Goal: Transaction & Acquisition: Book appointment/travel/reservation

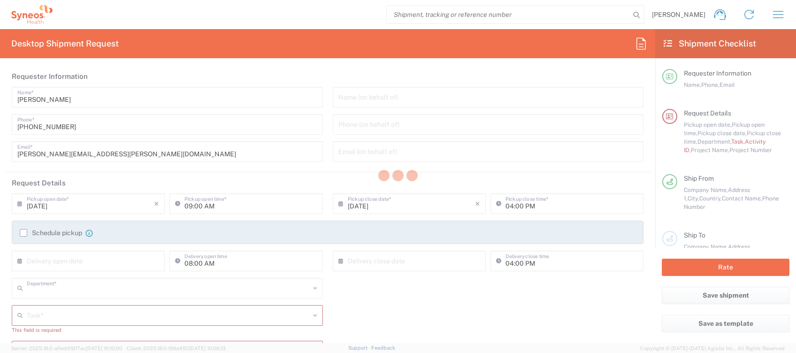
type input "4510"
type input "[GEOGRAPHIC_DATA]"
type input "Syneos Health Clinical [GEOGRAPHIC_DATA]"
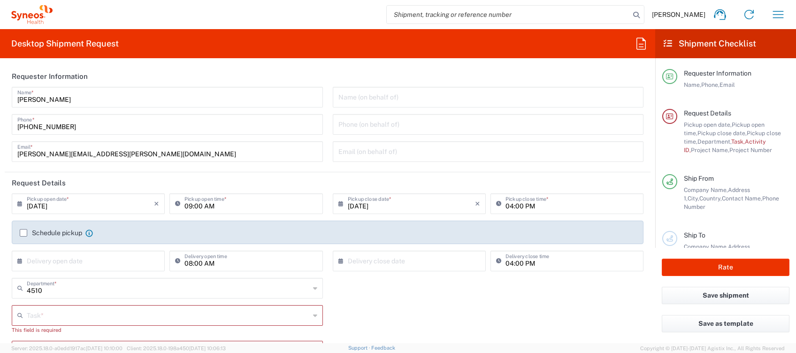
click at [158, 310] on input "text" at bounding box center [168, 315] width 283 height 16
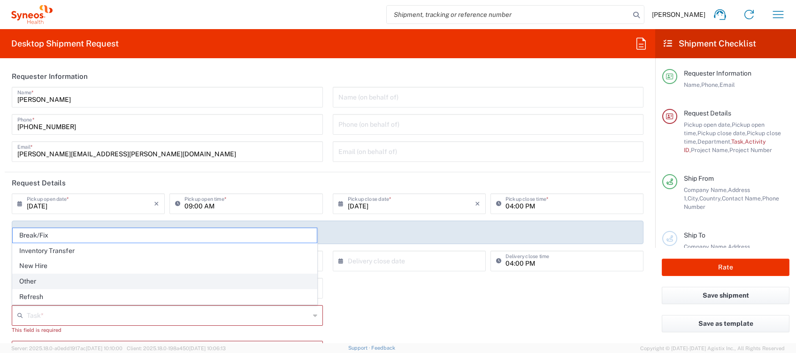
click at [58, 282] on span "Other" at bounding box center [165, 281] width 304 height 15
click at [58, 282] on input "4510" at bounding box center [168, 287] width 283 height 16
type input "Other"
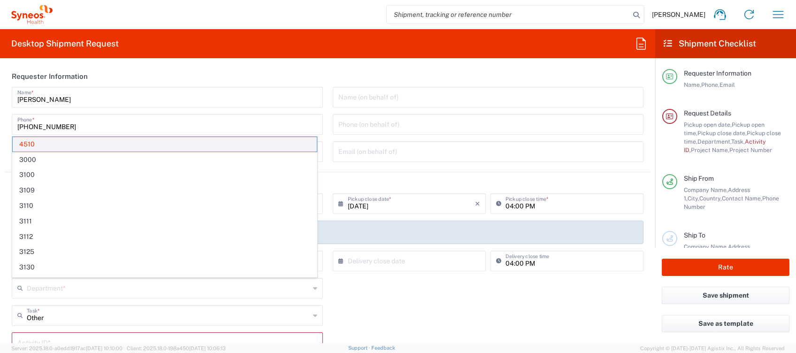
click at [30, 142] on span "4510" at bounding box center [165, 144] width 304 height 15
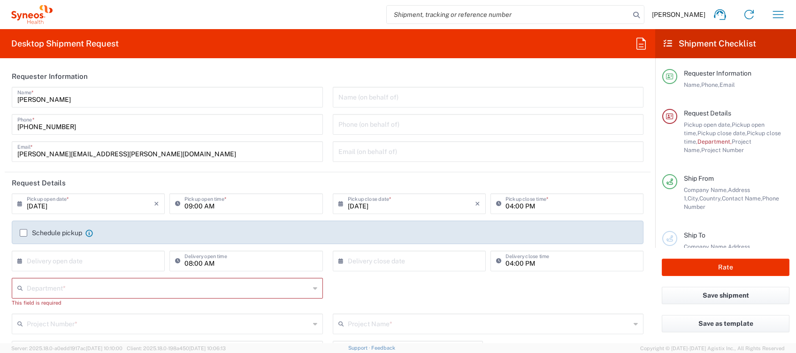
click at [200, 204] on input "09:00 AM" at bounding box center [251, 203] width 132 height 16
type input "02:00 PM"
click at [38, 232] on label "Schedule pickup" at bounding box center [51, 233] width 62 height 8
click at [23, 233] on input "Schedule pickup" at bounding box center [23, 233] width 0 height 0
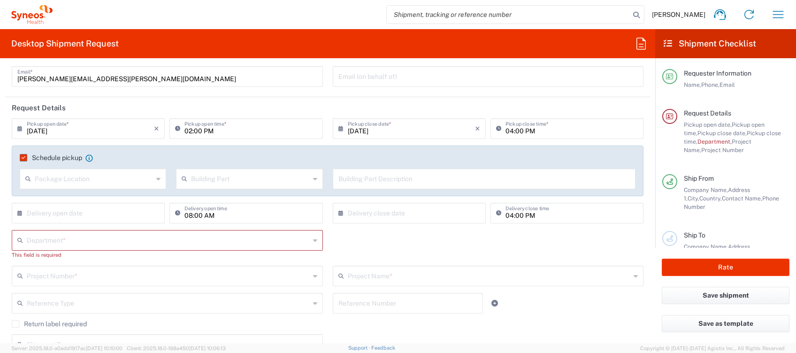
scroll to position [125, 0]
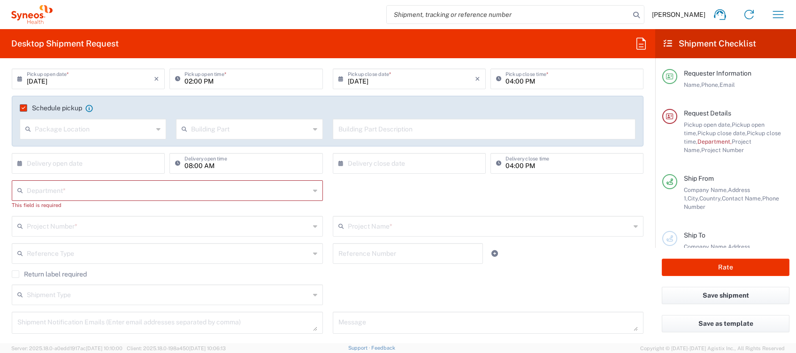
click at [49, 222] on input "text" at bounding box center [168, 225] width 283 height 16
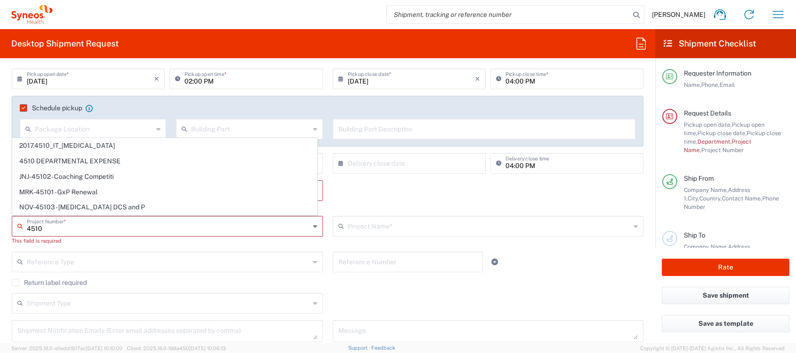
click at [88, 164] on span "4510 DEPARTMENTAL EXPENSE" at bounding box center [165, 161] width 304 height 15
type input "4510 DEPARTMENTAL EXPENSE"
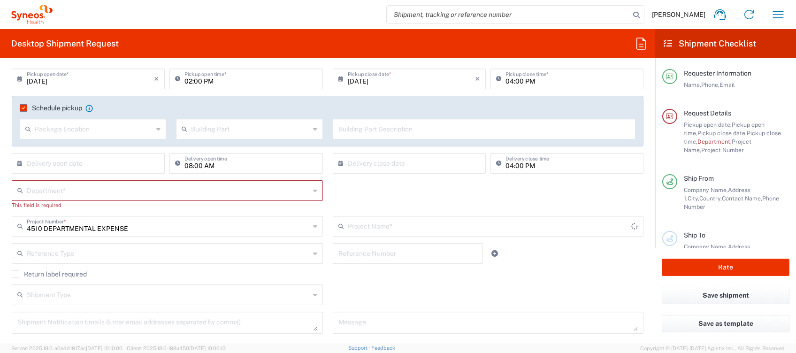
click at [61, 186] on input "text" at bounding box center [168, 190] width 283 height 16
type input "4510 DEPARTMENTAL EXPENSE"
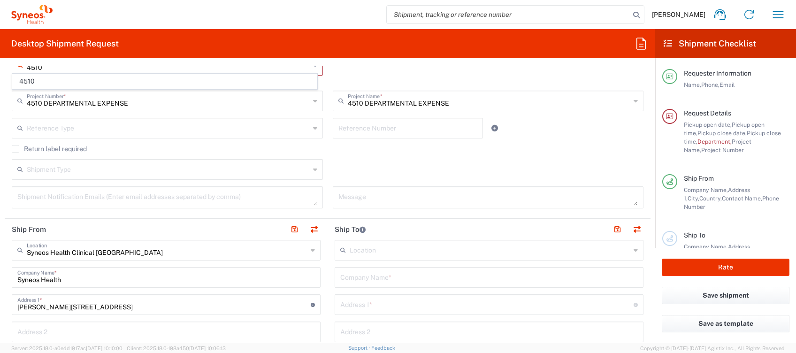
scroll to position [313, 0]
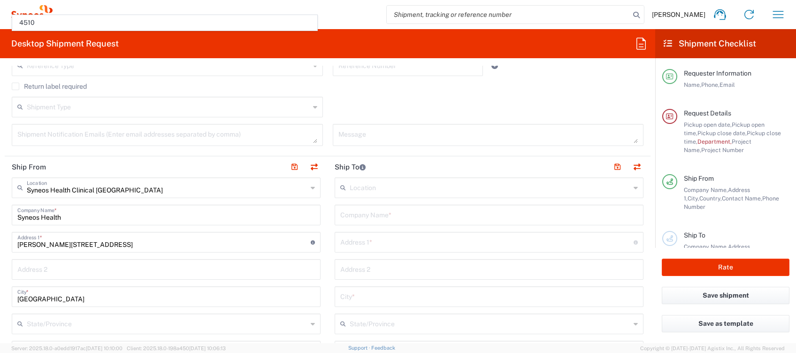
type input "4510"
click at [352, 239] on input "text" at bounding box center [486, 241] width 293 height 16
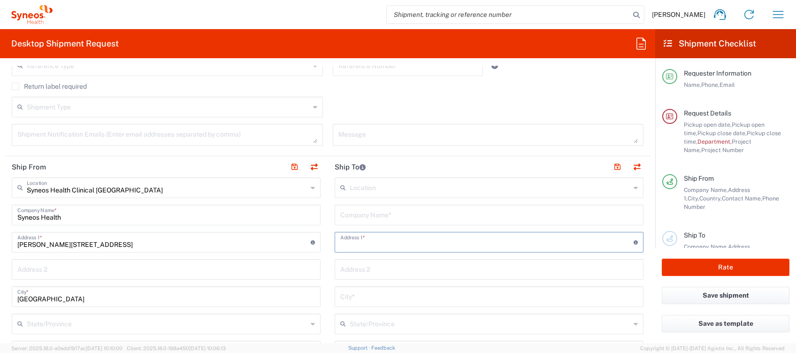
paste input "[PERSON_NAME] [STREET_ADDRESS][PERSON_NAME] 0039 335 70 40 597"
drag, startPoint x: 388, startPoint y: 244, endPoint x: 287, endPoint y: 247, distance: 101.4
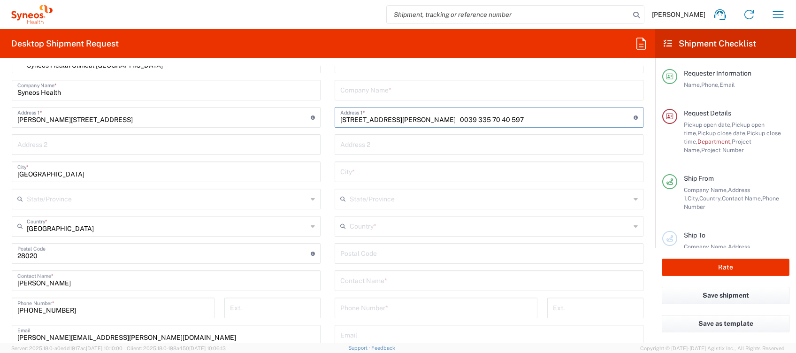
scroll to position [438, 0]
type input "[STREET_ADDRESS][PERSON_NAME] 0039 335 70 40 597"
click at [378, 281] on input "text" at bounding box center [489, 279] width 298 height 16
paste input "[PERSON_NAME]"
type input "[PERSON_NAME]"
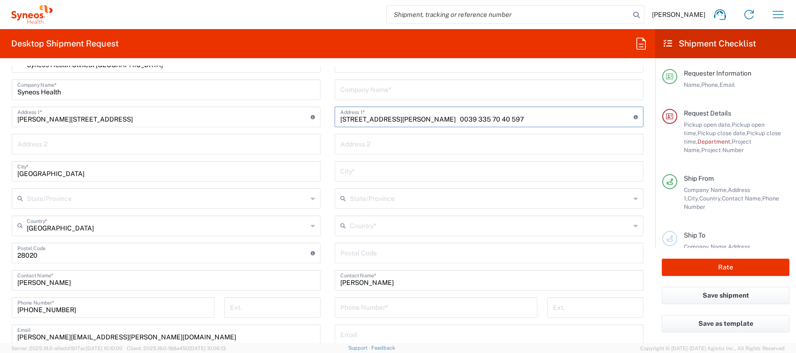
drag, startPoint x: 491, startPoint y: 117, endPoint x: 592, endPoint y: 118, distance: 101.0
click at [592, 118] on input "[STREET_ADDRESS][PERSON_NAME] 0039 335 70 40 597" at bounding box center [486, 116] width 293 height 16
type input "[STREET_ADDRESS][PERSON_NAME]"
click at [351, 309] on input "tel" at bounding box center [436, 307] width 192 height 16
paste input "0039 335 70 40 597"
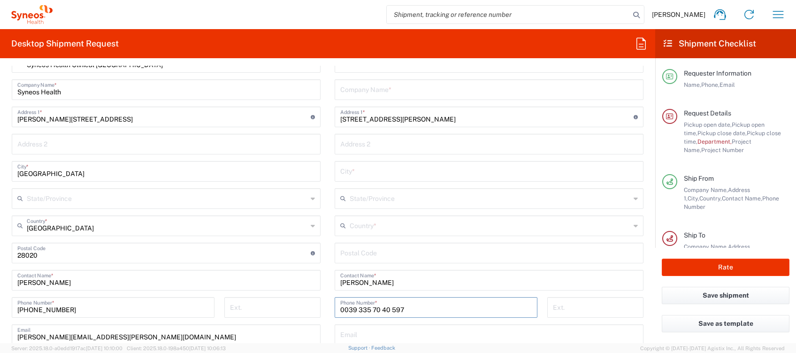
drag, startPoint x: 343, startPoint y: 307, endPoint x: 300, endPoint y: 314, distance: 43.2
click at [320, 313] on div "Ship From Syneos Health Clinical [GEOGRAPHIC_DATA] Location Syneos Health Clini…" at bounding box center [328, 268] width 646 height 474
type input "393357040597"
click at [351, 259] on input "undefined" at bounding box center [489, 252] width 298 height 16
paste input "0039 335 70 40 597"
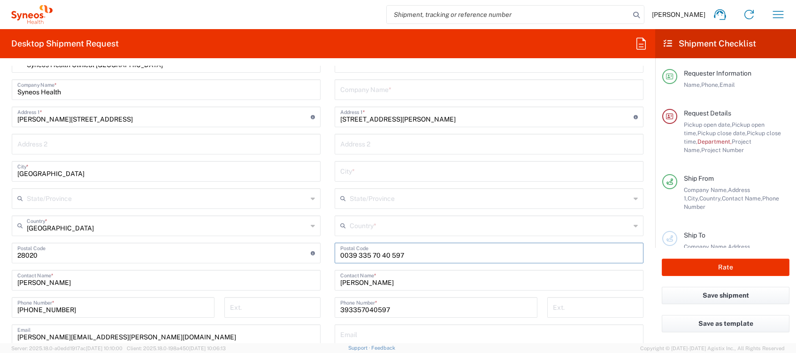
click at [274, 248] on div "Ship From Syneos Health Clinical [GEOGRAPHIC_DATA] Location Syneos Health Clini…" at bounding box center [328, 268] width 646 height 474
type input "ita"
click at [353, 232] on input "text" at bounding box center [490, 225] width 281 height 16
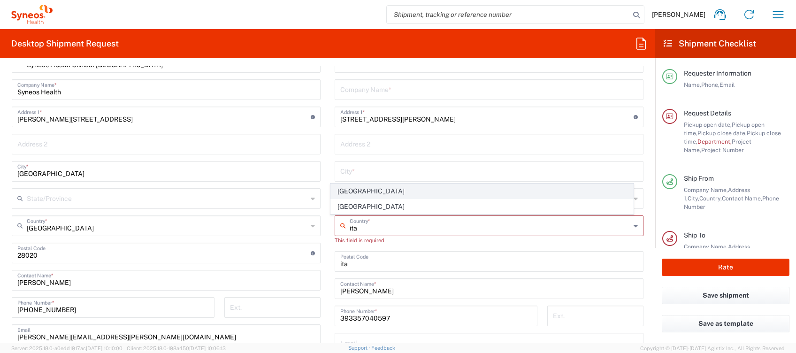
click at [344, 187] on span "[GEOGRAPHIC_DATA]" at bounding box center [482, 191] width 302 height 15
type input "[GEOGRAPHIC_DATA]"
type input "Sender/Shipper"
type input "Delivery Duty Paid"
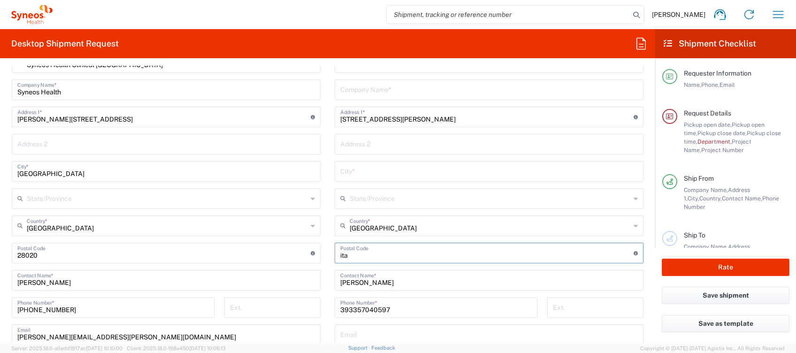
drag, startPoint x: 339, startPoint y: 256, endPoint x: 292, endPoint y: 257, distance: 47.4
click at [294, 257] on div "Ship From Syneos Health Clinical [GEOGRAPHIC_DATA] Location Syneos Health Clini…" at bounding box center [328, 268] width 646 height 474
type input "20900"
click at [340, 173] on input "text" at bounding box center [489, 170] width 298 height 16
type input "Monza"
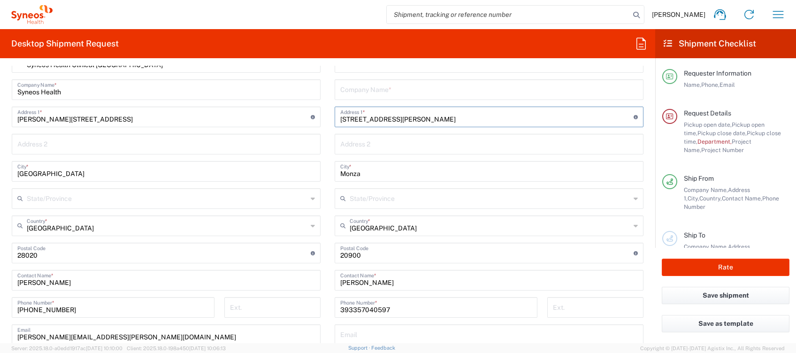
drag, startPoint x: 418, startPoint y: 117, endPoint x: 536, endPoint y: 120, distance: 117.9
click at [461, 117] on input "[STREET_ADDRESS][PERSON_NAME]" at bounding box center [486, 116] width 293 height 16
click at [515, 116] on input "[STREET_ADDRESS][PERSON_NAME]" at bounding box center [486, 116] width 293 height 16
drag, startPoint x: 423, startPoint y: 119, endPoint x: 592, endPoint y: 122, distance: 169.5
click at [538, 119] on input "[STREET_ADDRESS][PERSON_NAME]" at bounding box center [486, 116] width 293 height 16
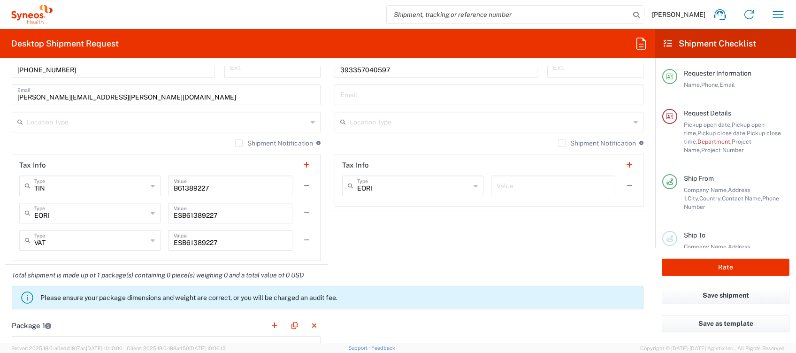
scroll to position [876, 0]
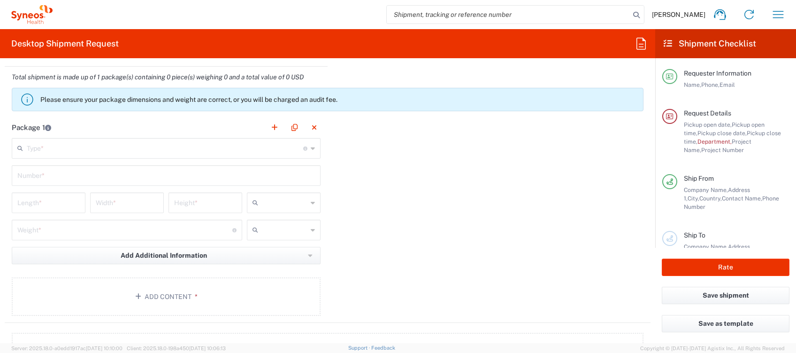
type input "[STREET_ADDRESS][PERSON_NAME]"
click at [140, 145] on input "text" at bounding box center [165, 147] width 277 height 16
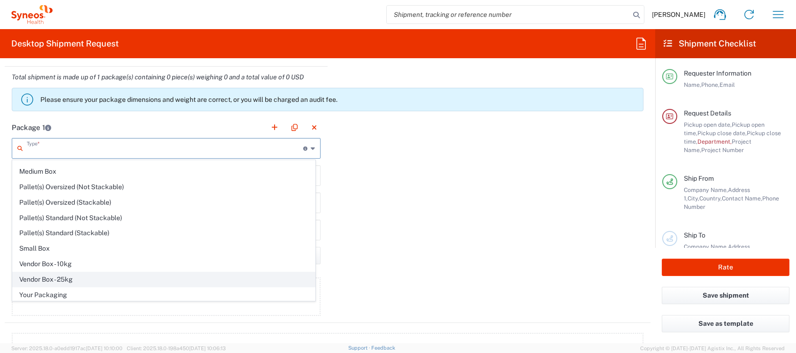
scroll to position [0, 0]
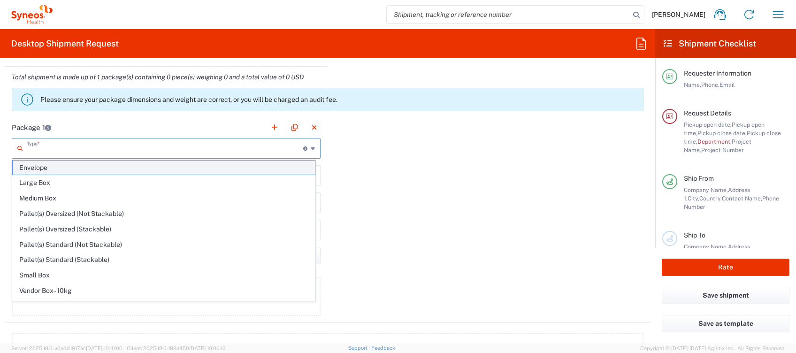
click at [45, 169] on span "Envelope" at bounding box center [164, 168] width 302 height 15
type input "Envelope"
type input "1"
type input "9.5"
type input "12.5"
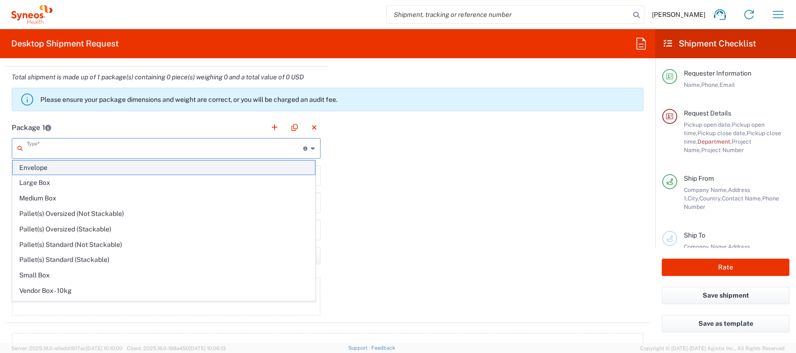
type input "0.25"
type input "in"
type input "0.45"
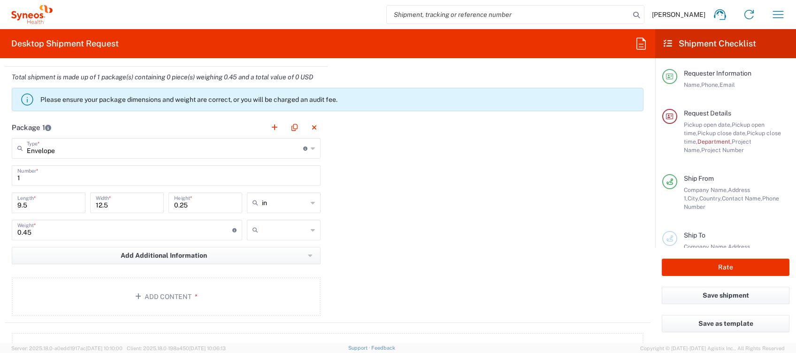
click at [311, 200] on icon at bounding box center [313, 202] width 4 height 15
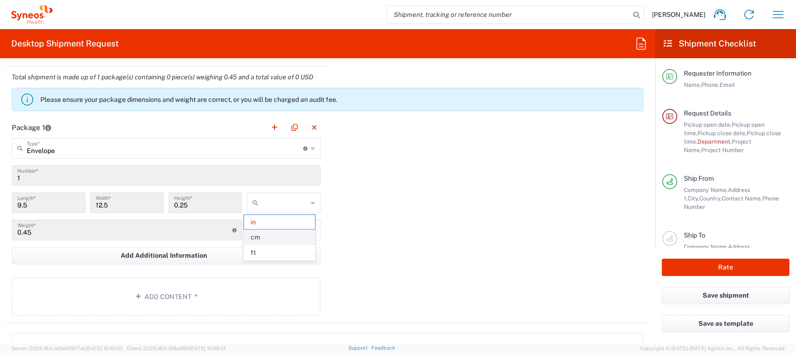
click at [270, 236] on span "cm" at bounding box center [279, 237] width 70 height 15
type input "24.13"
type input "31.75"
type input "0.64"
type input "cm"
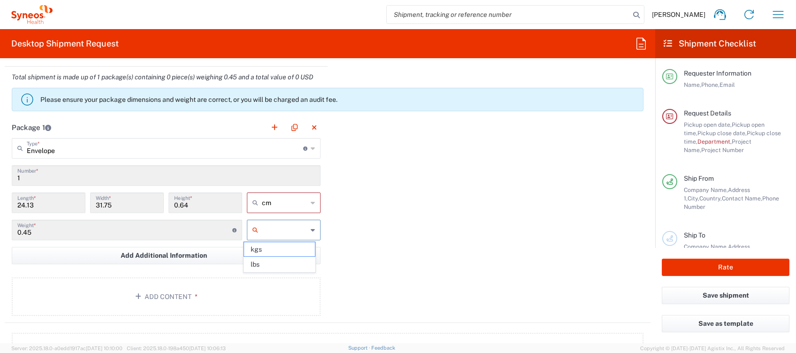
click at [302, 231] on input "text" at bounding box center [285, 230] width 46 height 15
click at [283, 247] on span "kgs" at bounding box center [279, 249] width 70 height 15
type input "kgs"
click at [205, 292] on button "Add Content *" at bounding box center [166, 296] width 309 height 39
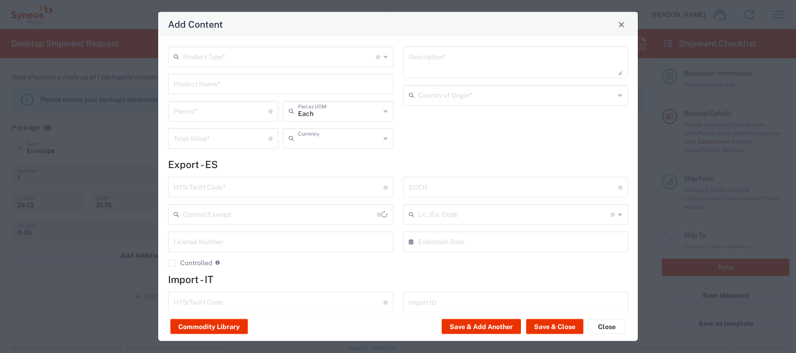
type input "US Dollar"
click at [225, 57] on input "text" at bounding box center [279, 56] width 193 height 16
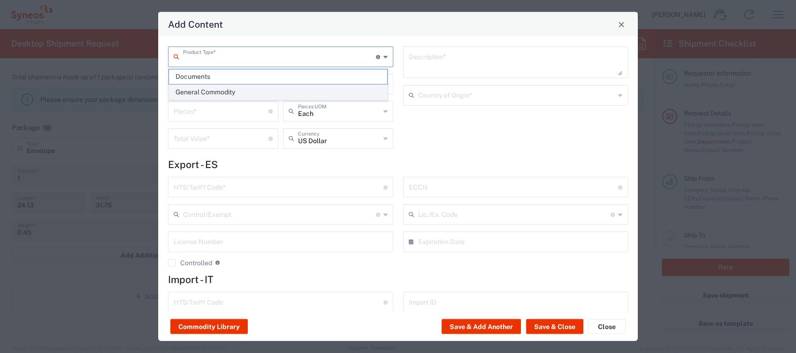
click at [221, 91] on span "General Commodity" at bounding box center [278, 92] width 218 height 15
type input "General Commodity"
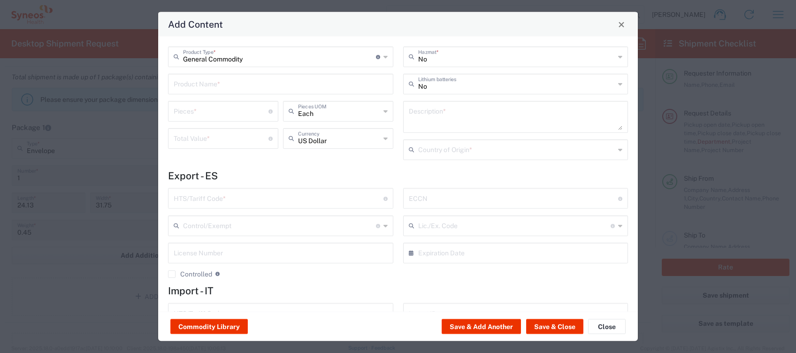
click at [216, 87] on input "text" at bounding box center [281, 83] width 214 height 16
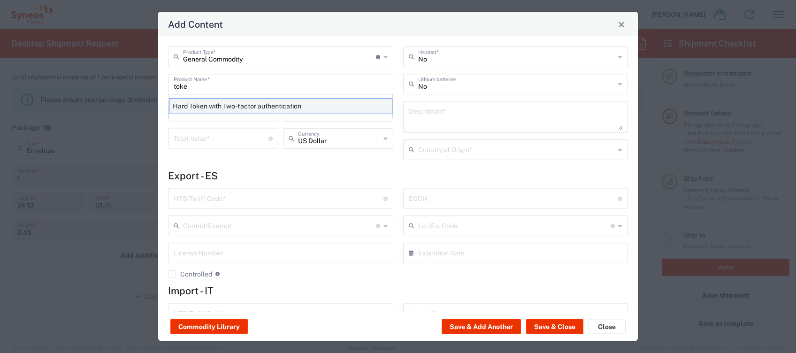
click at [215, 103] on div "Hard Token with Two-factor authentication" at bounding box center [280, 106] width 223 height 16
type input "Hard Token with Two-factor authentication"
type textarea "One-time password (OTP) token with an LCD screen to display the 6-digit OTP code"
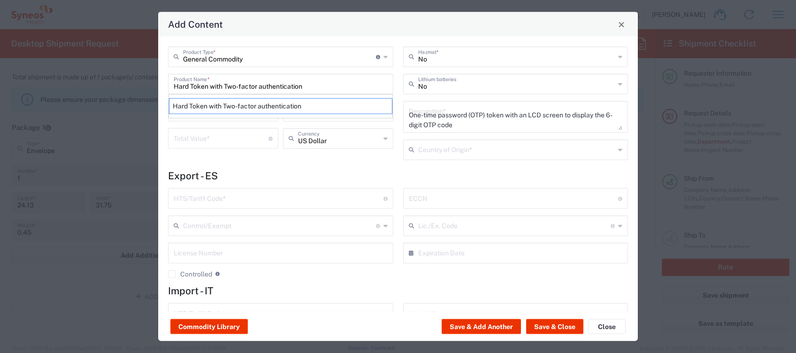
type input "[GEOGRAPHIC_DATA]"
type input "8473.30.5100"
type input "BIS"
type input "EAR99"
type input "Yes"
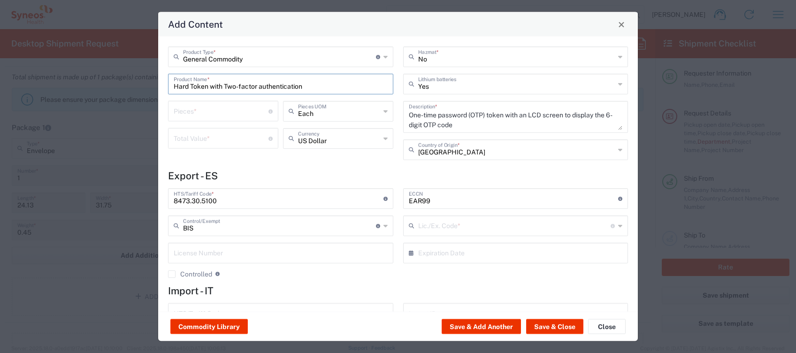
type input "NLR - No License Required"
click at [210, 112] on input "number" at bounding box center [221, 110] width 95 height 16
type input "1"
click at [211, 138] on input "number" at bounding box center [221, 138] width 95 height 16
type input "30"
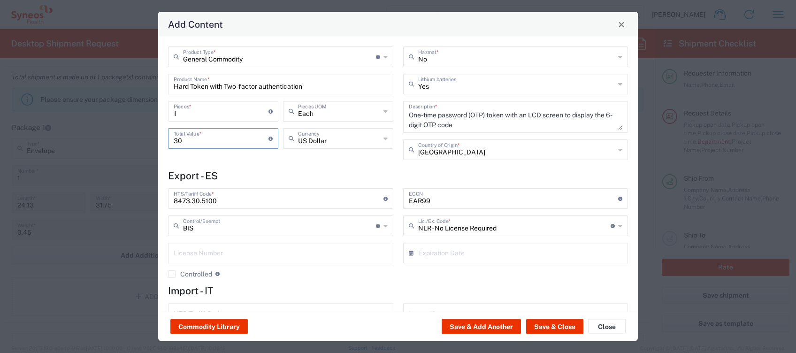
click at [384, 138] on icon at bounding box center [386, 138] width 4 height 15
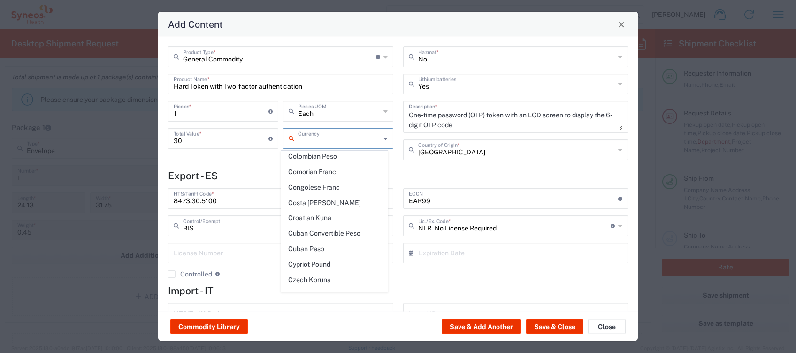
scroll to position [751, 0]
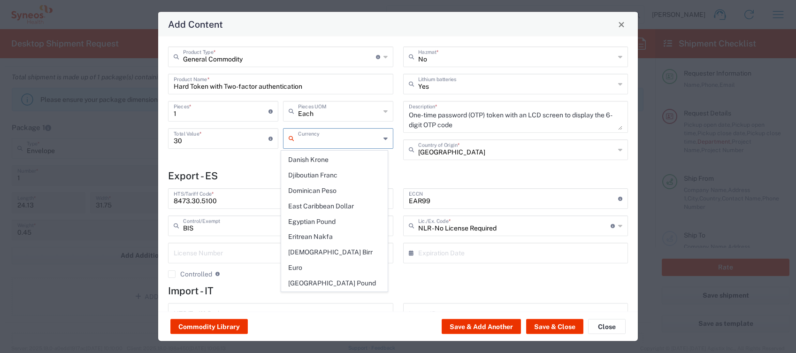
click at [327, 261] on span "Euro" at bounding box center [335, 268] width 106 height 15
type input "Euro"
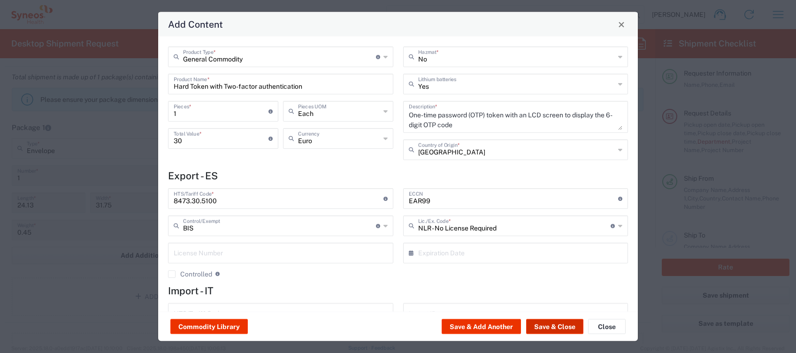
click at [545, 326] on button "Save & Close" at bounding box center [554, 326] width 57 height 15
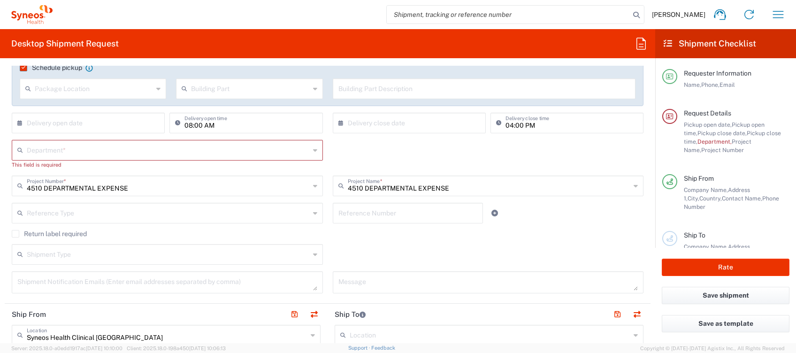
scroll to position [0, 0]
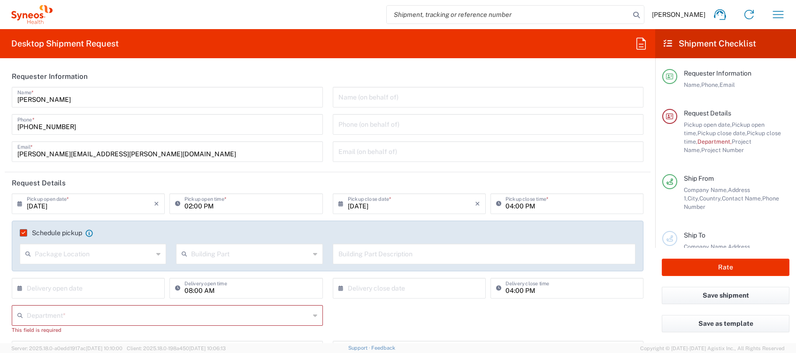
click at [302, 314] on input "text" at bounding box center [168, 315] width 283 height 16
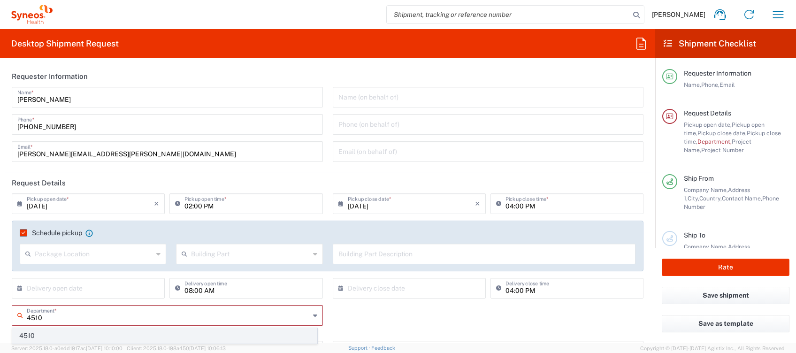
type input "4510"
click at [144, 335] on span "4510" at bounding box center [165, 336] width 304 height 15
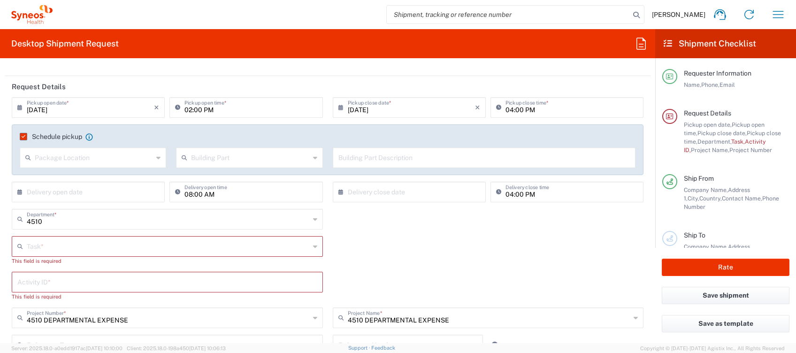
scroll to position [125, 0]
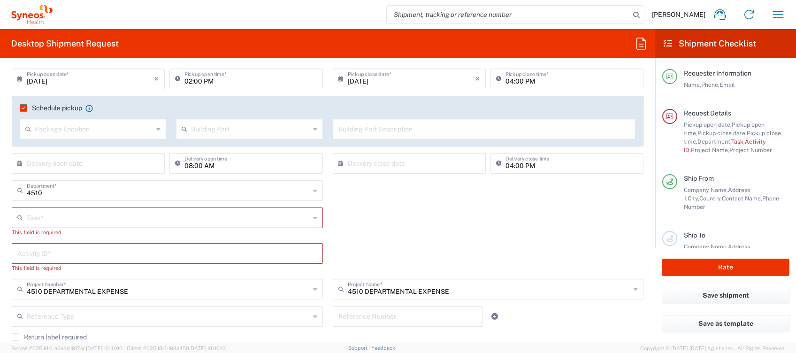
click at [68, 215] on input "text" at bounding box center [168, 217] width 283 height 16
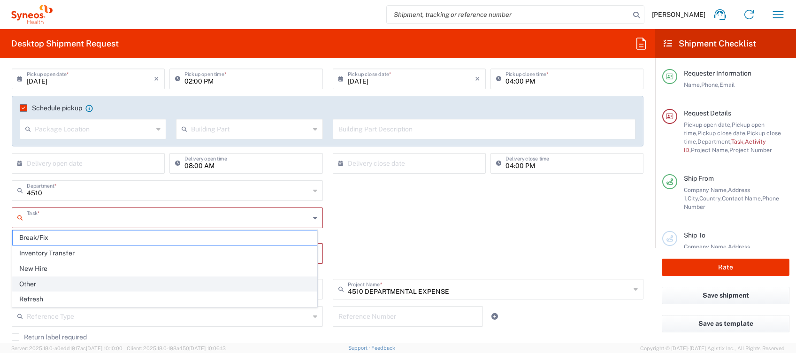
click at [42, 281] on span "Other" at bounding box center [165, 284] width 304 height 15
type input "Other"
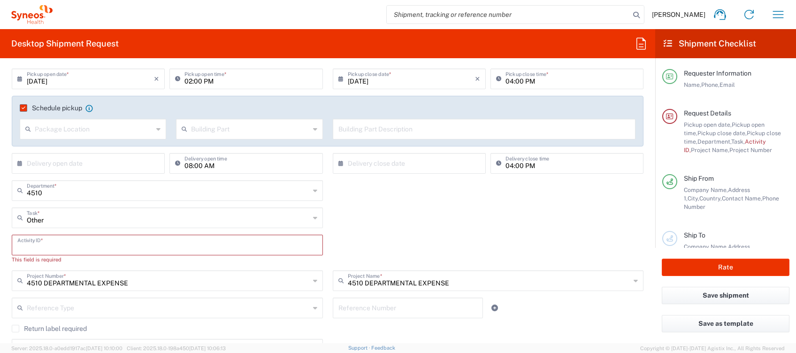
click at [53, 248] on input "text" at bounding box center [167, 244] width 300 height 16
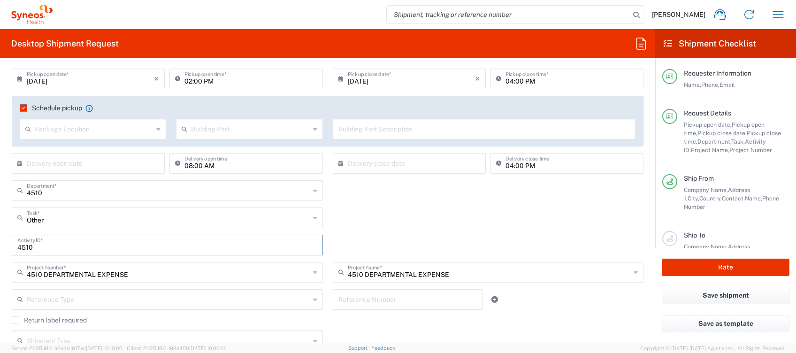
type input "4510"
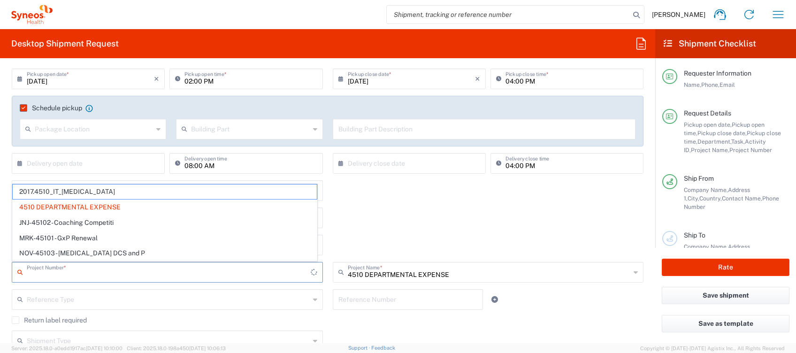
click at [91, 274] on input "text" at bounding box center [169, 271] width 284 height 16
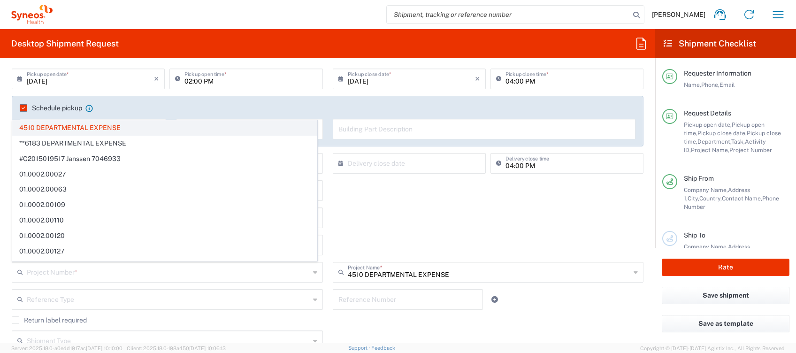
click at [70, 124] on span "4510 DEPARTMENTAL EXPENSE" at bounding box center [165, 128] width 304 height 15
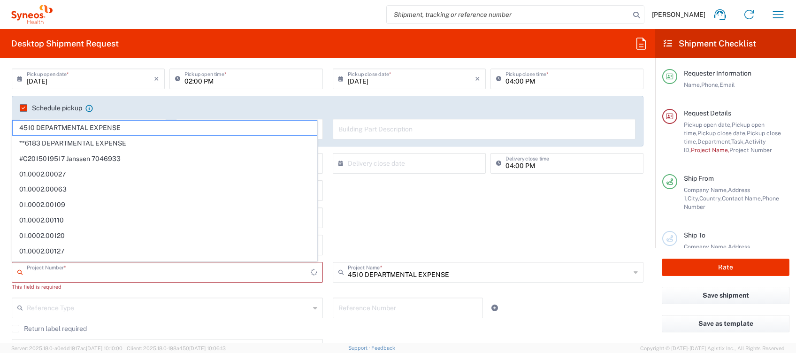
click at [62, 270] on input "text" at bounding box center [169, 271] width 284 height 16
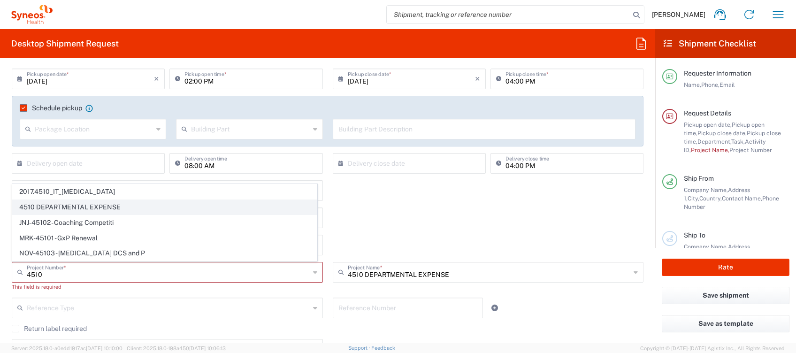
click at [66, 205] on span "4510 DEPARTMENTAL EXPENSE" at bounding box center [165, 207] width 304 height 15
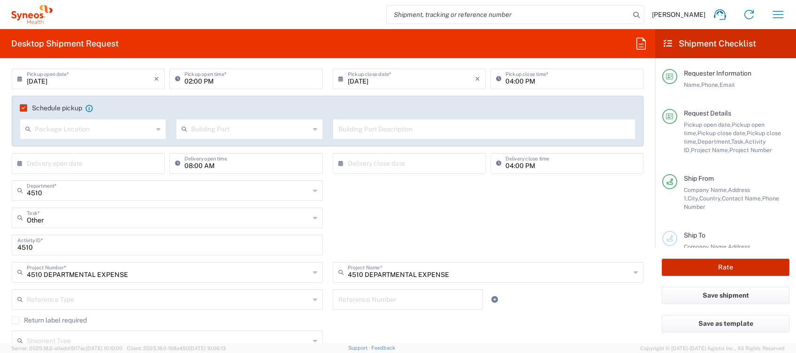
click at [705, 270] on button "Rate" at bounding box center [726, 267] width 128 height 17
type input "4510 DEPARTMENTAL EXPENSE"
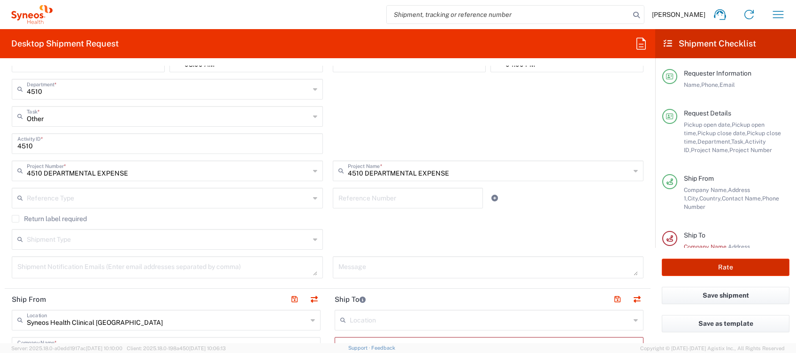
scroll to position [313, 0]
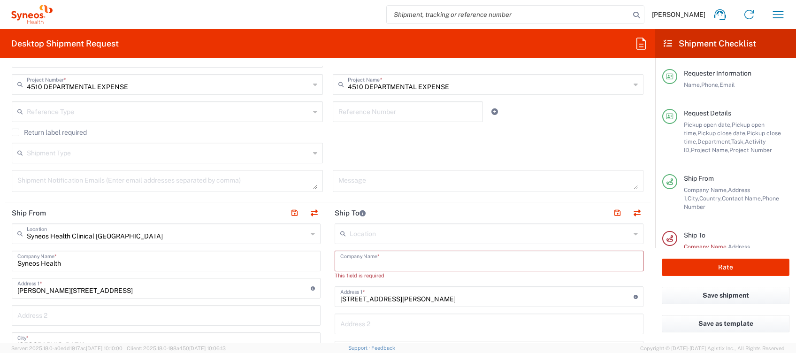
click at [407, 261] on input "text" at bounding box center [489, 260] width 298 height 16
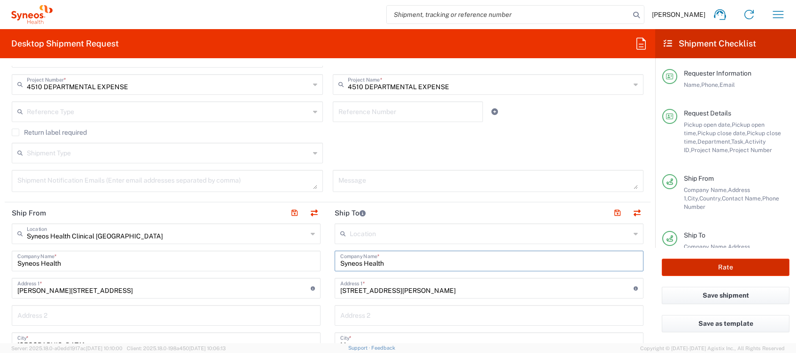
type input "Syneos Health"
click at [741, 264] on button "Rate" at bounding box center [726, 267] width 128 height 17
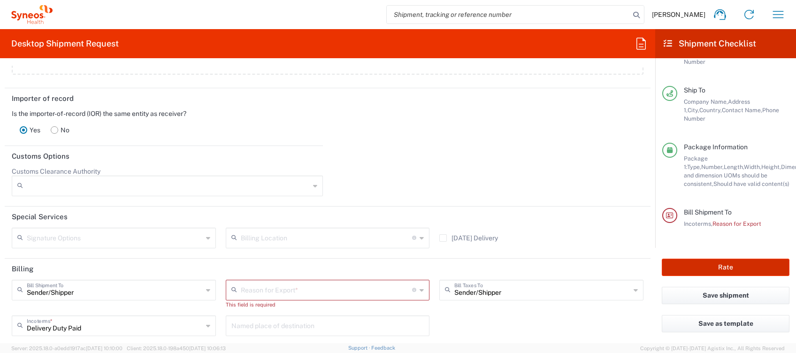
scroll to position [1405, 0]
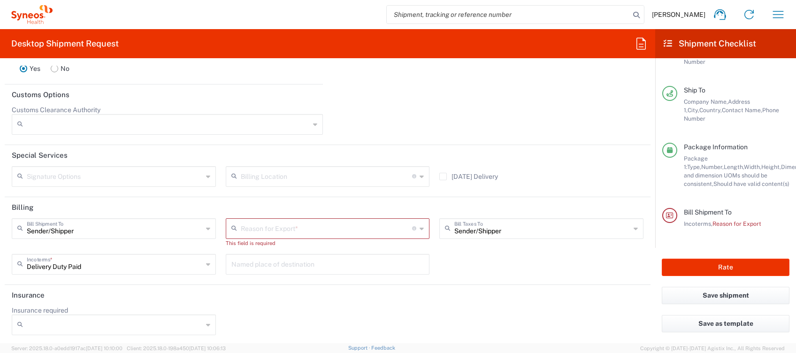
click at [413, 226] on div "Reason for Export *" at bounding box center [328, 228] width 204 height 21
click at [311, 290] on span "Repair/Warranty" at bounding box center [322, 292] width 199 height 15
type input "Repair/Warranty"
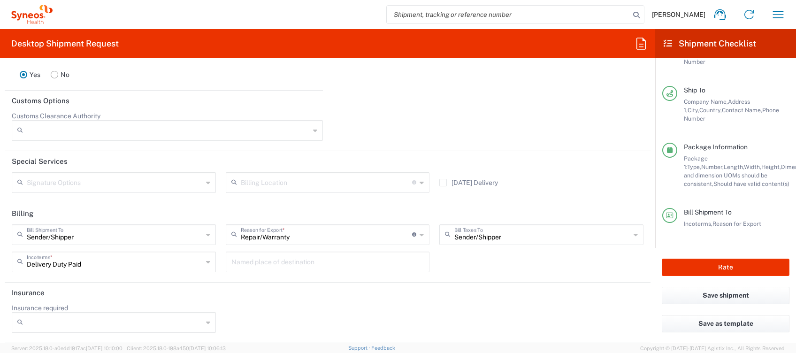
scroll to position [1396, 0]
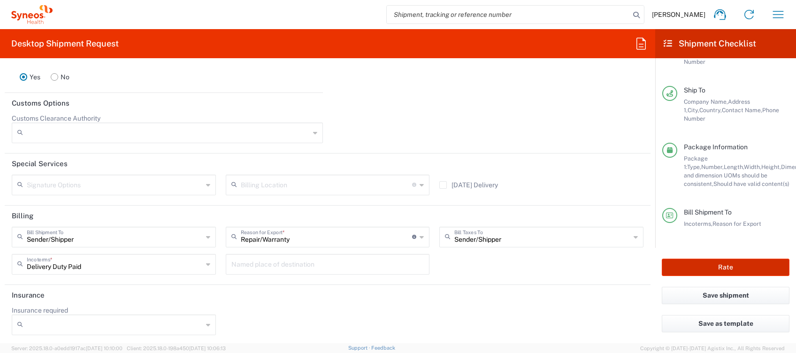
click at [707, 264] on button "Rate" at bounding box center [726, 267] width 128 height 17
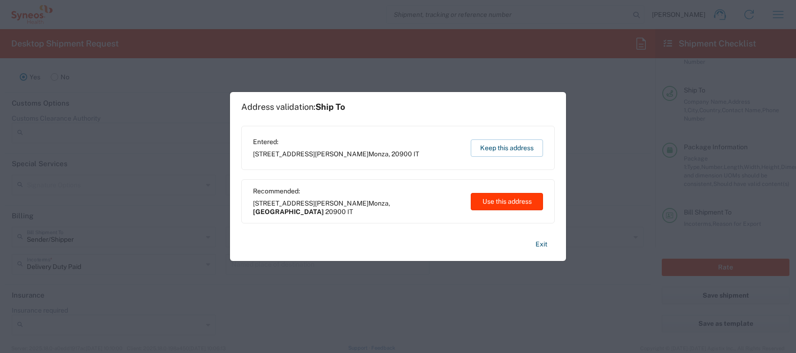
click at [503, 203] on button "Use this address" at bounding box center [507, 201] width 72 height 17
type input "[GEOGRAPHIC_DATA]"
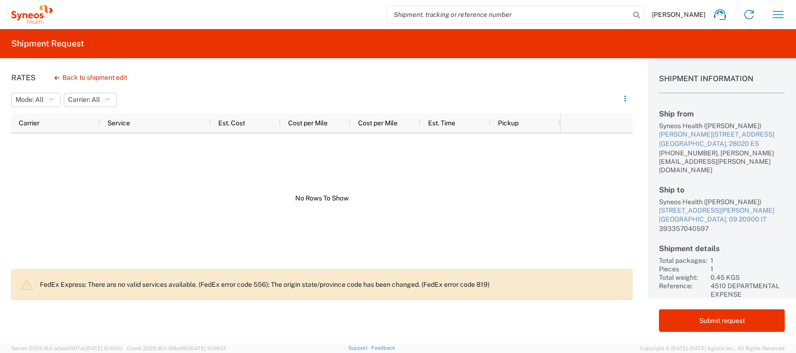
drag, startPoint x: 436, startPoint y: 192, endPoint x: 430, endPoint y: 190, distance: 6.4
click at [436, 192] on div at bounding box center [285, 198] width 549 height 130
click at [85, 77] on button "Back to shipment edit" at bounding box center [91, 77] width 88 height 16
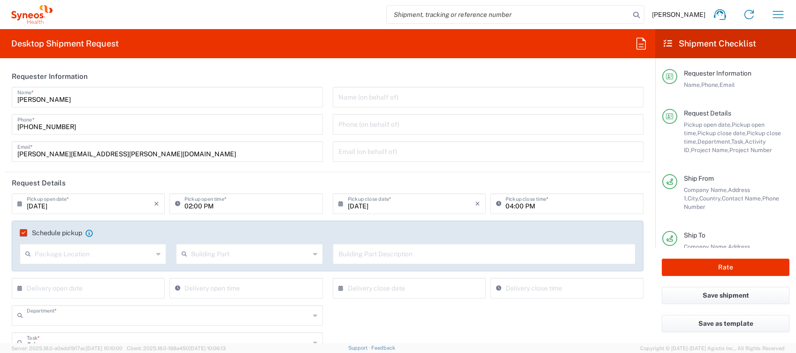
type input "4510"
type input "4510 DEPARTMENTAL EXPENSE"
type input "[GEOGRAPHIC_DATA]"
type input "Envelope"
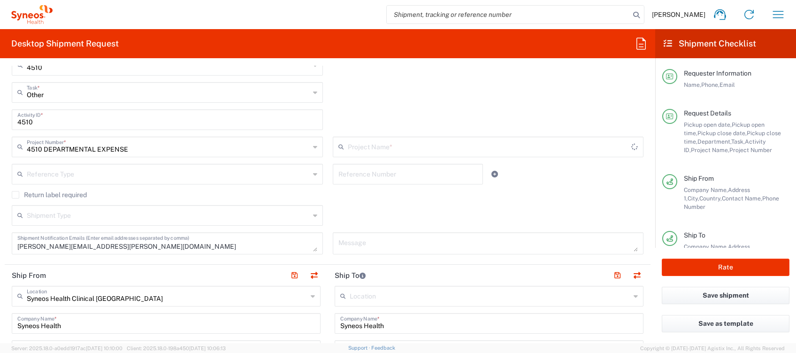
type input "4510 DEPARTMENTAL EXPENSE"
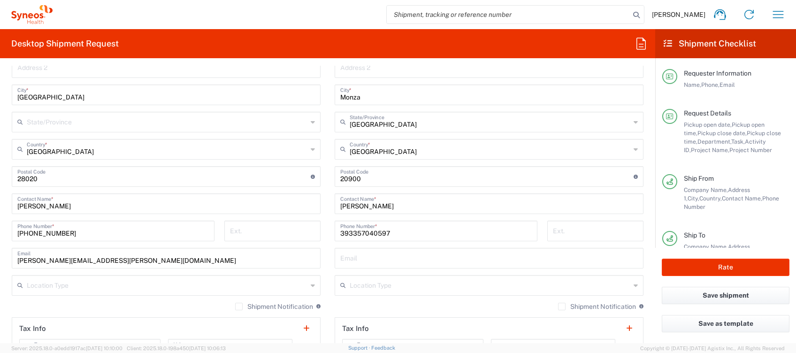
scroll to position [563, 0]
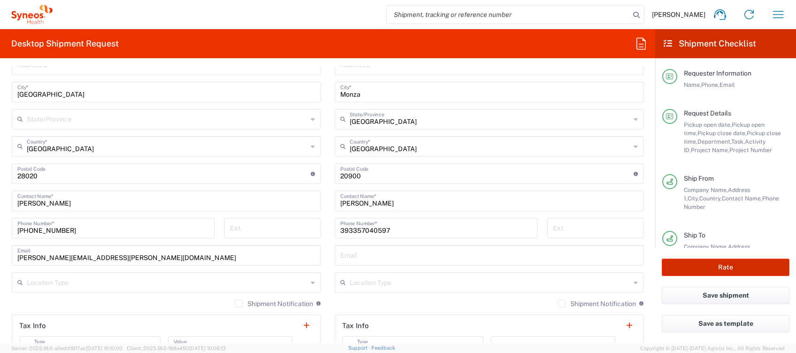
click at [688, 270] on button "Rate" at bounding box center [726, 267] width 128 height 17
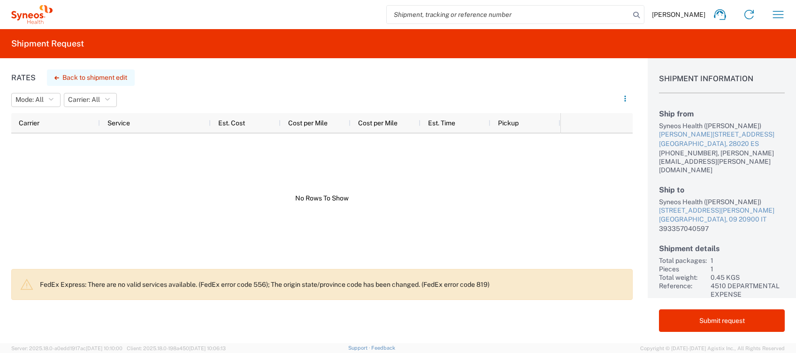
click at [77, 80] on button "Back to shipment edit" at bounding box center [91, 77] width 88 height 16
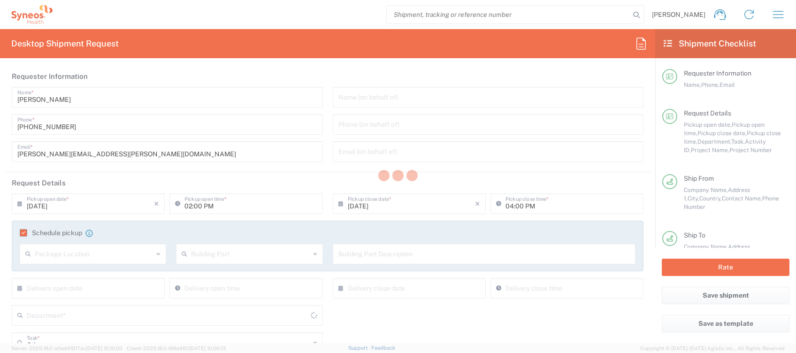
type input "4510 DEPARTMENTAL EXPENSE"
type input "[GEOGRAPHIC_DATA]"
type input "Envelope"
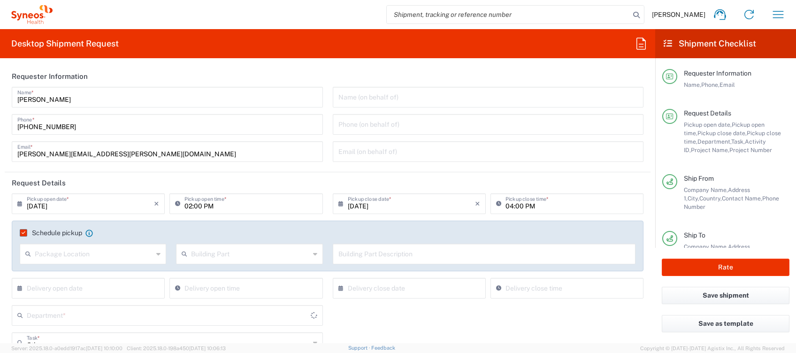
type input "4510"
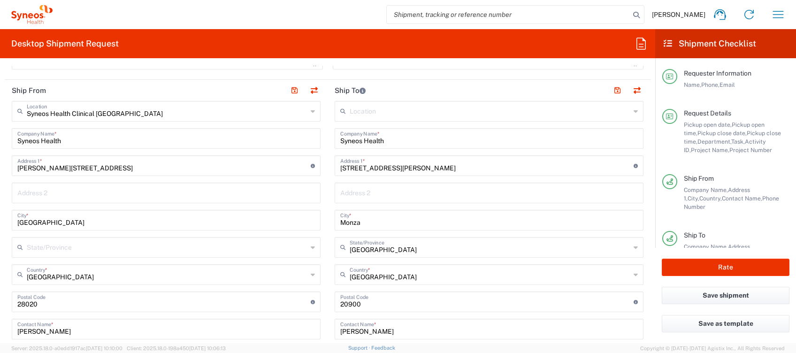
scroll to position [438, 0]
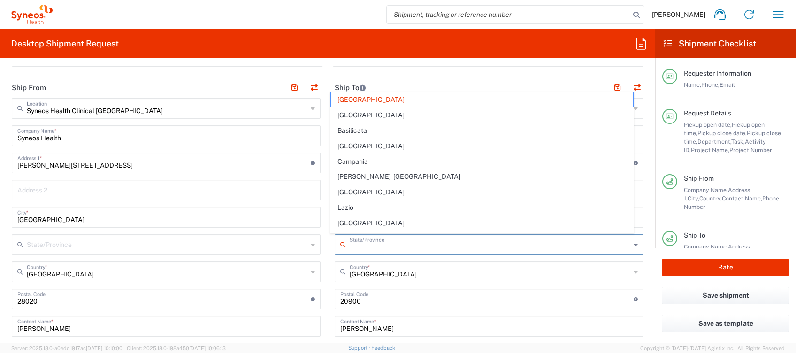
drag, startPoint x: 378, startPoint y: 244, endPoint x: 304, endPoint y: 240, distance: 74.3
click at [304, 240] on div "Ship From Syneos Health Clinical [GEOGRAPHIC_DATA] Location Syneos Health Clini…" at bounding box center [328, 314] width 646 height 474
type input "[GEOGRAPHIC_DATA]"
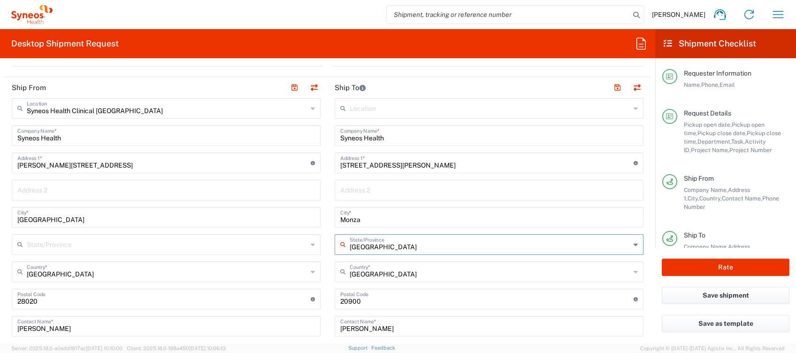
drag, startPoint x: 316, startPoint y: 239, endPoint x: 296, endPoint y: 233, distance: 21.5
click at [297, 234] on div "Ship From Syneos Health Clinical [GEOGRAPHIC_DATA] Location Syneos Health Clini…" at bounding box center [328, 314] width 646 height 474
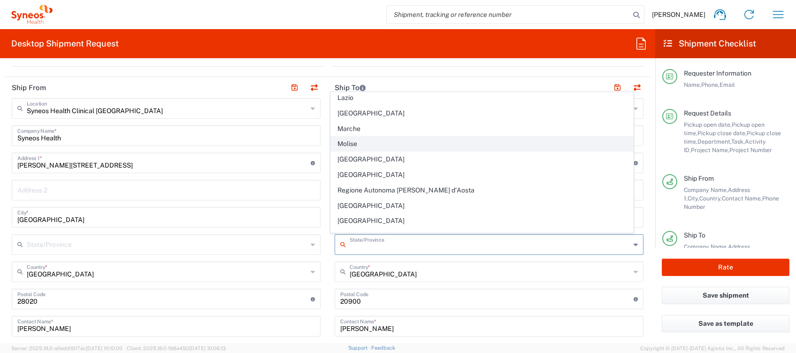
scroll to position [165, 0]
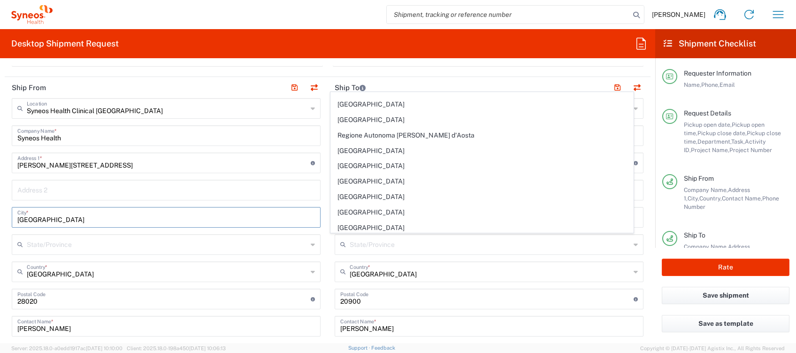
click at [273, 215] on input "[GEOGRAPHIC_DATA]" at bounding box center [166, 216] width 298 height 16
type input "[GEOGRAPHIC_DATA]"
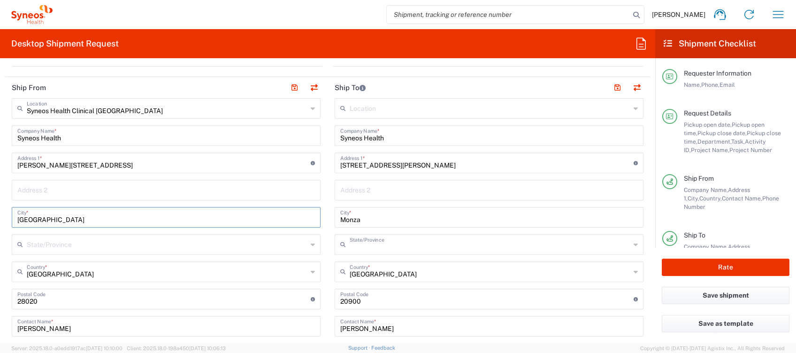
scroll to position [0, 0]
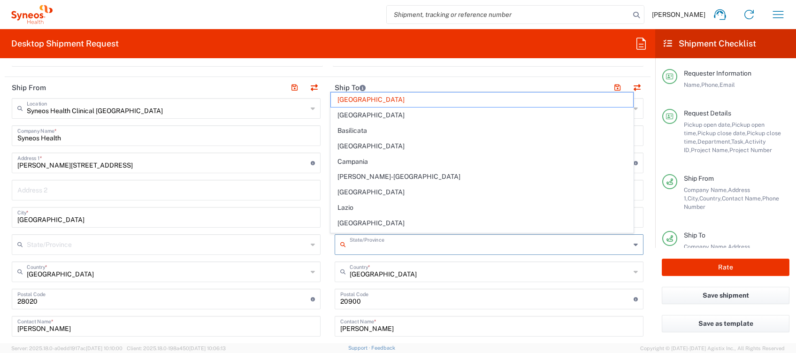
drag, startPoint x: 383, startPoint y: 247, endPoint x: 270, endPoint y: 237, distance: 113.6
click at [270, 237] on div "Ship From Syneos Health Clinical [GEOGRAPHIC_DATA] Location Syneos Health Clini…" at bounding box center [328, 314] width 646 height 474
type input "L"
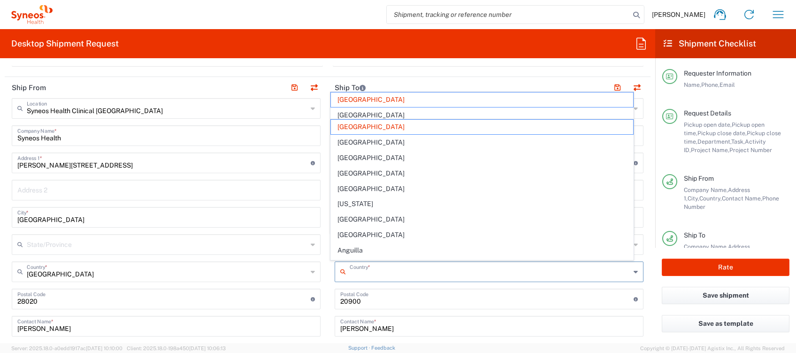
click at [370, 274] on input "text" at bounding box center [490, 271] width 281 height 16
type input "[GEOGRAPHIC_DATA]"
click at [384, 301] on input "undefined" at bounding box center [486, 298] width 293 height 16
type input "[GEOGRAPHIC_DATA]"
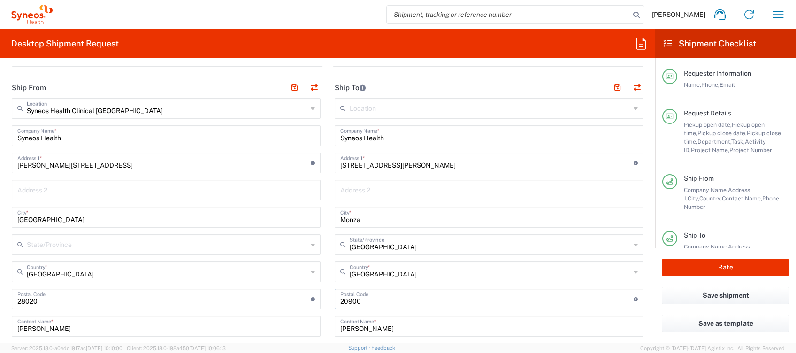
click at [335, 247] on div "Lombardia State/Province" at bounding box center [489, 244] width 309 height 21
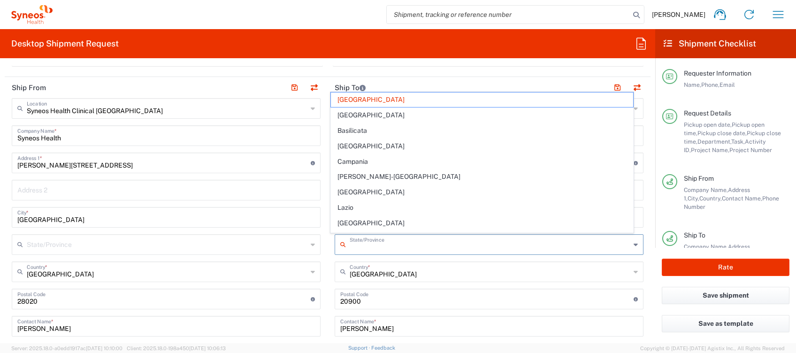
click at [207, 240] on input "text" at bounding box center [167, 244] width 281 height 16
type input "[GEOGRAPHIC_DATA]"
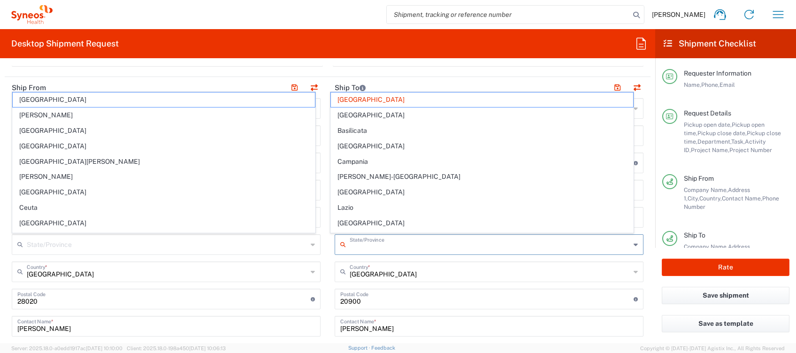
drag, startPoint x: 380, startPoint y: 248, endPoint x: 350, endPoint y: 248, distance: 30.0
click at [350, 248] on input "text" at bounding box center [490, 244] width 281 height 16
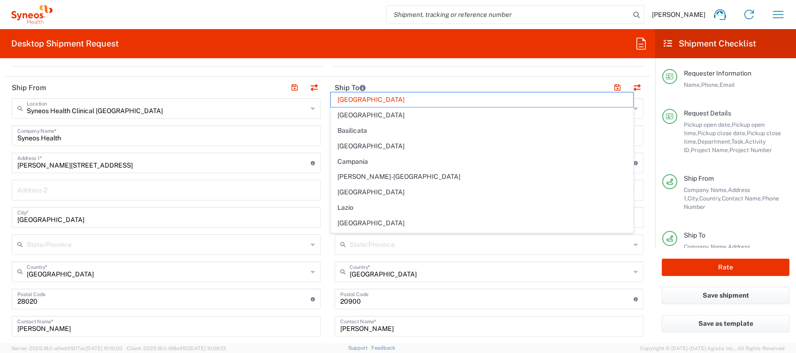
click at [634, 245] on icon at bounding box center [636, 244] width 4 height 15
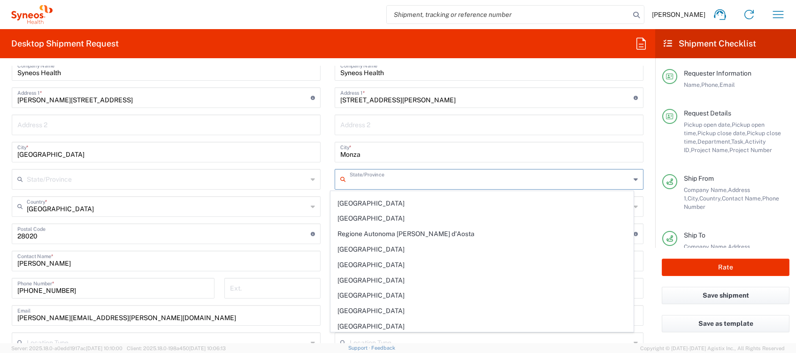
scroll to position [563, 0]
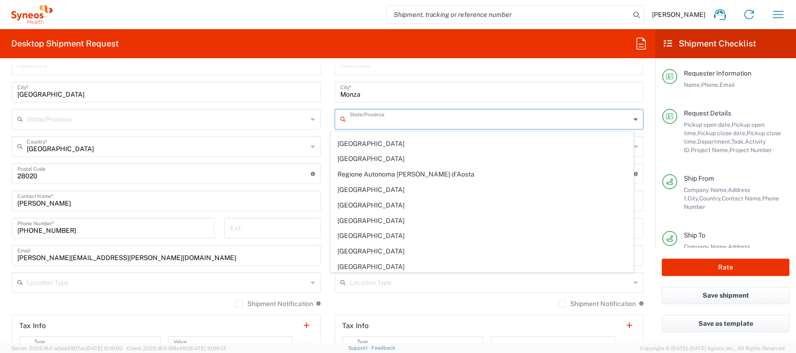
click at [252, 236] on div "Ext." at bounding box center [272, 228] width 96 height 21
type input "[GEOGRAPHIC_DATA]"
click at [386, 119] on input "text" at bounding box center [490, 118] width 281 height 16
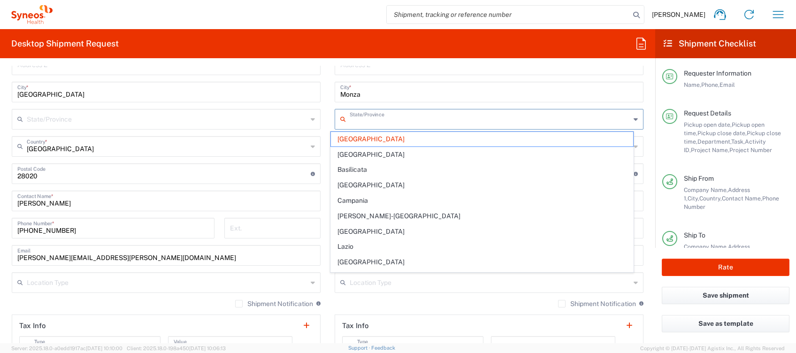
type input "In Progress"
type input "FSP-Clin Ops - Novartis Local"
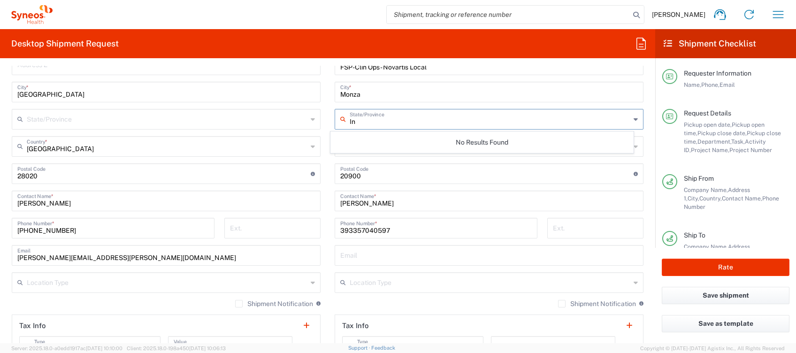
type input "I"
click at [733, 276] on div "Rate" at bounding box center [725, 267] width 141 height 39
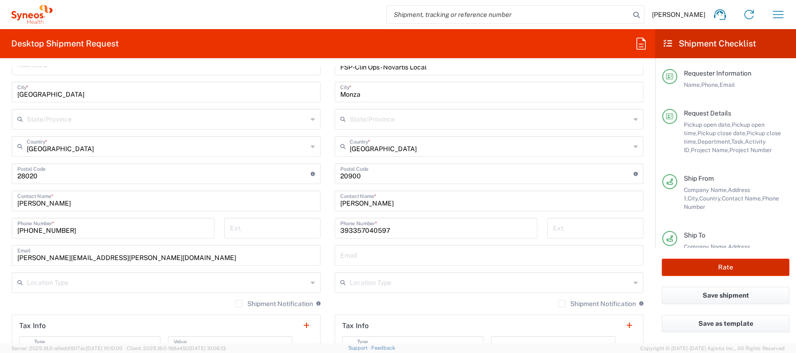
click at [730, 262] on button "Rate" at bounding box center [726, 267] width 128 height 17
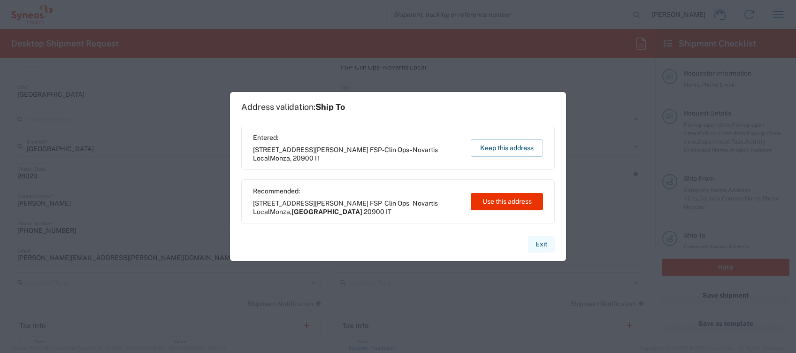
click at [537, 244] on button "Exit" at bounding box center [541, 244] width 27 height 16
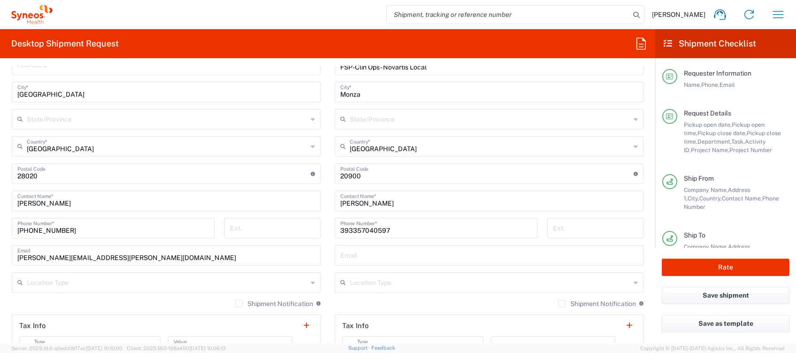
scroll to position [313, 0]
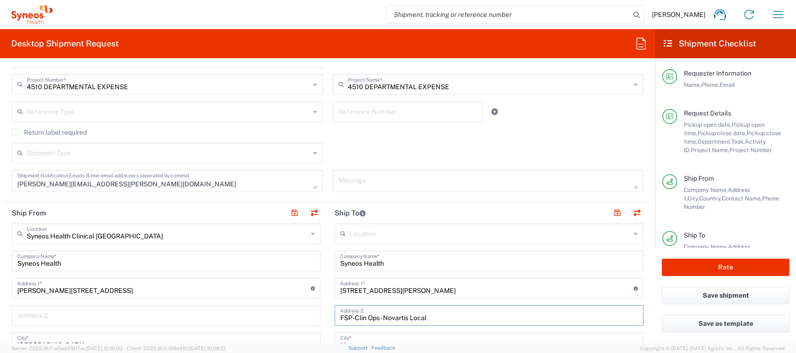
click at [452, 316] on input "FSP-Clin Ops - Novartis Local" at bounding box center [489, 315] width 298 height 16
drag, startPoint x: 452, startPoint y: 316, endPoint x: 292, endPoint y: 317, distance: 160.1
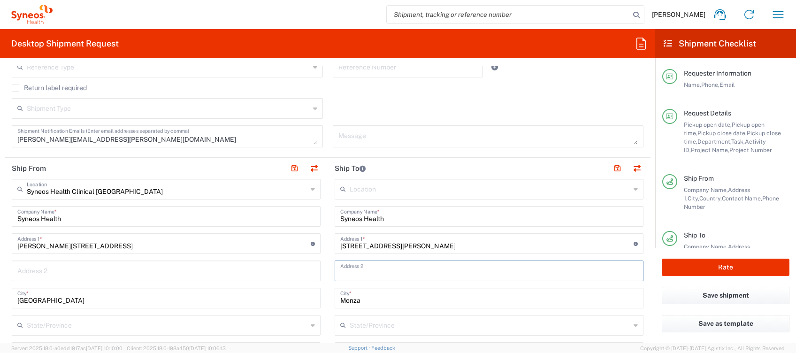
scroll to position [376, 0]
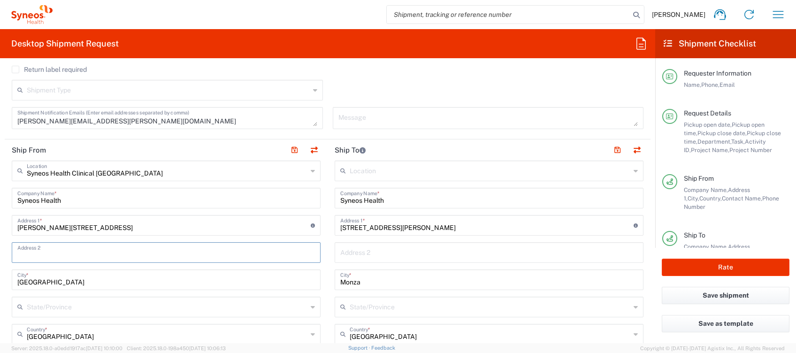
click at [237, 250] on input "text" at bounding box center [166, 252] width 298 height 16
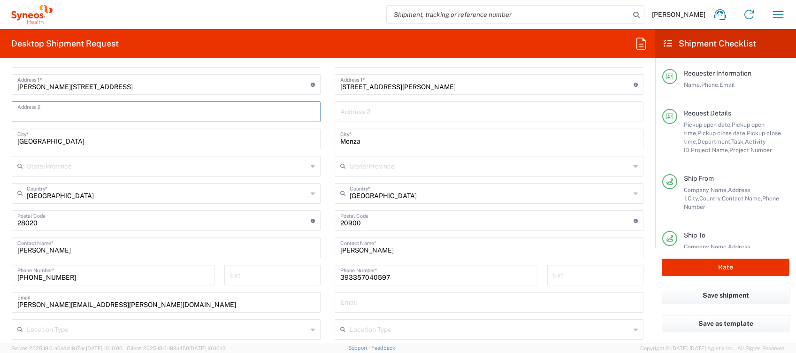
scroll to position [563, 0]
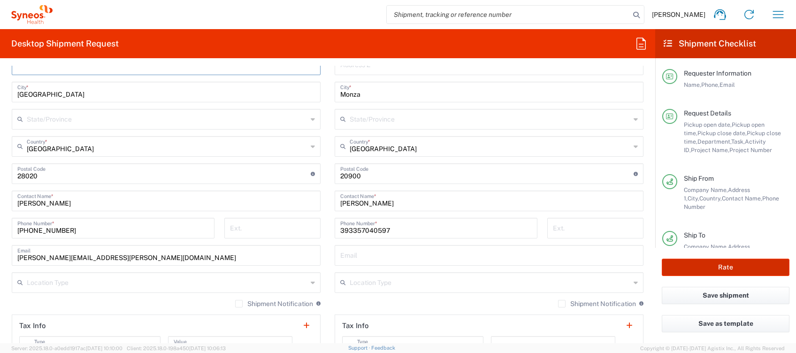
click at [688, 268] on button "Rate" at bounding box center [726, 267] width 128 height 17
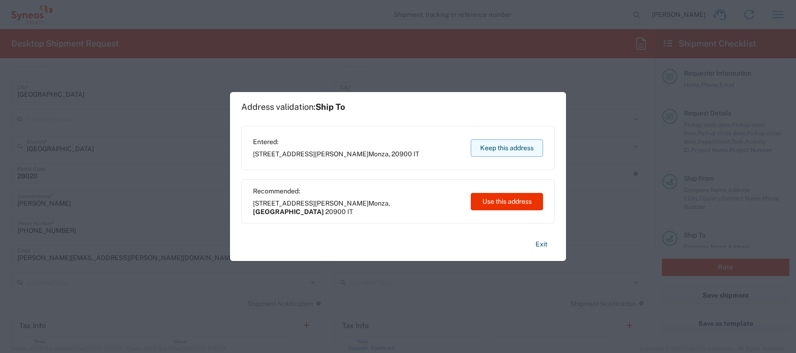
click at [506, 146] on button "Keep this address" at bounding box center [507, 147] width 72 height 17
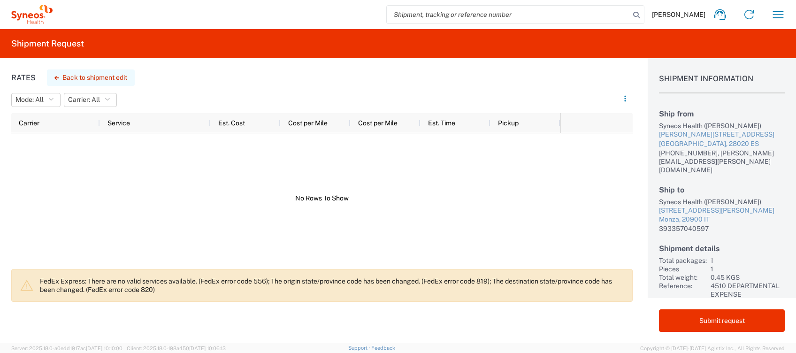
click at [82, 76] on button "Back to shipment edit" at bounding box center [91, 77] width 88 height 16
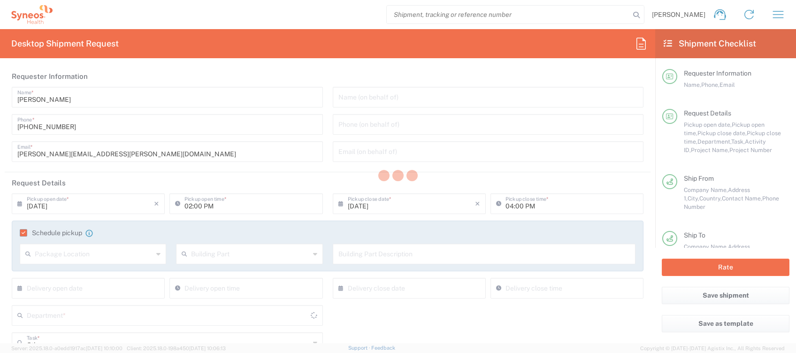
type input "4510"
type input "4510 DEPARTMENTAL EXPENSE"
type input "Envelope"
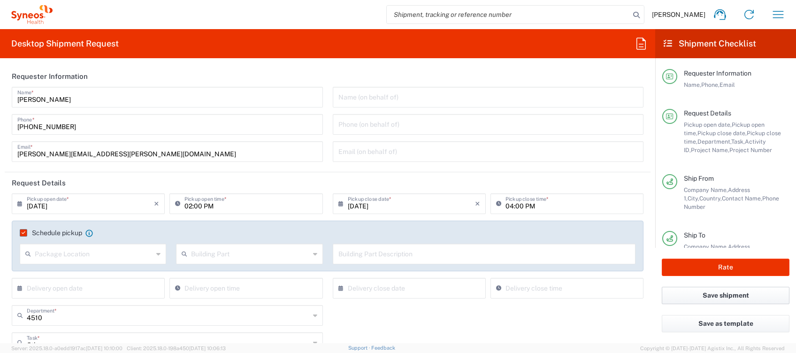
click at [730, 295] on button "Save shipment" at bounding box center [726, 295] width 128 height 17
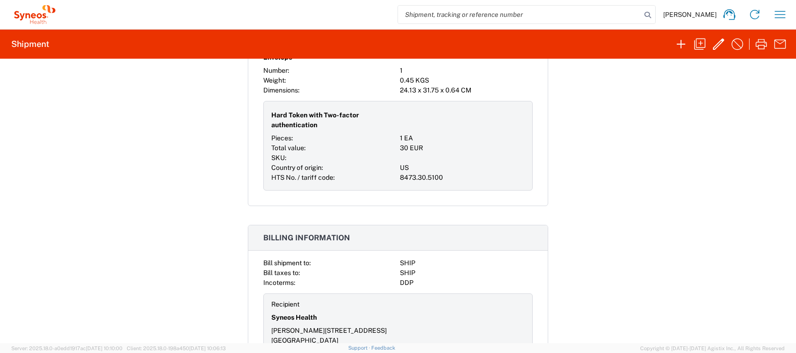
scroll to position [720, 0]
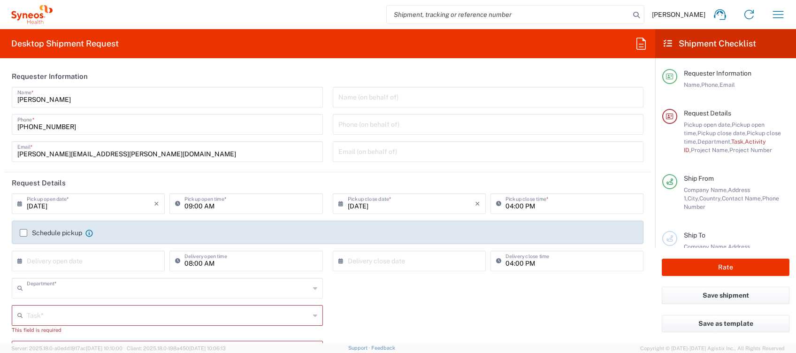
type input "4510"
type input "[GEOGRAPHIC_DATA]"
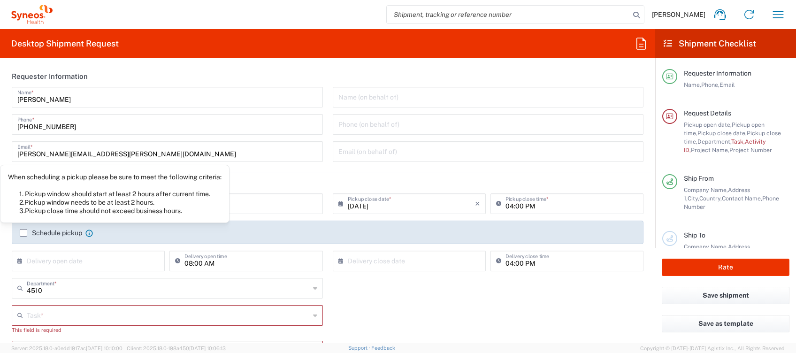
type input "Syneos Health Clinical [GEOGRAPHIC_DATA]"
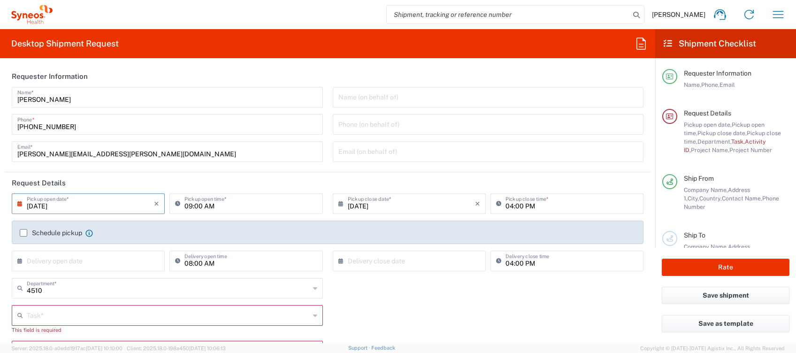
click at [79, 204] on input "[DATE]" at bounding box center [90, 203] width 127 height 16
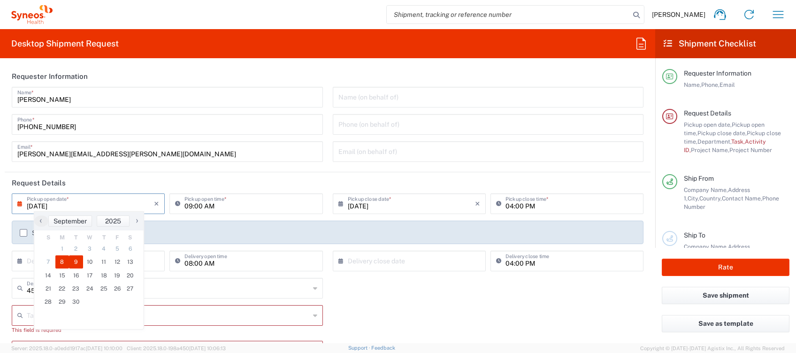
click at [71, 262] on span "9" at bounding box center [76, 261] width 14 height 13
type input "09/09/2025"
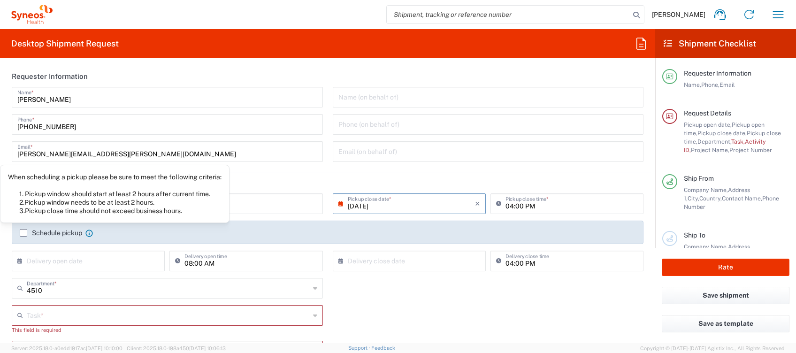
click at [55, 229] on label "Schedule pickup" at bounding box center [51, 233] width 62 height 8
click at [23, 233] on input "Schedule pickup" at bounding box center [23, 233] width 0 height 0
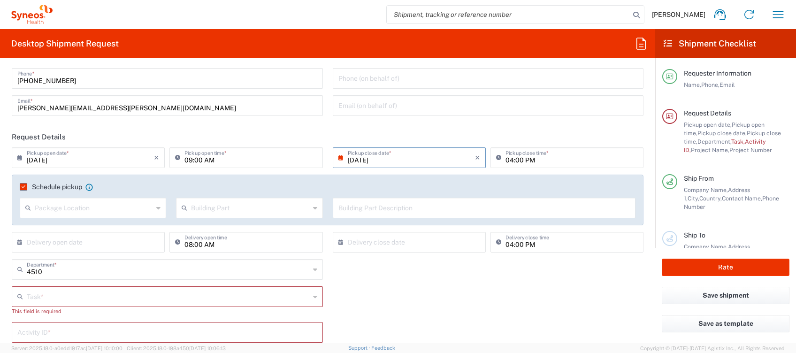
scroll to position [62, 0]
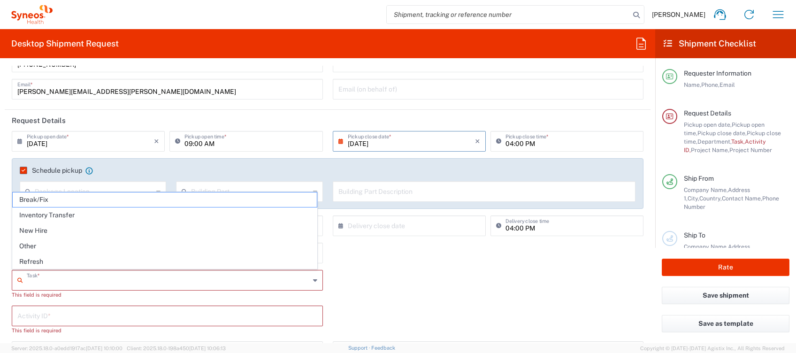
click at [119, 277] on input "text" at bounding box center [168, 279] width 283 height 16
click at [94, 247] on span "Other" at bounding box center [165, 246] width 304 height 15
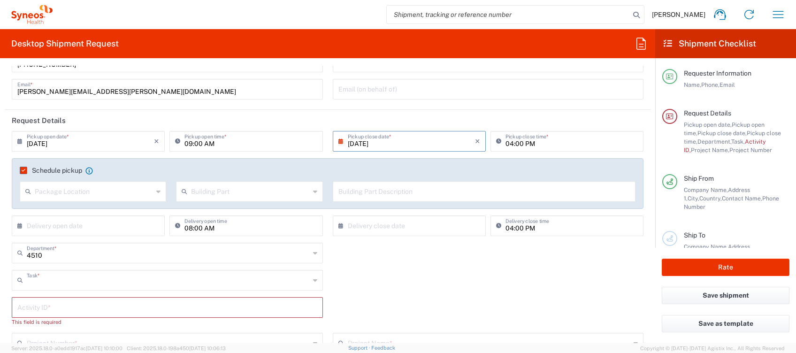
type input "Other"
click at [77, 303] on input "text" at bounding box center [167, 307] width 300 height 16
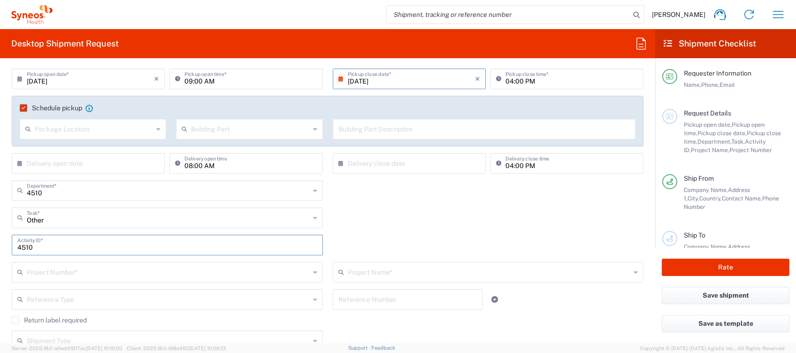
type input "4510"
click at [67, 270] on input "text" at bounding box center [168, 271] width 283 height 16
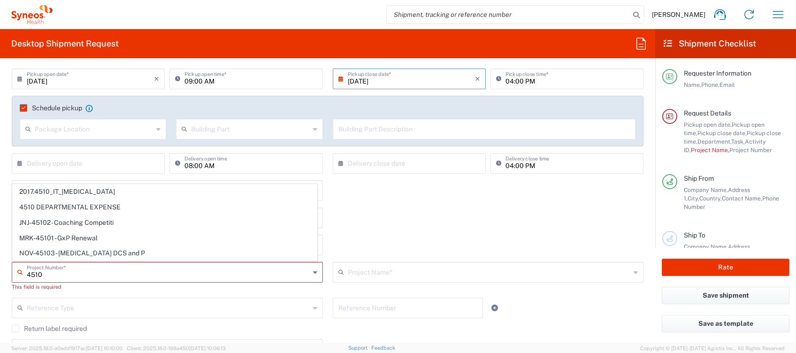
click at [91, 204] on span "4510 DEPARTMENTAL EXPENSE" at bounding box center [165, 207] width 304 height 15
type input "4510 DEPARTMENTAL EXPENSE"
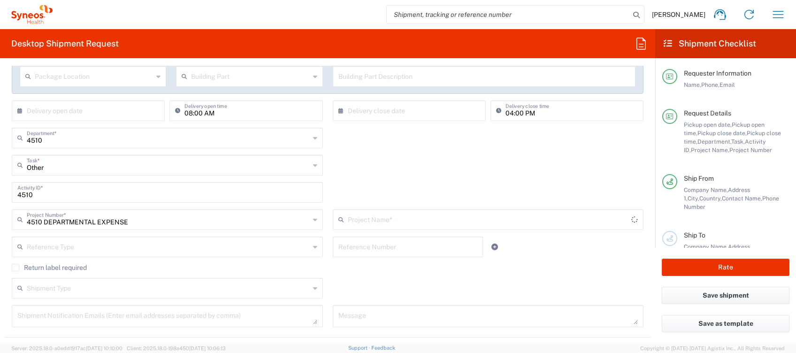
type input "4510 DEPARTMENTAL EXPENSE"
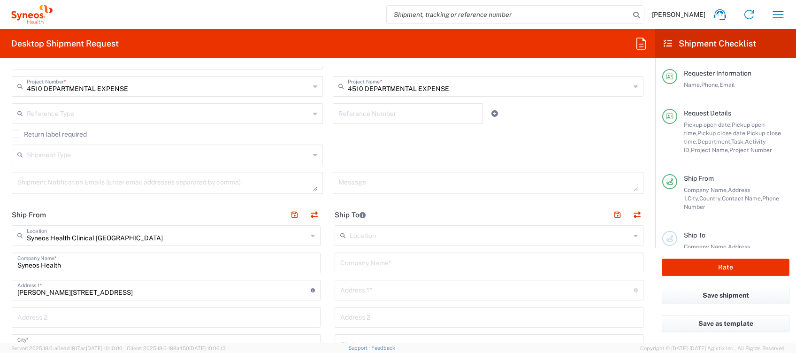
scroll to position [313, 0]
drag, startPoint x: 304, startPoint y: 208, endPoint x: 377, endPoint y: 261, distance: 89.8
click at [308, 208] on button "button" at bounding box center [314, 213] width 13 height 13
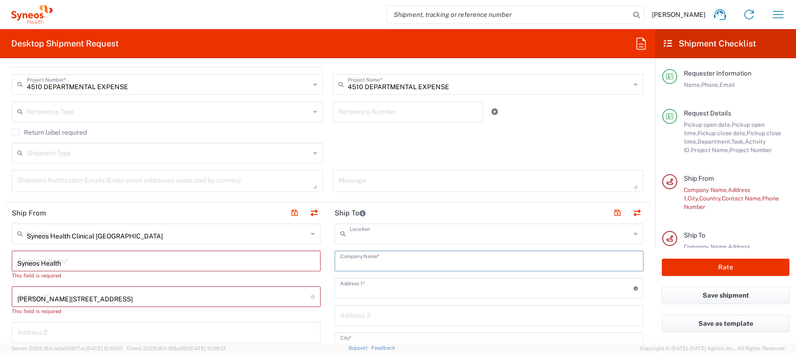
type input "Syneos Health Clinical [GEOGRAPHIC_DATA]"
type input "Syneos Health"
type input "[PERSON_NAME][STREET_ADDRESS]"
type input "[GEOGRAPHIC_DATA]"
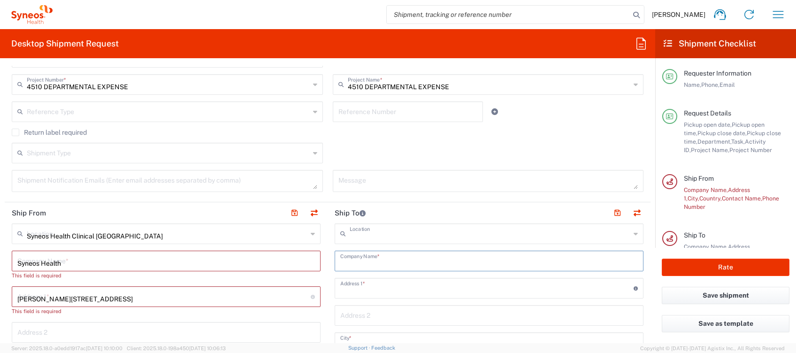
type input "28020"
type input "[PERSON_NAME]"
type input "[PHONE_NUMBER]"
type input "[PERSON_NAME][EMAIL_ADDRESS][PERSON_NAME][DOMAIN_NAME]"
type input "EORI"
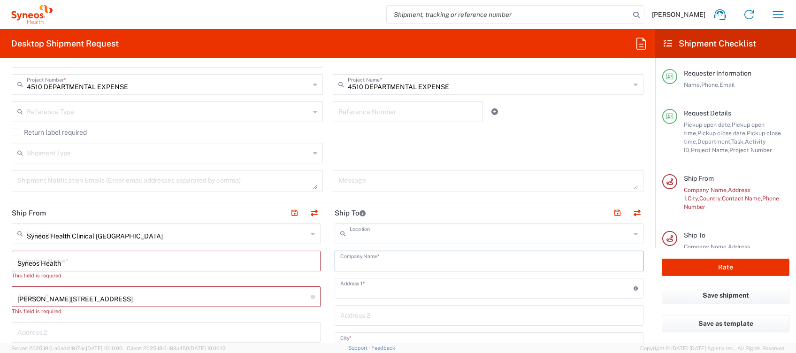
type input "TIN"
type input "B61389227"
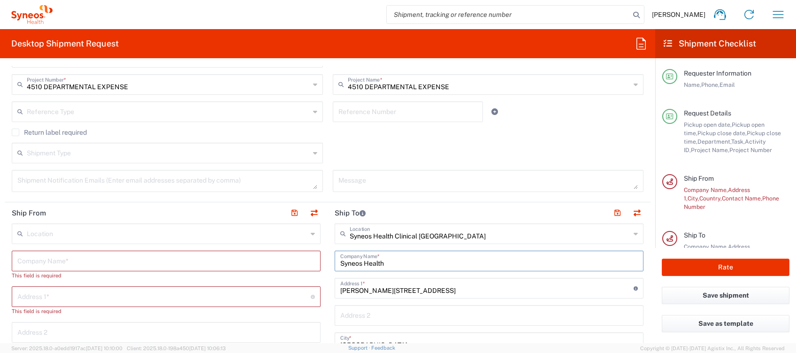
click at [377, 261] on input "Syneos Health" at bounding box center [489, 260] width 298 height 16
click at [107, 257] on input "text" at bounding box center [166, 260] width 298 height 16
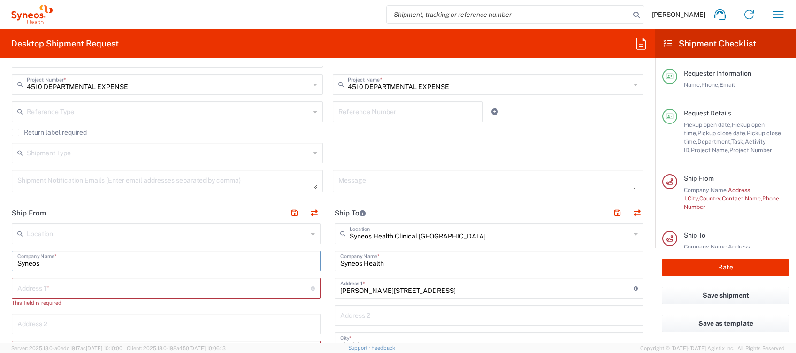
type input "Syneos"
click at [83, 286] on input "text" at bounding box center [163, 287] width 293 height 16
paste input "Stanislav Babic Rua Encosta Pico dos Barcelos 12 9020-413 Funchal Madeira Portu…"
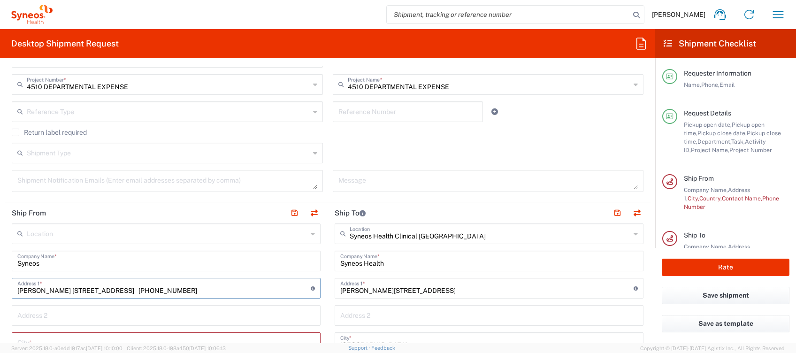
scroll to position [0, 65]
drag, startPoint x: 251, startPoint y: 287, endPoint x: 321, endPoint y: 296, distance: 70.5
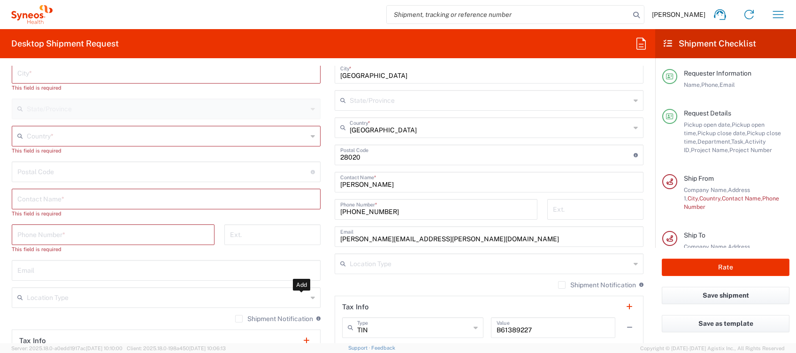
scroll to position [626, 0]
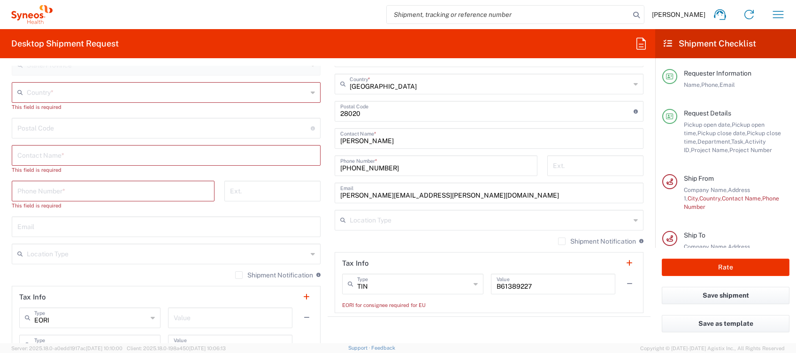
paste input "+421 905802234"
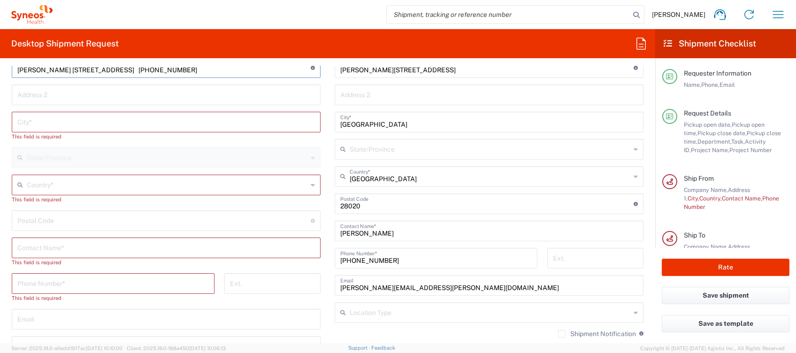
type input "Stanislav Babic Rua Encosta Pico dos Barcelos 12 9020-413 Funchal Madeira Portu…"
click at [42, 283] on input "tel" at bounding box center [113, 283] width 192 height 16
paste input "+421 905802234"
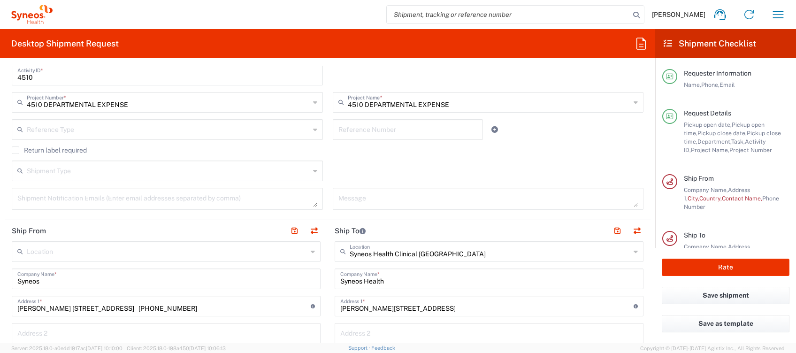
scroll to position [408, 0]
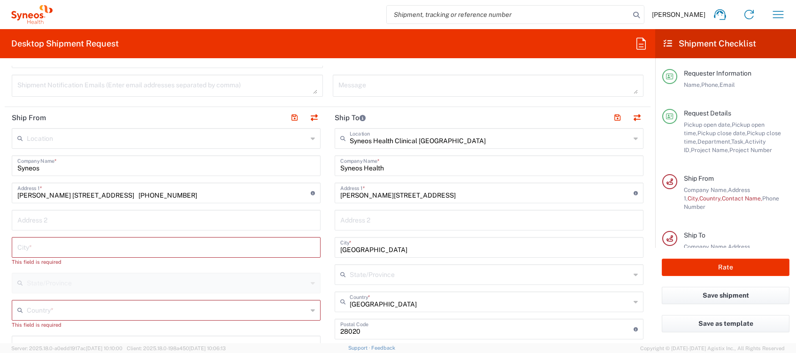
type input "+421 905802234"
drag, startPoint x: 62, startPoint y: 193, endPoint x: 0, endPoint y: 185, distance: 63.0
click at [0, 184] on html "Eugenio Sanchez Home Shipment estimator Shipment tracking Desktop shipment requ…" at bounding box center [398, 176] width 796 height 353
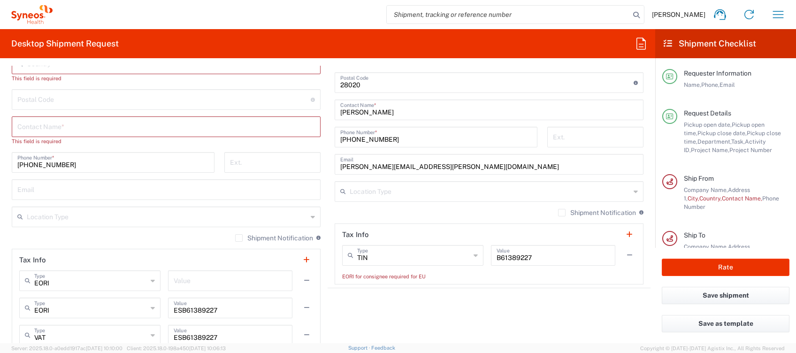
scroll to position [596, 0]
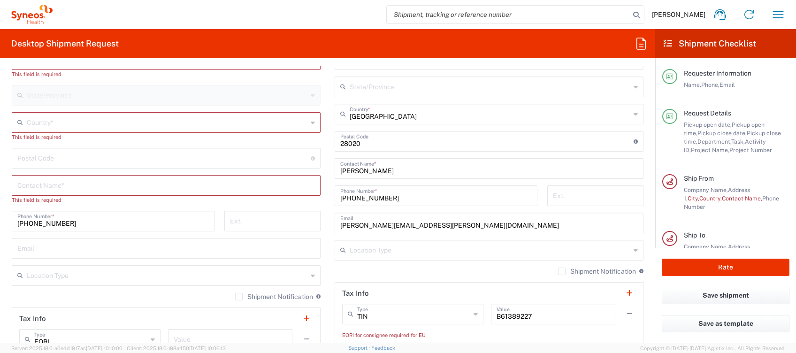
type input "Rua Encosta Pico dos Barcelos 12 9020-413 Funchal Madeira Portugal Portugal +42…"
click at [56, 185] on input "text" at bounding box center [166, 185] width 298 height 16
paste input "Stanislav Babic"
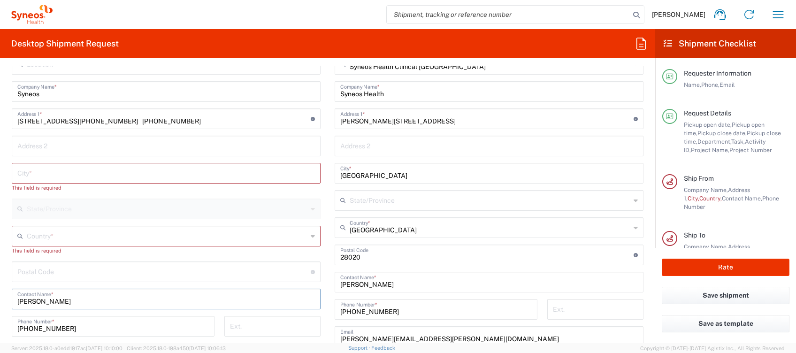
scroll to position [470, 0]
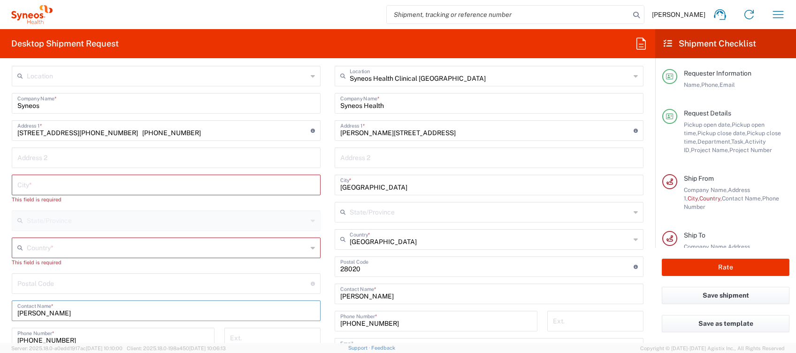
type input "Stanislav Babic"
click at [86, 245] on input "text" at bounding box center [167, 247] width 281 height 16
click at [34, 226] on span "[GEOGRAPHIC_DATA]" at bounding box center [164, 228] width 302 height 15
type input "[GEOGRAPHIC_DATA]"
type input "Sender/Shipper"
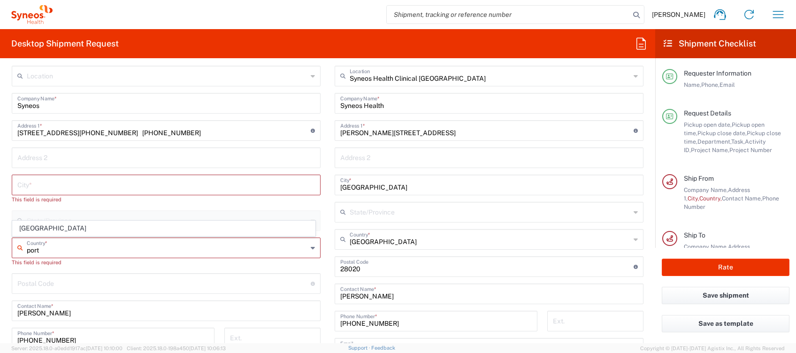
type input "Sender/Shipper"
type input "Delivery Duty Paid"
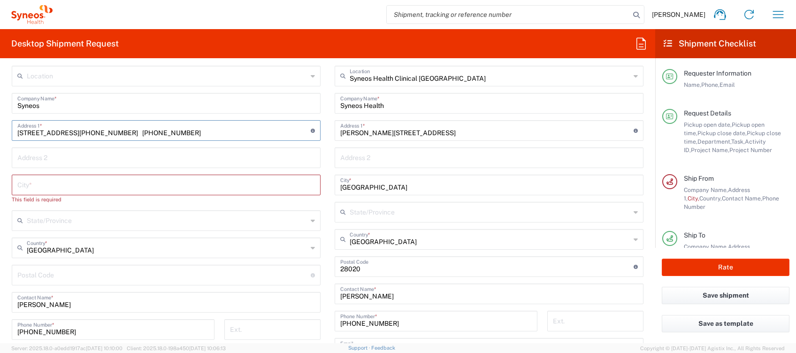
drag, startPoint x: 121, startPoint y: 131, endPoint x: 148, endPoint y: 133, distance: 26.8
click at [148, 133] on input "Rua Encosta Pico dos Barcelos 12 9020-413 Funchal Madeira Portugal Portugal +42…" at bounding box center [163, 130] width 293 height 16
type input "Rua Encosta Pico dos Barcelos 12 Funchal Madeira Portugal Portugal +421 9058022…"
click at [57, 274] on input "undefined" at bounding box center [163, 274] width 293 height 16
paste input "9020-413"
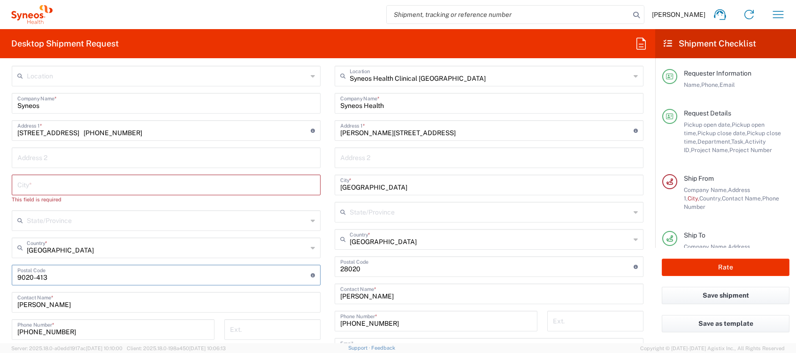
type input "9020-413"
click at [52, 184] on input "text" at bounding box center [166, 184] width 298 height 16
drag, startPoint x: 120, startPoint y: 131, endPoint x: 146, endPoint y: 133, distance: 26.4
click at [146, 133] on input "Rua Encosta Pico dos Barcelos 12 Funchal Madeira Portugal Portugal +421 9058022…" at bounding box center [163, 130] width 293 height 16
type input "Rua Encosta Pico dos Barcelos 12 Madeira Portugal Portugal +421 905802234"
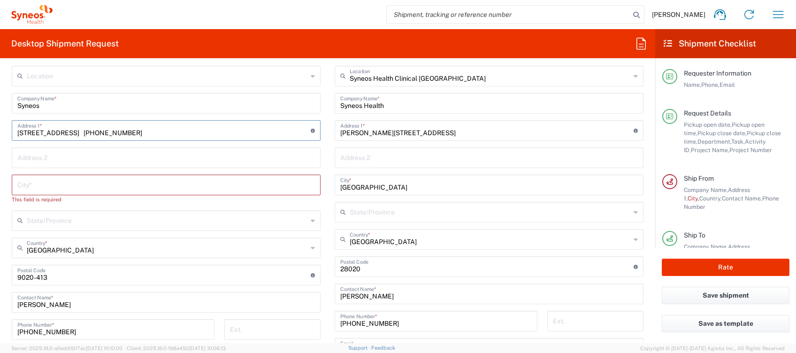
click at [48, 187] on input "text" at bounding box center [166, 184] width 298 height 16
paste input "Funchal"
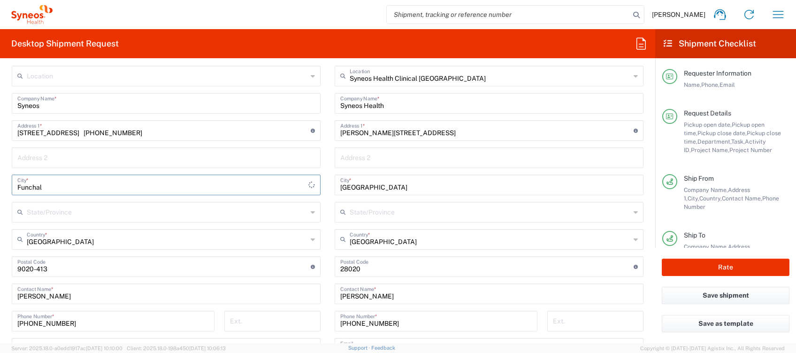
type input "Funchal"
click at [43, 206] on input "text" at bounding box center [167, 211] width 281 height 16
click at [39, 188] on span "Madeira" at bounding box center [164, 192] width 302 height 15
type input "Madeira"
drag, startPoint x: 181, startPoint y: 131, endPoint x: 353, endPoint y: 135, distance: 171.9
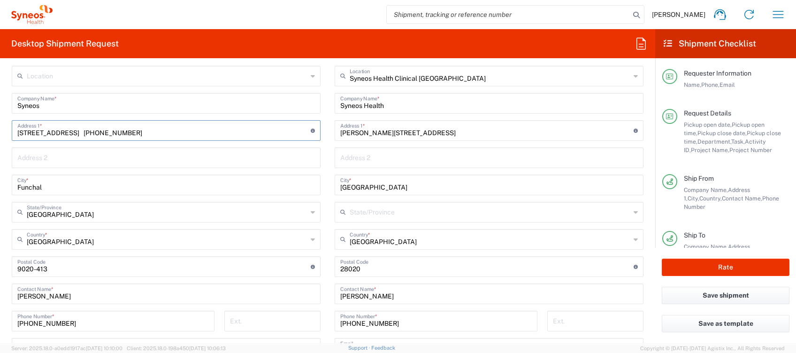
click at [347, 136] on div "Ship From Location Addison Whitney LLC-Morrisvile NC US Barcelona-Syneos Health…" at bounding box center [328, 282] width 646 height 474
drag, startPoint x: 128, startPoint y: 131, endPoint x: 199, endPoint y: 137, distance: 71.2
click at [177, 134] on input "Rua Encosta Pico dos Barcelos 12 Madeira Portug" at bounding box center [163, 130] width 293 height 16
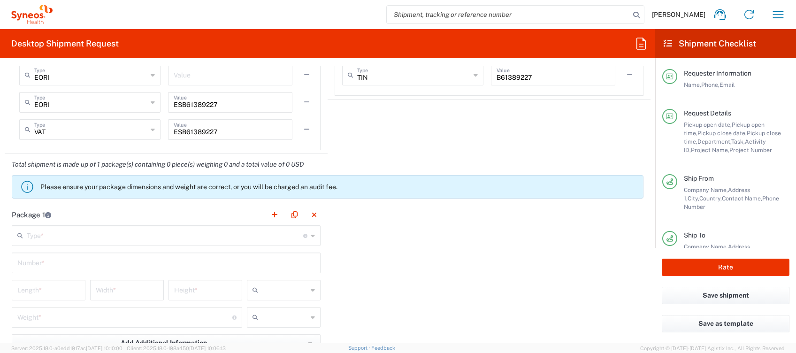
scroll to position [846, 0]
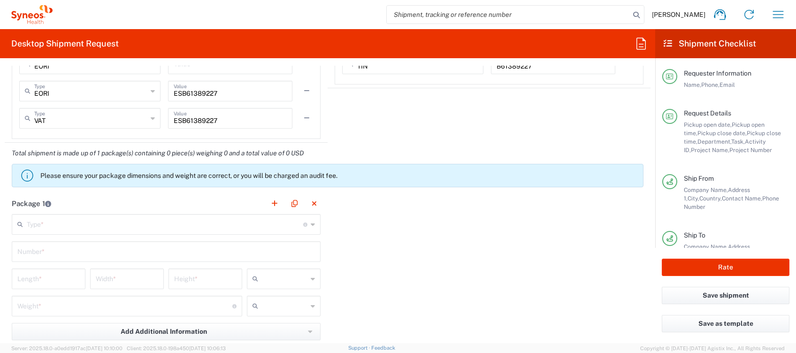
type input "Rua Encosta Pico dos Barcelos 12"
click at [134, 222] on input "text" at bounding box center [165, 224] width 277 height 16
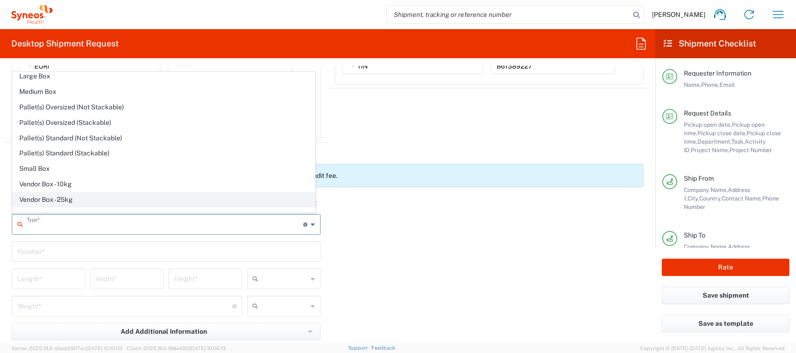
scroll to position [27, 0]
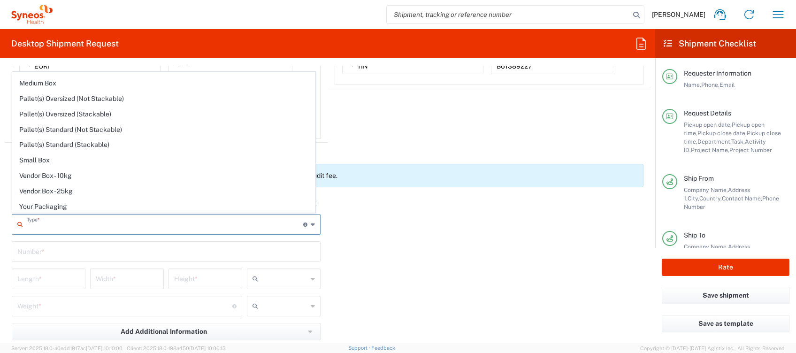
click at [64, 203] on span "Your Packaging" at bounding box center [164, 207] width 302 height 15
type input "Your Packaging"
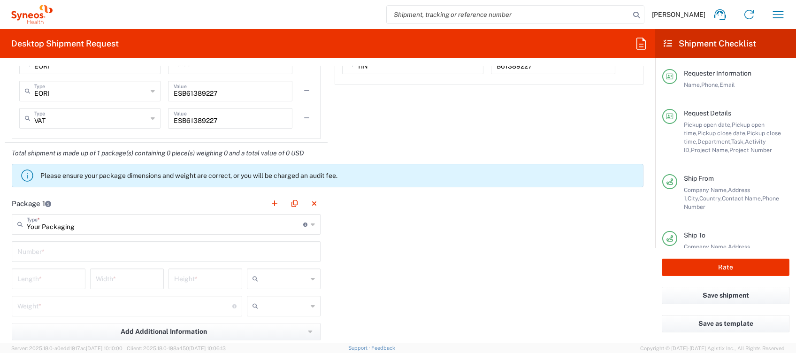
click at [59, 255] on input "text" at bounding box center [166, 251] width 298 height 16
type input "1"
click at [48, 278] on input "number" at bounding box center [48, 278] width 62 height 16
type input "40"
type input "50"
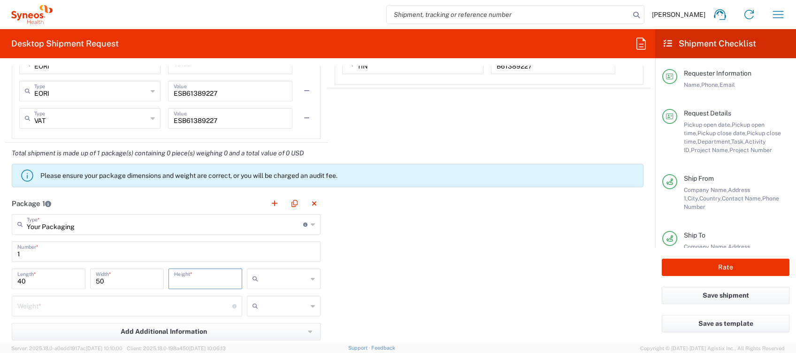
click at [200, 280] on input "number" at bounding box center [205, 278] width 62 height 16
type input "15"
click at [270, 279] on input "text" at bounding box center [285, 278] width 46 height 15
click at [271, 295] on span "cm" at bounding box center [279, 298] width 70 height 15
type input "cm"
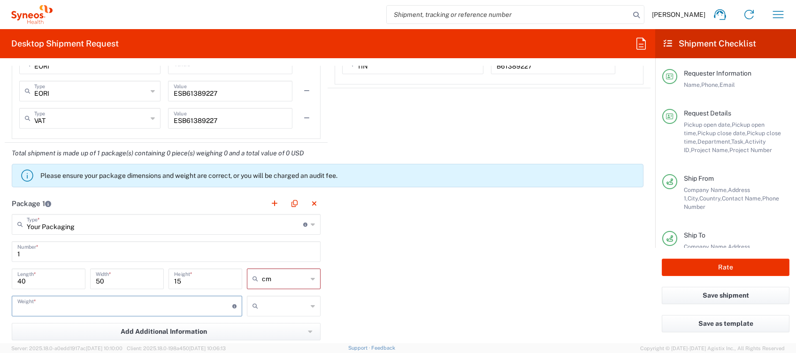
click at [111, 299] on input "number" at bounding box center [124, 305] width 215 height 16
type input "3"
click at [266, 305] on input "text" at bounding box center [285, 306] width 46 height 15
click at [261, 327] on span "kgs" at bounding box center [279, 325] width 70 height 15
type input "kgs"
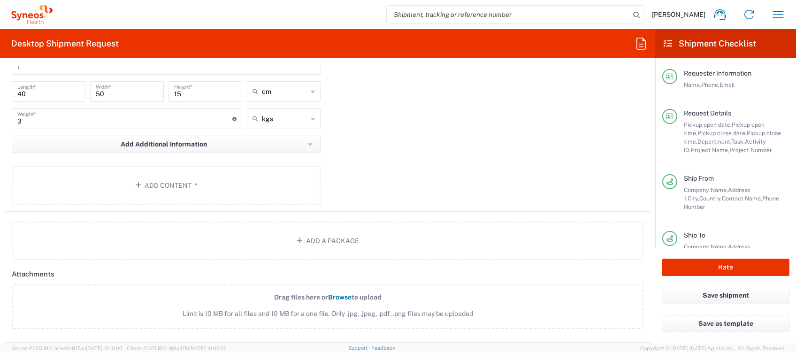
scroll to position [1034, 0]
click at [183, 185] on button "Add Content *" at bounding box center [166, 185] width 309 height 39
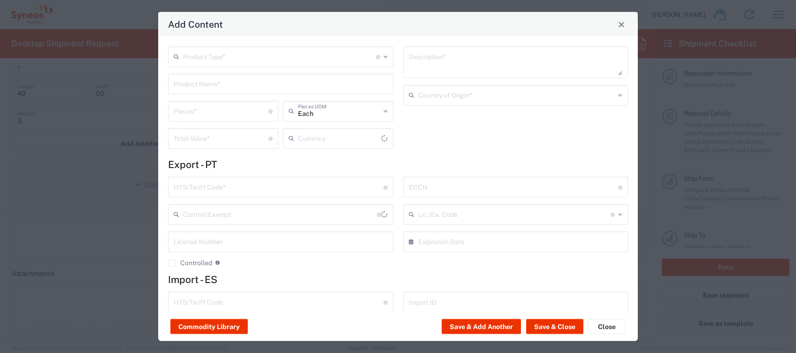
type input "US Dollar"
click at [264, 54] on input "text" at bounding box center [279, 56] width 193 height 16
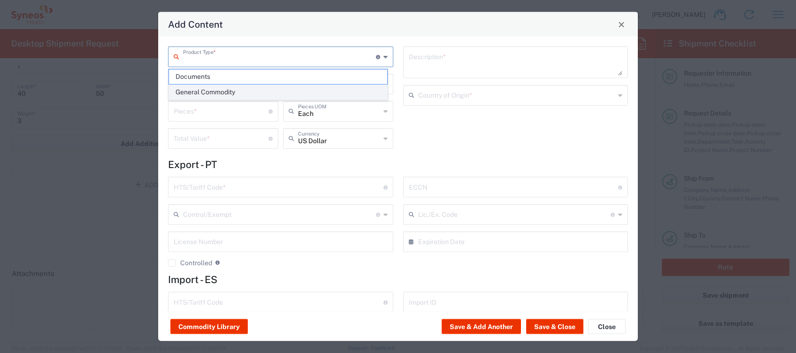
click at [228, 88] on span "General Commodity" at bounding box center [278, 92] width 218 height 15
type input "General Commodity"
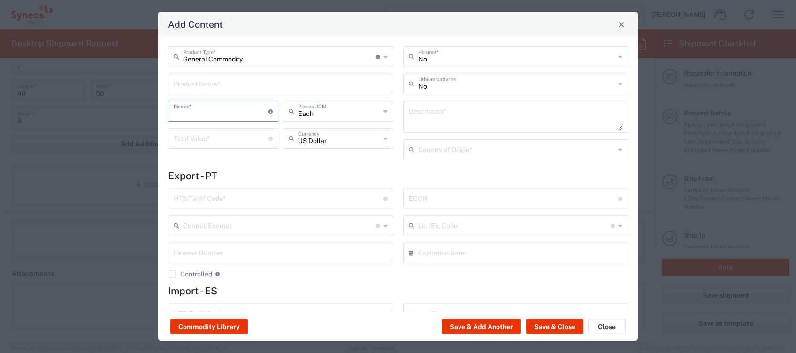
click at [218, 108] on input "number" at bounding box center [221, 110] width 95 height 16
click at [206, 83] on input "text" at bounding box center [281, 83] width 214 height 16
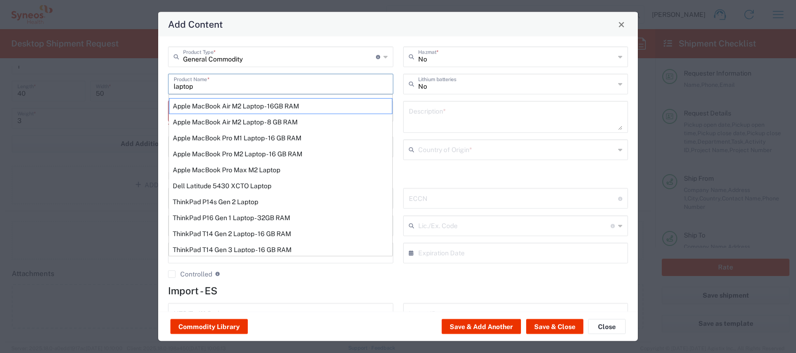
click at [240, 215] on div "ThinkPad P16 Gen 1 Laptop - 32GB RAM" at bounding box center [280, 218] width 223 height 16
type input "ThinkPad P16 Gen 1 Laptop - 32GB RAM"
type input "1"
type textarea "16" - Intel Core i9 12950HX - vPro Enterprise - 32 GB RAM - 512 GB SSD"
type input "[GEOGRAPHIC_DATA]"
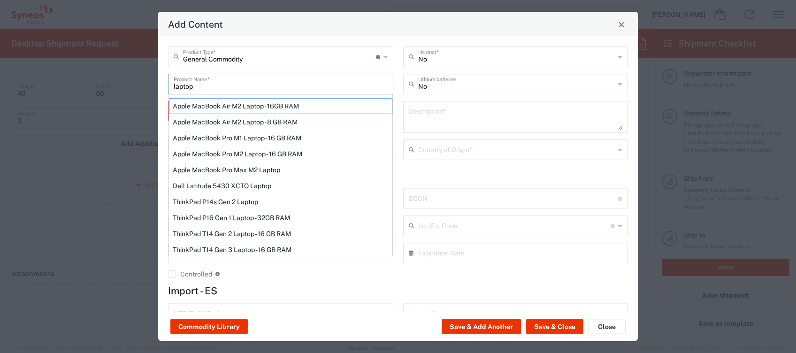
type input "8471300100"
type input "BIS"
type input "5A992.c"
type input "Yes"
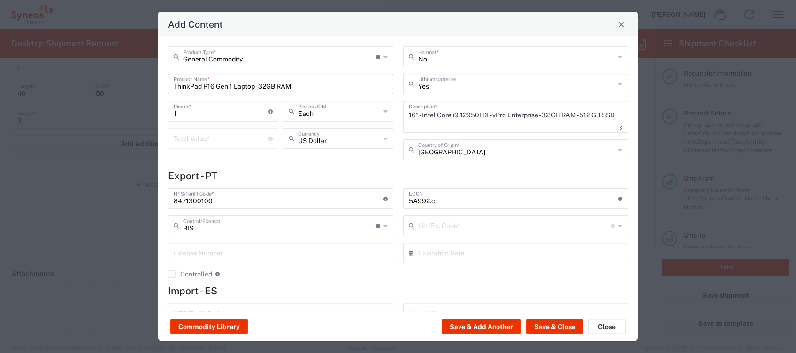
type input "NLR - No License Required"
click at [200, 136] on input "number" at bounding box center [221, 138] width 95 height 16
type input "3"
type input "300"
click at [384, 138] on icon at bounding box center [386, 138] width 4 height 15
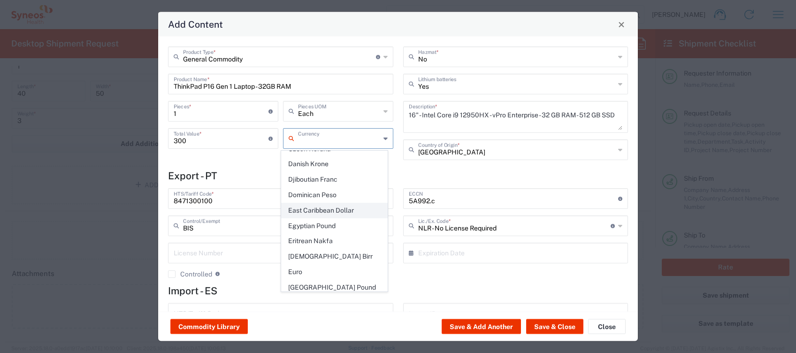
scroll to position [814, 0]
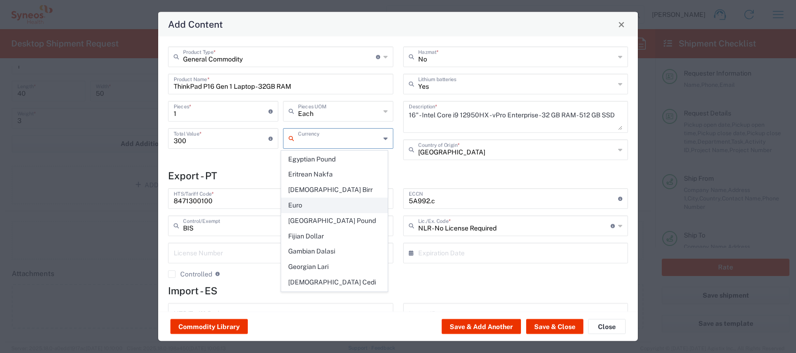
click at [308, 198] on span "Euro" at bounding box center [335, 205] width 106 height 15
type input "Euro"
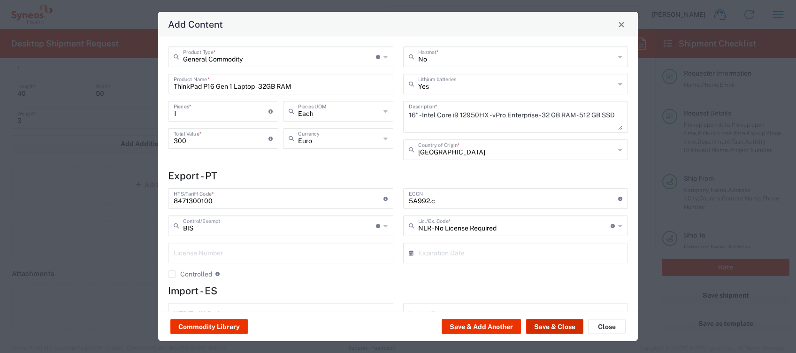
click at [548, 323] on button "Save & Close" at bounding box center [554, 326] width 57 height 15
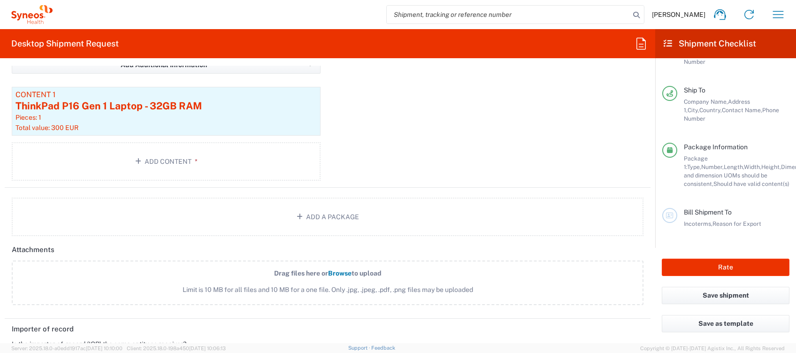
scroll to position [1396, 0]
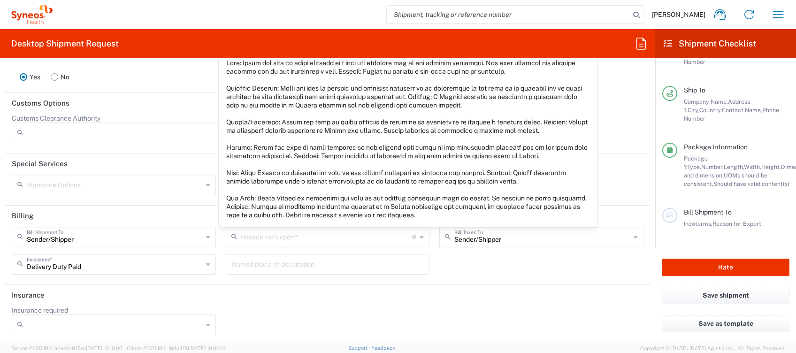
click at [420, 237] on icon at bounding box center [422, 237] width 4 height 15
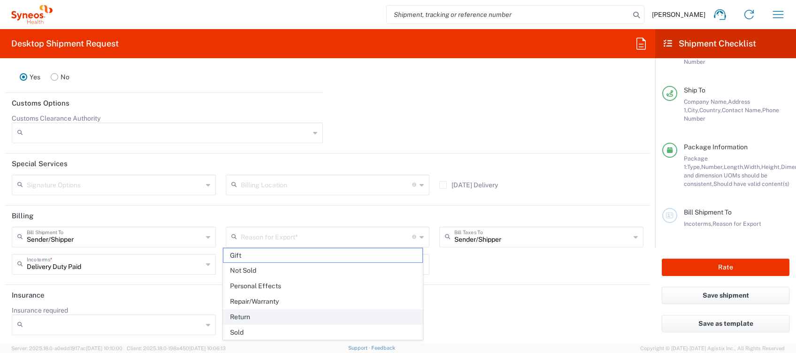
click at [264, 316] on span "Return" at bounding box center [322, 317] width 199 height 15
type input "Return"
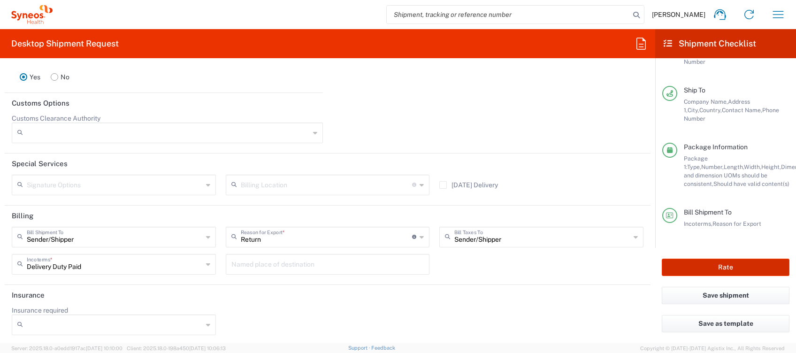
click at [710, 264] on button "Rate" at bounding box center [726, 267] width 128 height 17
type input "4510 DEPARTMENTAL EXPENSE"
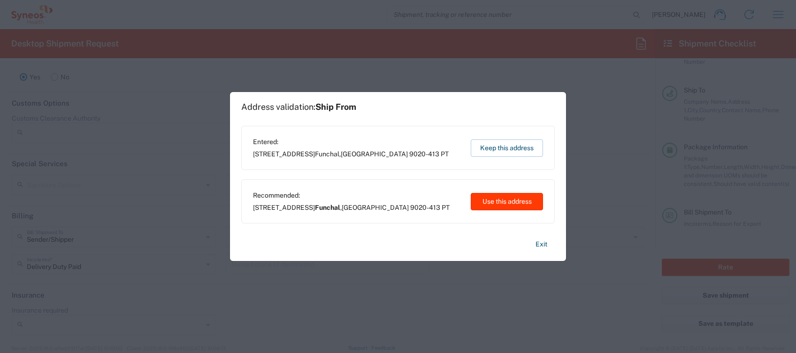
click at [508, 197] on button "Use this address" at bounding box center [507, 201] width 72 height 17
type input "Funchal"
type input "Madeira"
type input "[GEOGRAPHIC_DATA]"
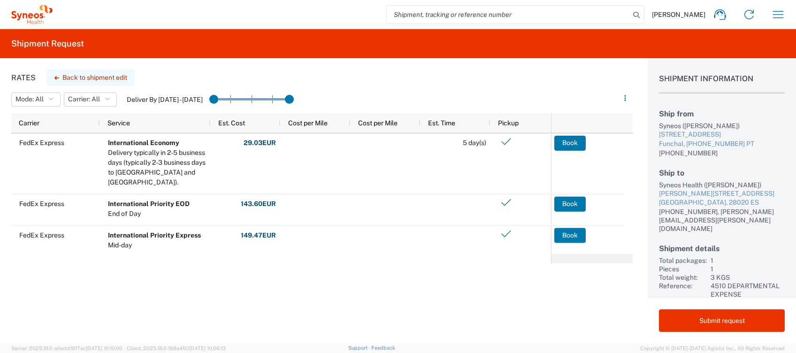
click at [102, 76] on button "Back to shipment edit" at bounding box center [91, 77] width 88 height 16
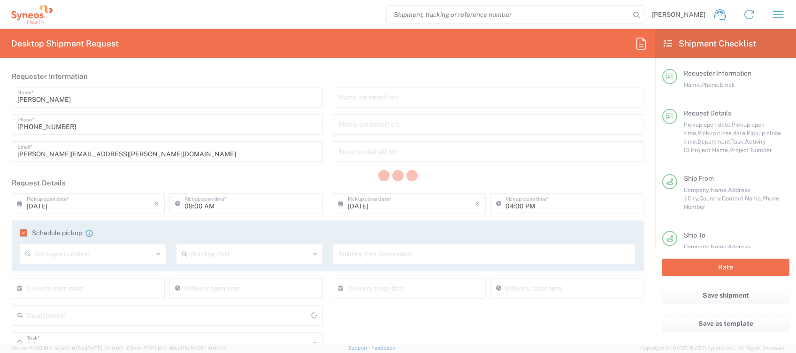
type input "4510 DEPARTMENTAL EXPENSE"
type input "Madeira"
type input "Your Packaging"
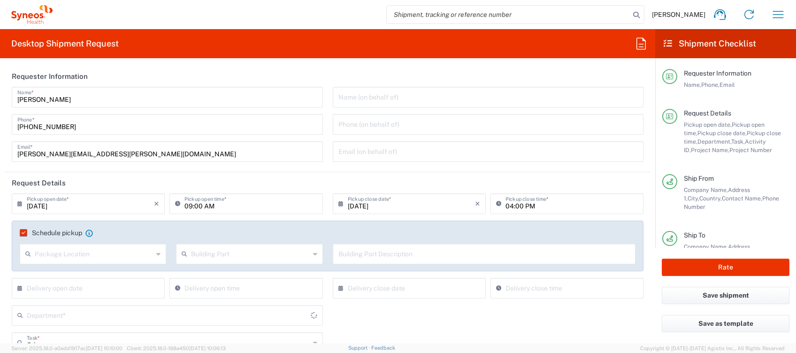
type input "4510"
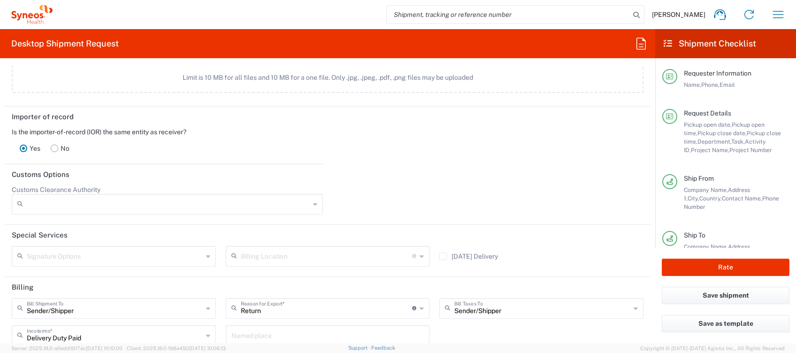
scroll to position [1315, 0]
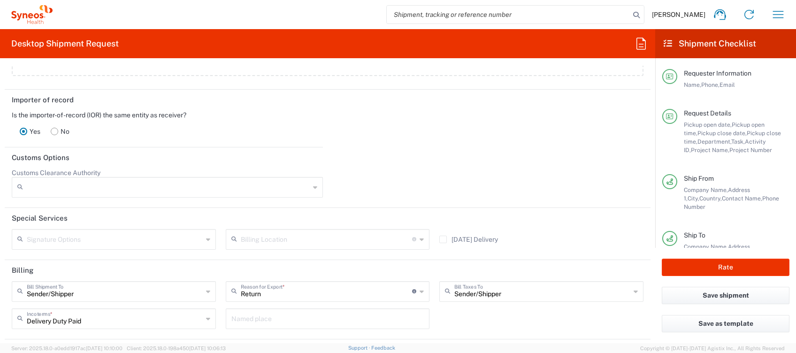
click at [313, 188] on icon at bounding box center [315, 187] width 4 height 15
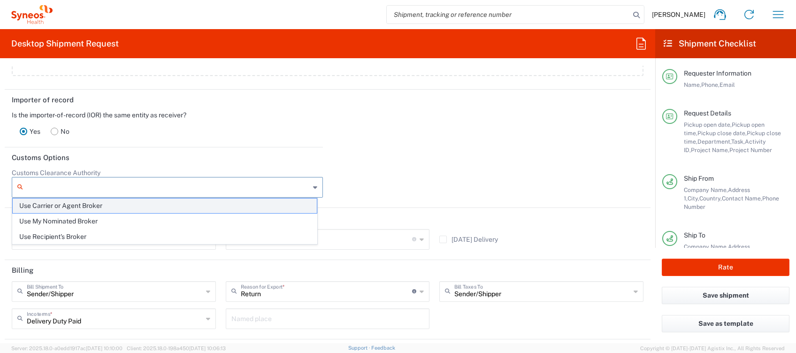
click at [150, 207] on span "Use Carrier or Agent Broker" at bounding box center [165, 206] width 304 height 15
type input "Use Carrier or Agent Broker"
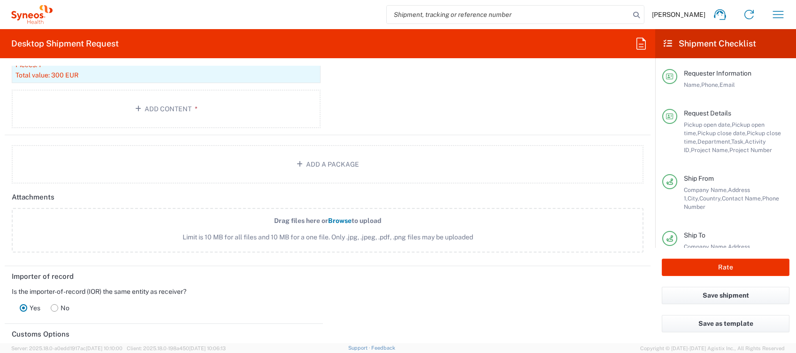
scroll to position [1119, 0]
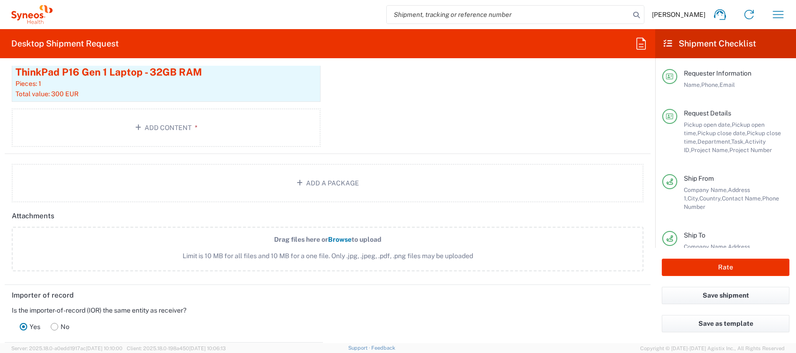
click at [332, 236] on span "Browse" at bounding box center [339, 240] width 23 height 8
click at [0, 0] on input "Drag files here or Browse to upload Limit is 10 MB for all files and 10 MB for …" at bounding box center [0, 0] width 0 height 0
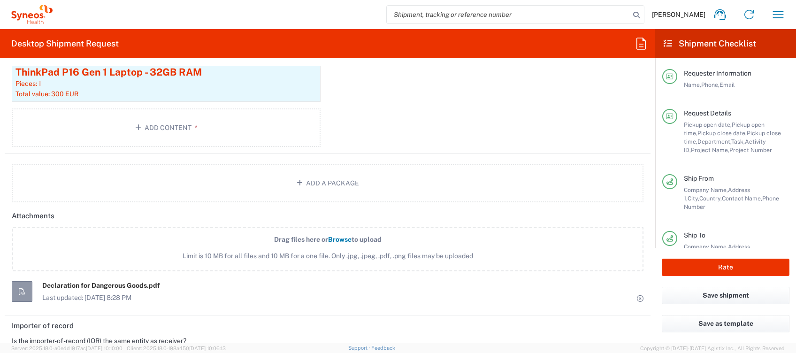
click at [271, 247] on label "Drag files here or Browse to upload Limit is 10 MB for all files and 10 MB for …" at bounding box center [328, 249] width 632 height 45
click at [0, 0] on input "Drag files here or Browse to upload Limit is 10 MB for all files and 10 MB for …" at bounding box center [0, 0] width 0 height 0
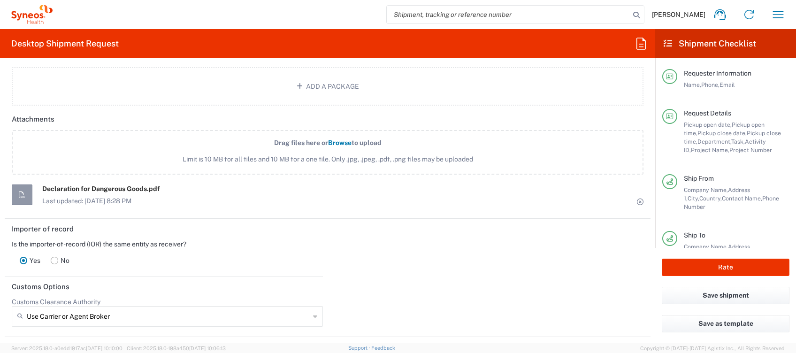
scroll to position [1244, 0]
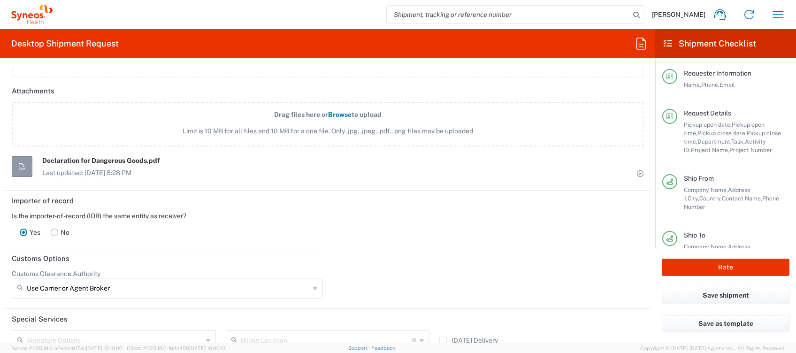
click at [333, 111] on span "Browse" at bounding box center [339, 115] width 23 height 8
click at [0, 0] on input "Drag files here or Browse to upload Limit is 10 MB for all files and 10 MB for …" at bounding box center [0, 0] width 0 height 0
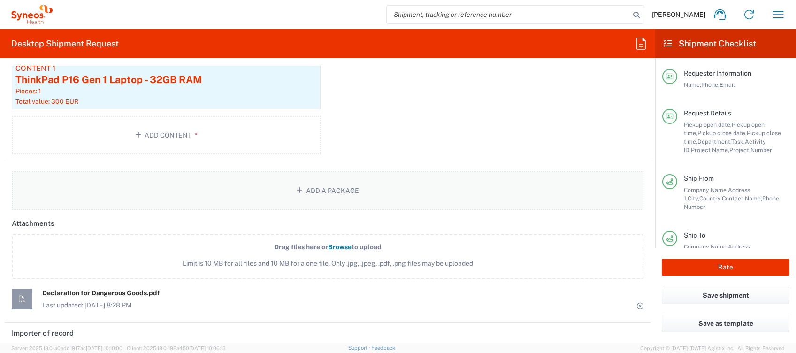
scroll to position [1275, 0]
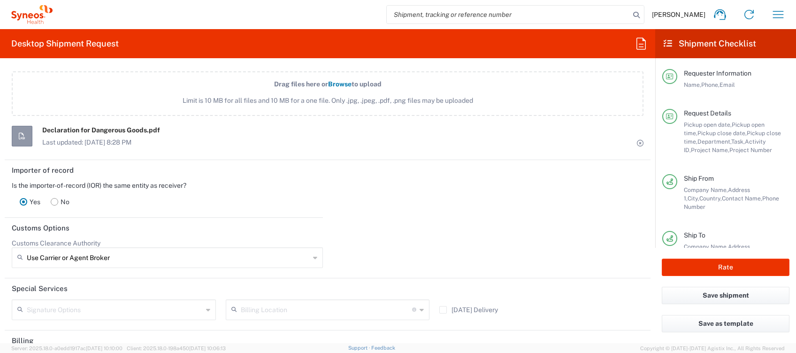
click at [637, 140] on icon at bounding box center [640, 143] width 7 height 7
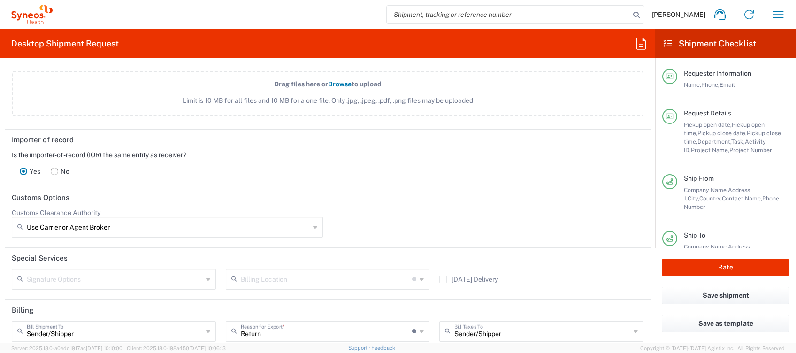
click at [336, 80] on span "Browse" at bounding box center [339, 84] width 23 height 8
click at [0, 0] on input "Drag files here or Browse to upload Limit is 10 MB for all files and 10 MB for …" at bounding box center [0, 0] width 0 height 0
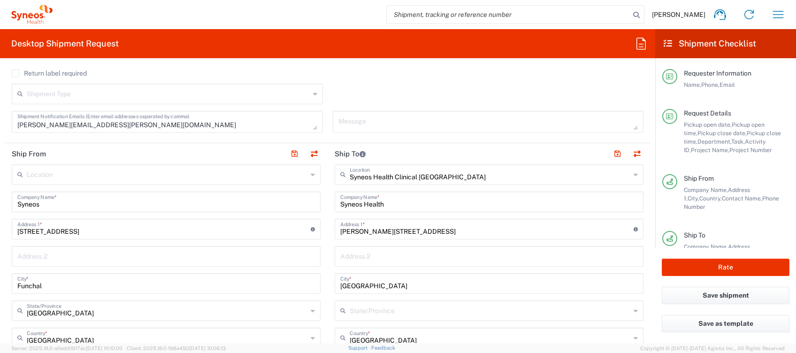
scroll to position [368, 0]
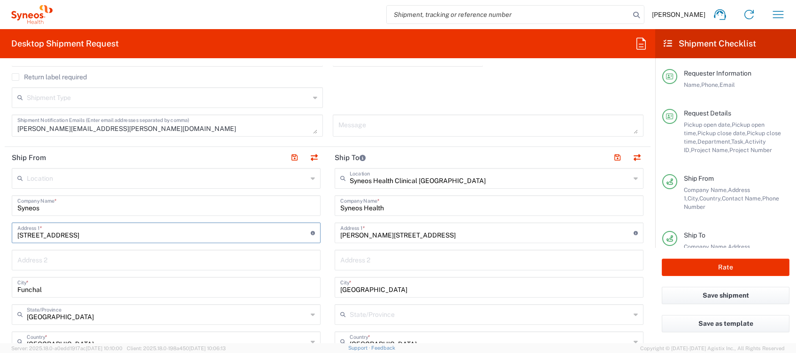
drag, startPoint x: 134, startPoint y: 234, endPoint x: -3, endPoint y: 237, distance: 137.1
click at [0, 237] on html "Eugenio Sanchez Home Shipment estimator Shipment tracking Desktop shipment requ…" at bounding box center [398, 176] width 796 height 353
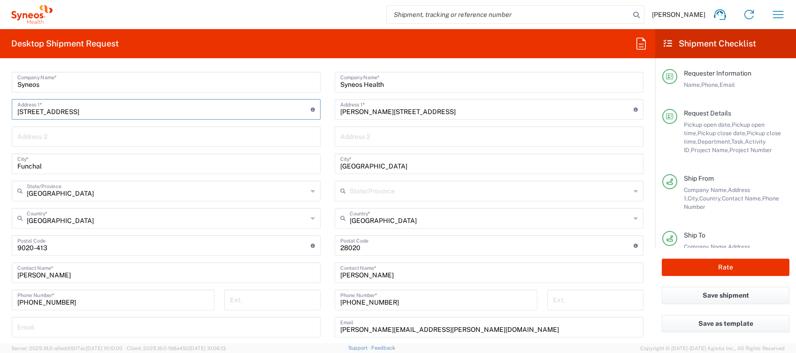
scroll to position [493, 0]
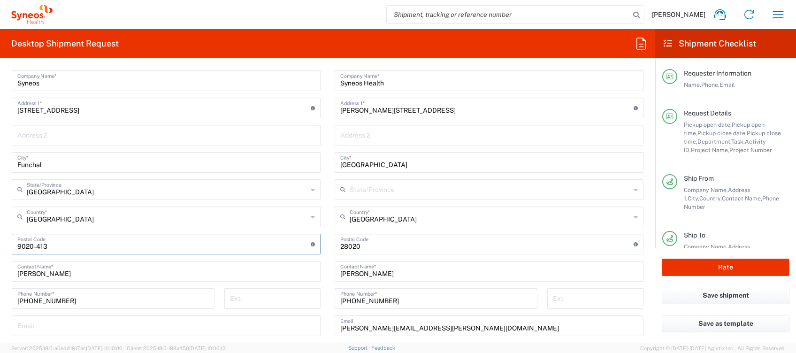
drag, startPoint x: 60, startPoint y: 247, endPoint x: 10, endPoint y: 246, distance: 49.8
click at [10, 246] on main "Location Addison Whitney LLC-Morrisvile NC US Barcelona-Syneos Health BioSector…" at bounding box center [166, 254] width 323 height 422
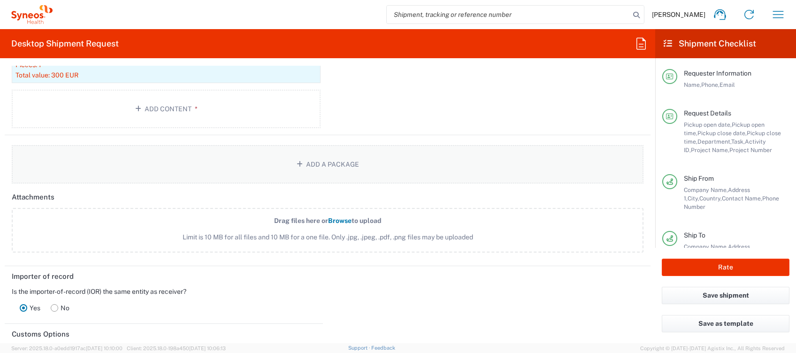
scroll to position [1244, 0]
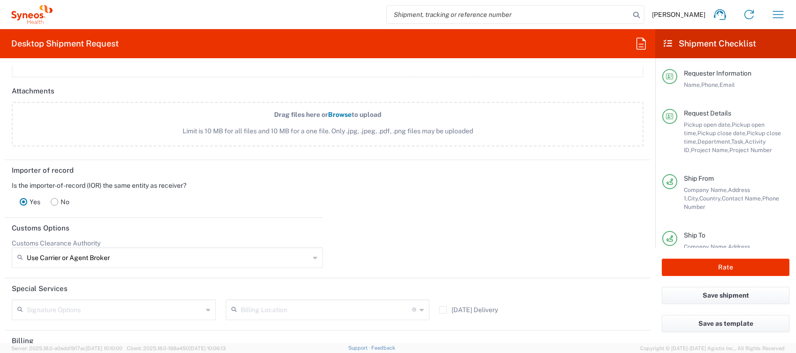
click at [331, 111] on span "Browse" at bounding box center [339, 115] width 23 height 8
click at [0, 0] on input "Drag files here or Browse to upload Limit is 10 MB for all files and 10 MB for …" at bounding box center [0, 0] width 0 height 0
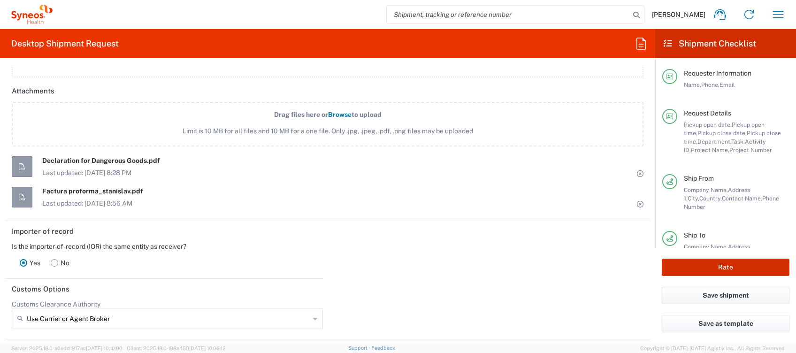
click at [719, 268] on button "Rate" at bounding box center [726, 267] width 128 height 17
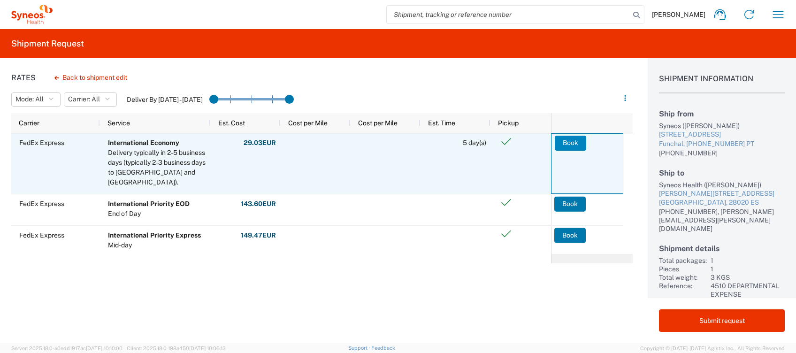
click at [562, 141] on button "Book" at bounding box center [570, 143] width 31 height 15
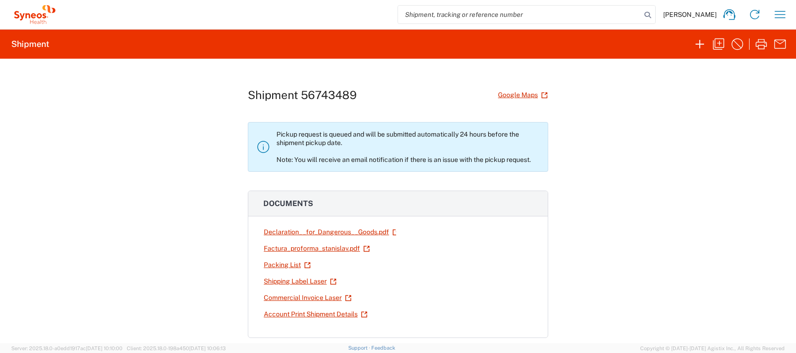
click at [207, 263] on div "Shipment 56743489 Google Maps Pickup request is queued and will be submitted au…" at bounding box center [398, 201] width 796 height 285
click at [288, 282] on link "Shipping Label Laser" at bounding box center [300, 281] width 74 height 16
click at [780, 13] on icon "button" at bounding box center [780, 14] width 15 height 15
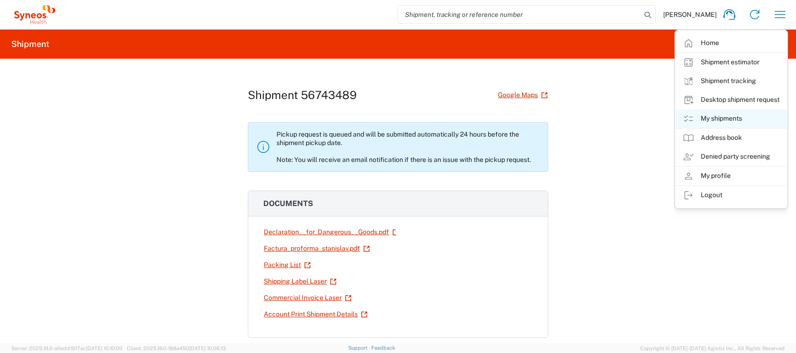
click at [724, 121] on link "My shipments" at bounding box center [732, 118] width 112 height 19
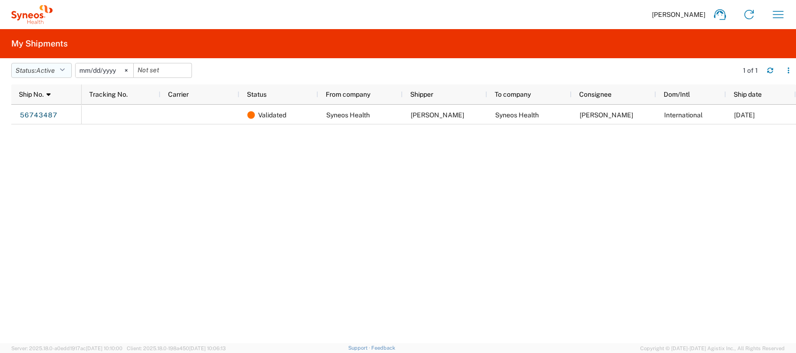
click at [69, 69] on button "Status: Active" at bounding box center [41, 70] width 61 height 15
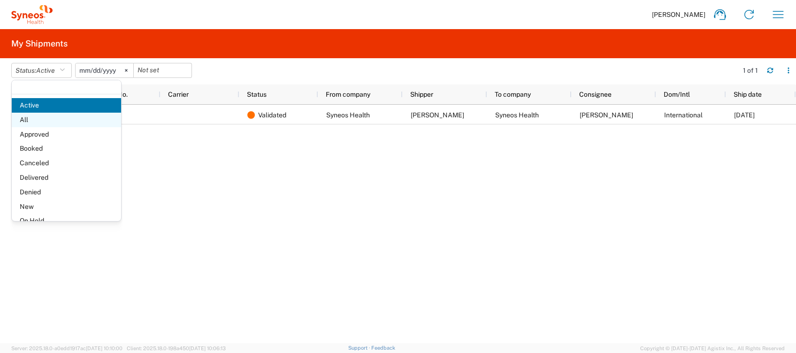
click at [43, 123] on span "All" at bounding box center [66, 120] width 109 height 15
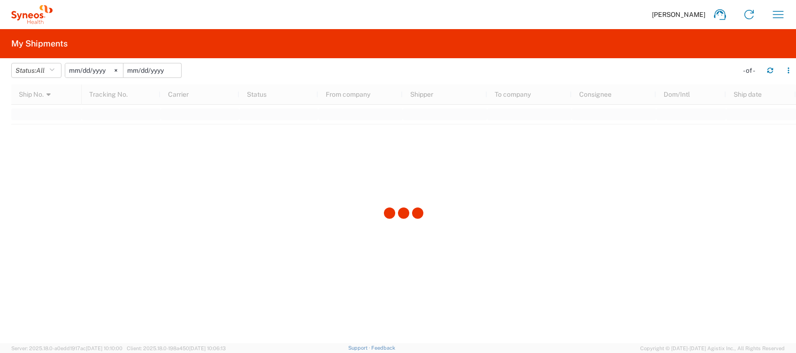
click at [151, 72] on input "date" at bounding box center [152, 70] width 58 height 14
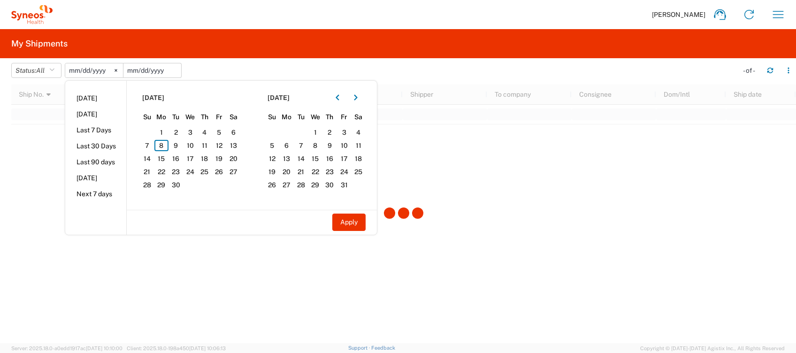
click at [151, 73] on input "date" at bounding box center [152, 70] width 58 height 14
click at [123, 70] on svg-icon at bounding box center [116, 70] width 14 height 14
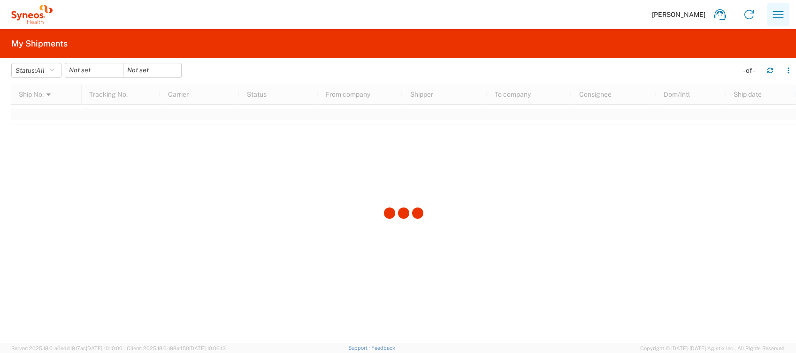
click at [781, 11] on icon "button" at bounding box center [778, 14] width 15 height 15
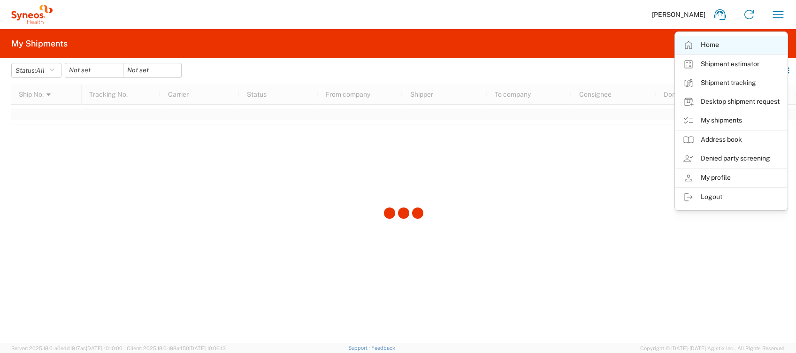
click at [739, 45] on link "Home" at bounding box center [732, 45] width 112 height 19
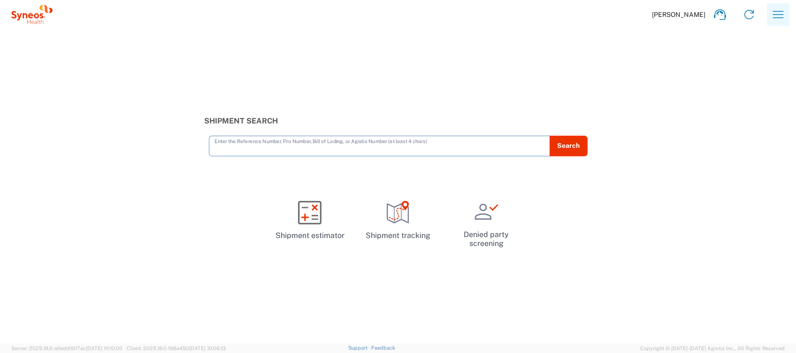
click at [776, 18] on icon "button" at bounding box center [778, 14] width 15 height 15
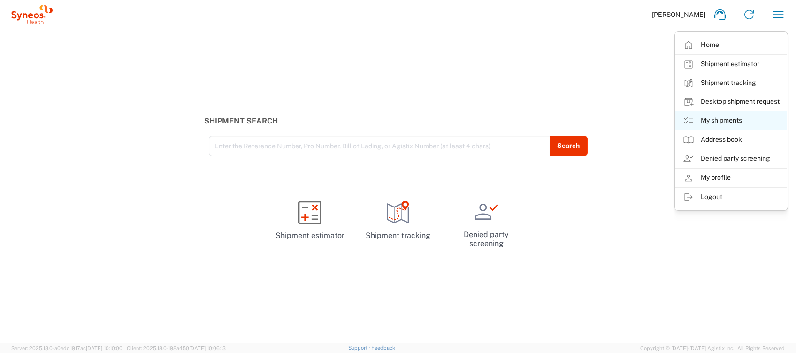
click at [740, 121] on link "My shipments" at bounding box center [732, 120] width 112 height 19
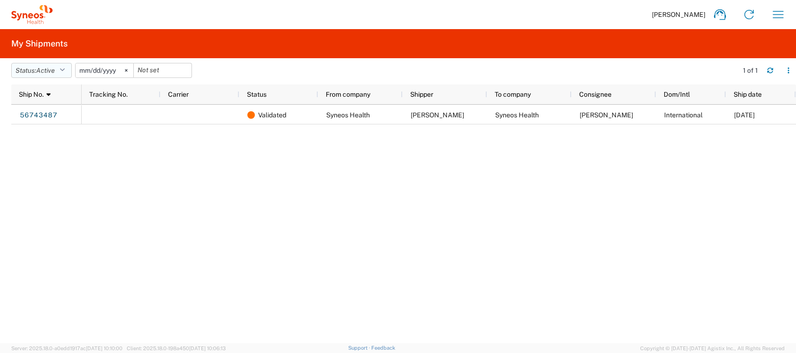
click at [65, 65] on button "Status: Active" at bounding box center [41, 70] width 61 height 15
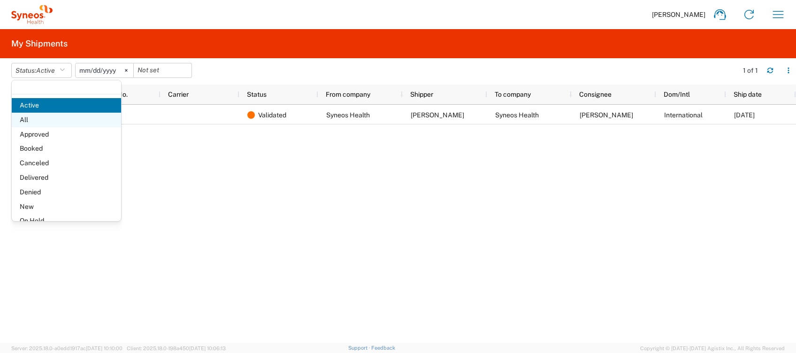
click at [34, 120] on span "All" at bounding box center [66, 120] width 109 height 15
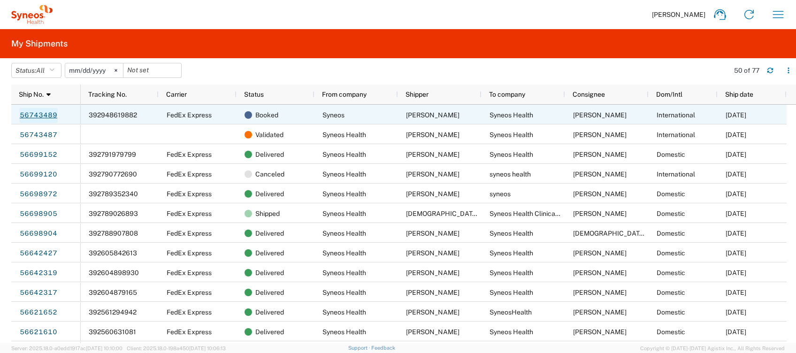
click at [51, 113] on link "56743489" at bounding box center [38, 115] width 39 height 15
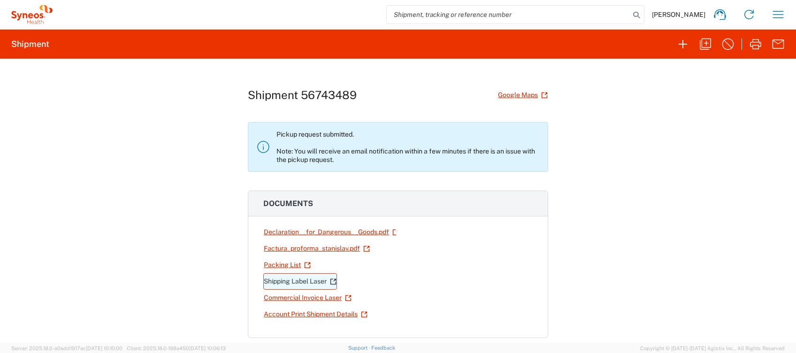
click at [308, 280] on link "Shipping Label Laser" at bounding box center [300, 281] width 74 height 16
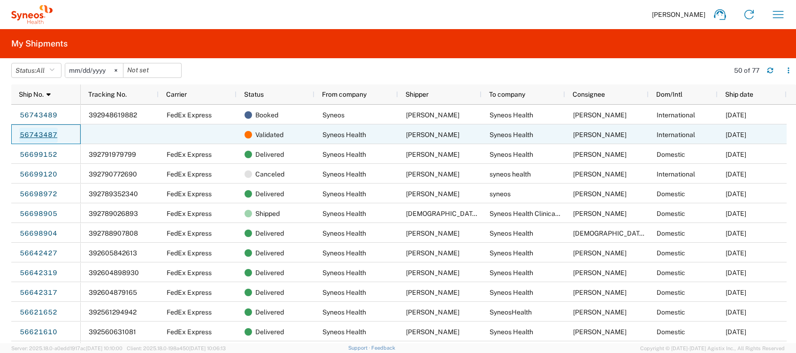
click at [35, 131] on link "56743487" at bounding box center [38, 135] width 39 height 15
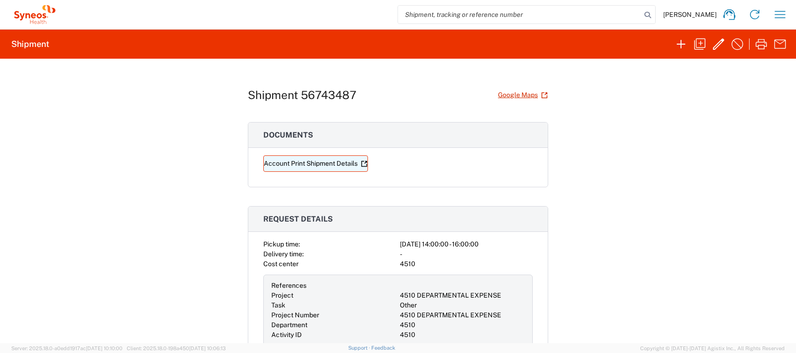
click at [319, 166] on link "Account Print Shipment Details" at bounding box center [315, 163] width 105 height 16
click at [717, 44] on icon "button" at bounding box center [718, 44] width 15 height 15
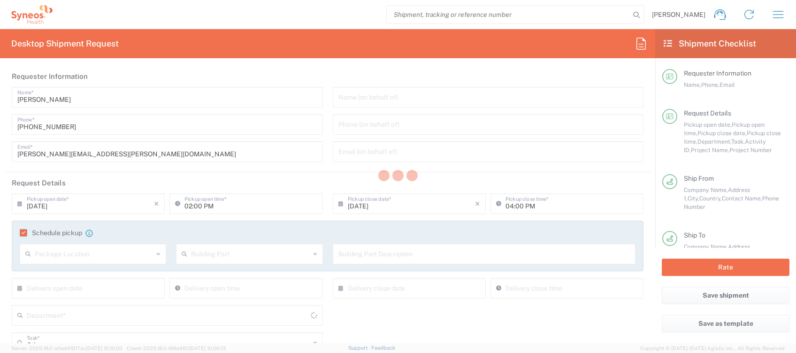
type input "4510"
type input "4510 DEPARTMENTAL EXPENSE"
type input "Envelope"
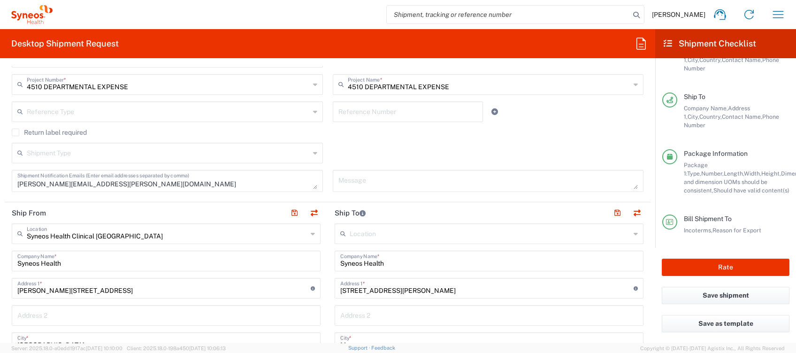
scroll to position [153, 0]
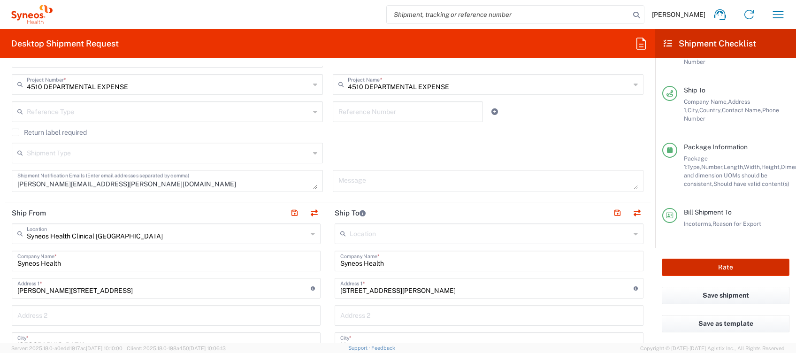
click at [706, 269] on button "Rate" at bounding box center [726, 267] width 128 height 17
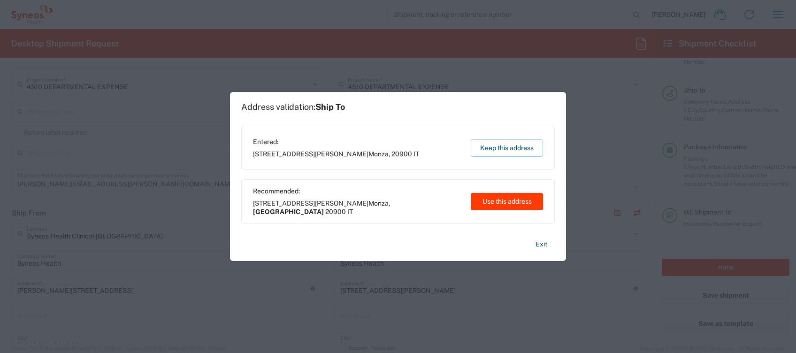
click at [507, 203] on button "Use this address" at bounding box center [507, 201] width 72 height 17
type input "[GEOGRAPHIC_DATA]"
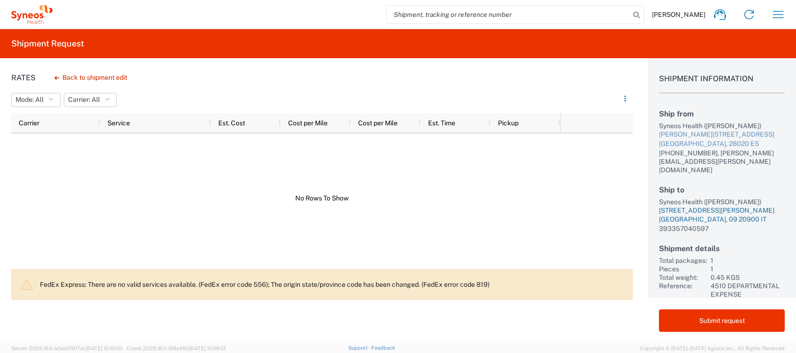
click at [686, 215] on div "[GEOGRAPHIC_DATA], 09 20900 IT" at bounding box center [722, 219] width 126 height 9
click at [73, 75] on button "Back to shipment edit" at bounding box center [91, 77] width 88 height 16
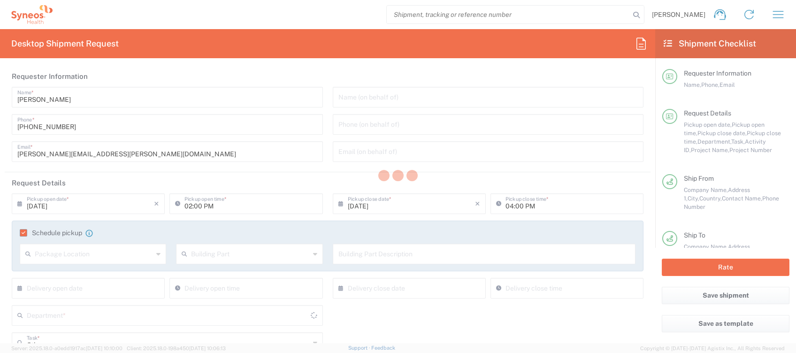
type input "4510"
type input "4510 DEPARTMENTAL EXPENSE"
type input "[GEOGRAPHIC_DATA]"
type input "Envelope"
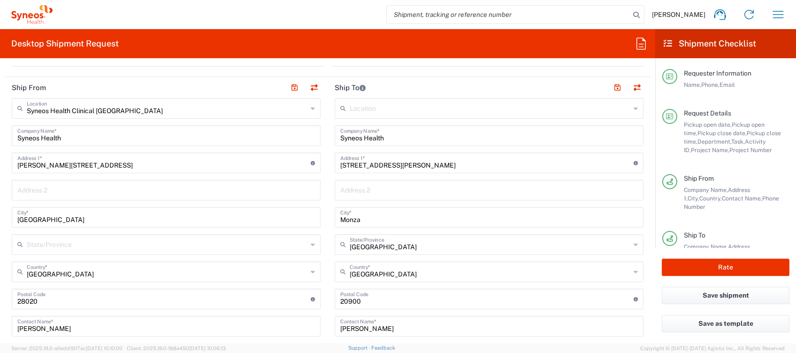
scroll to position [501, 0]
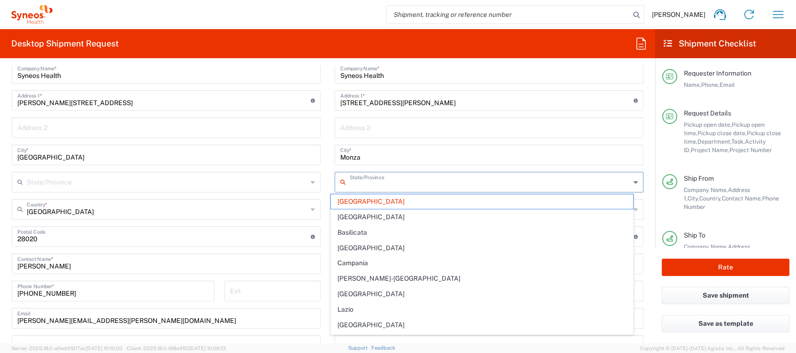
drag, startPoint x: 383, startPoint y: 185, endPoint x: 324, endPoint y: 188, distance: 59.7
click at [328, 188] on main "Location Addison Whitney LLC-Morrisvile NC US Barcelona-Syneos Health BioSector…" at bounding box center [489, 233] width 323 height 394
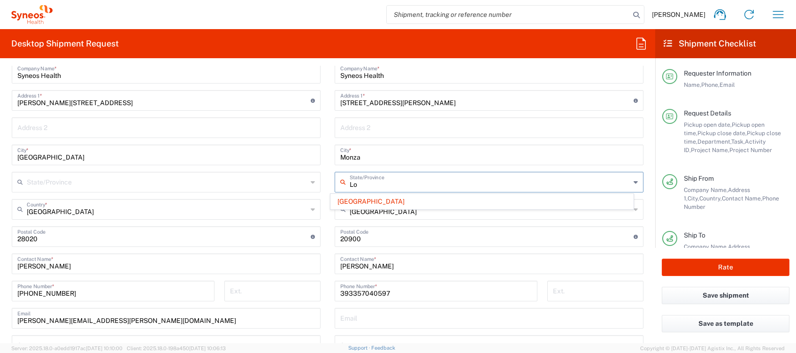
type input "L"
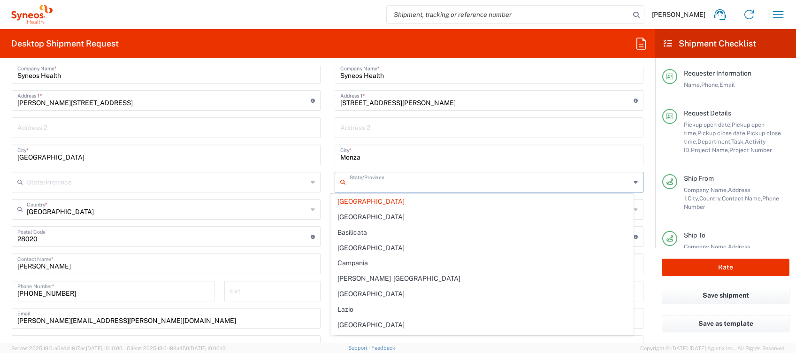
type input "d"
click at [376, 158] on input "Monza" at bounding box center [489, 154] width 298 height 16
type input "[GEOGRAPHIC_DATA]"
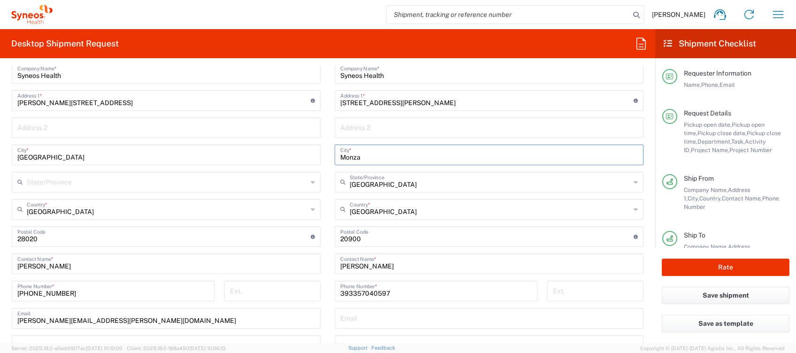
drag, startPoint x: 349, startPoint y: 158, endPoint x: 283, endPoint y: 163, distance: 66.4
click at [284, 163] on div "Ship From Syneos Health Clinical [GEOGRAPHIC_DATA] Location Syneos Health Clini…" at bounding box center [328, 252] width 646 height 474
drag, startPoint x: 365, startPoint y: 186, endPoint x: 268, endPoint y: 197, distance: 98.3
click at [268, 193] on div "Ship From Syneos Health Clinical [GEOGRAPHIC_DATA] Location Syneos Health Clini…" at bounding box center [328, 252] width 646 height 474
type input "[GEOGRAPHIC_DATA]"
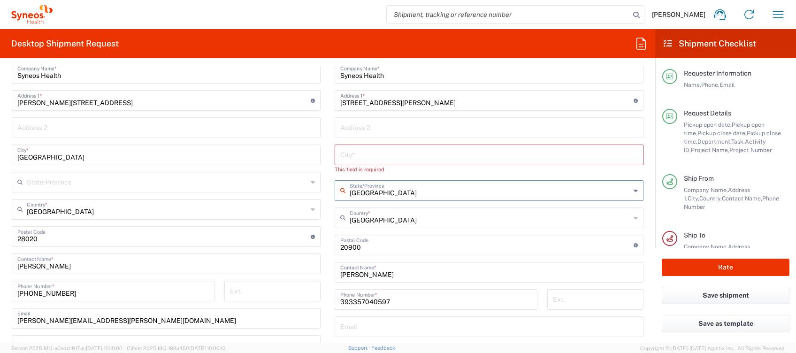
click at [361, 220] on input "[GEOGRAPHIC_DATA]" at bounding box center [490, 217] width 281 height 16
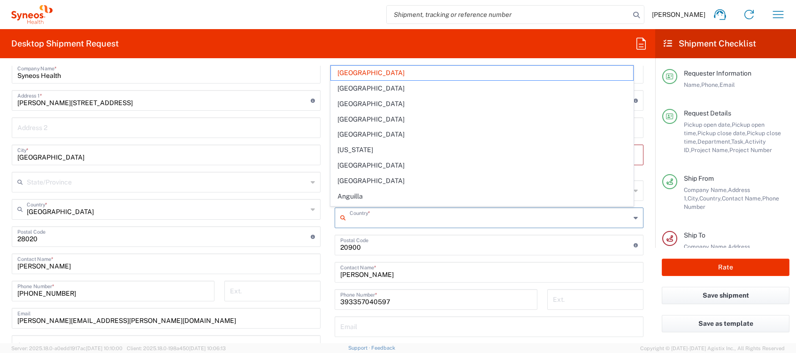
click at [390, 250] on input "undefined" at bounding box center [486, 244] width 293 height 16
type input "[GEOGRAPHIC_DATA]"
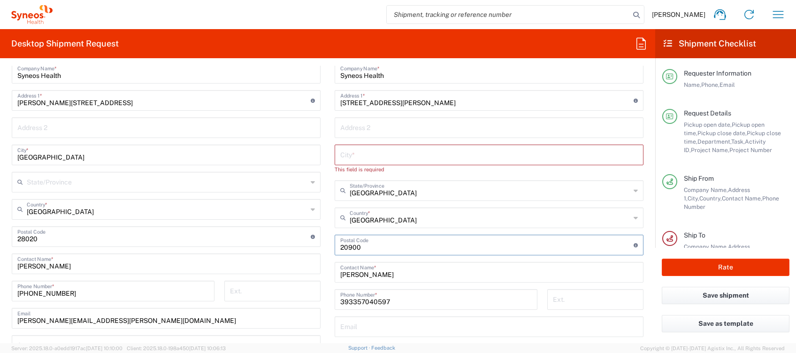
click at [371, 160] on input "text" at bounding box center [489, 154] width 298 height 16
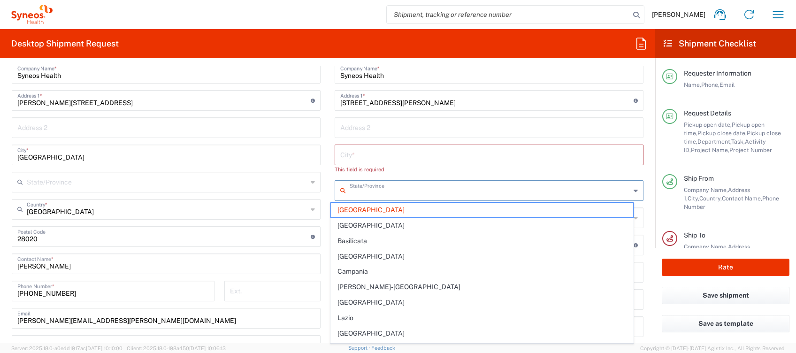
drag, startPoint x: 382, startPoint y: 191, endPoint x: 308, endPoint y: 196, distance: 74.4
click at [308, 196] on div "Ship From Syneos Health Clinical [GEOGRAPHIC_DATA] Location Syneos Health Clini…" at bounding box center [328, 252] width 646 height 474
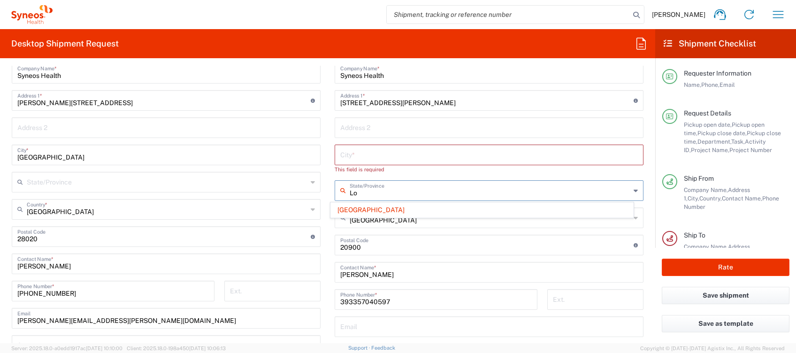
type input "L"
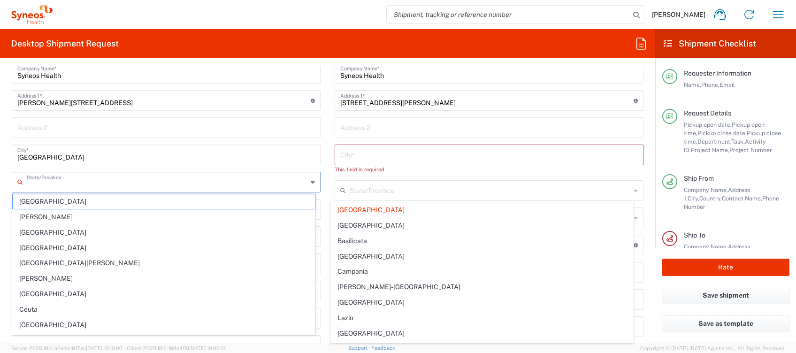
click at [117, 183] on input "text" at bounding box center [167, 181] width 281 height 16
type input "[GEOGRAPHIC_DATA]"
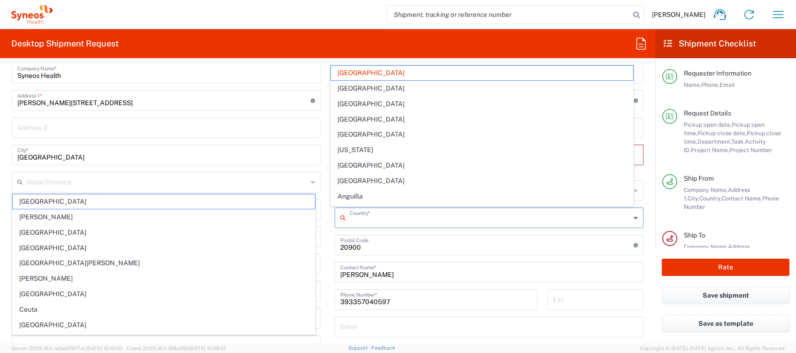
click at [375, 222] on input "text" at bounding box center [490, 217] width 281 height 16
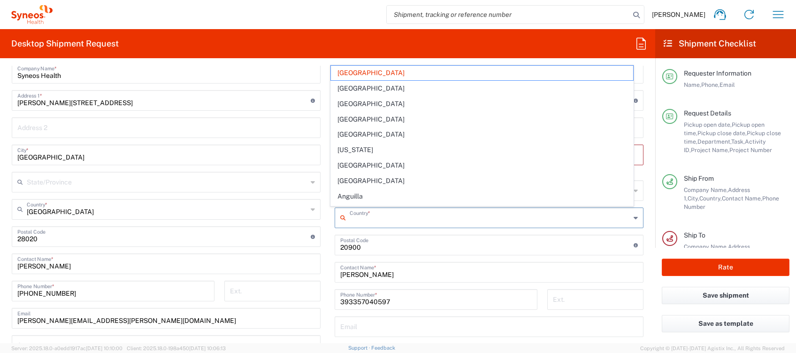
click at [369, 277] on input "[PERSON_NAME]" at bounding box center [489, 271] width 298 height 16
type input "[GEOGRAPHIC_DATA]"
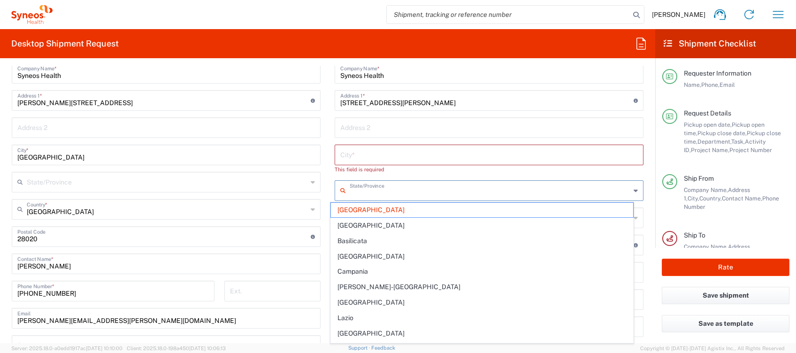
drag, startPoint x: 382, startPoint y: 191, endPoint x: 297, endPoint y: 189, distance: 84.5
click at [297, 189] on div "Ship From Syneos Health Clinical [GEOGRAPHIC_DATA] Location Syneos Health Clini…" at bounding box center [328, 252] width 646 height 474
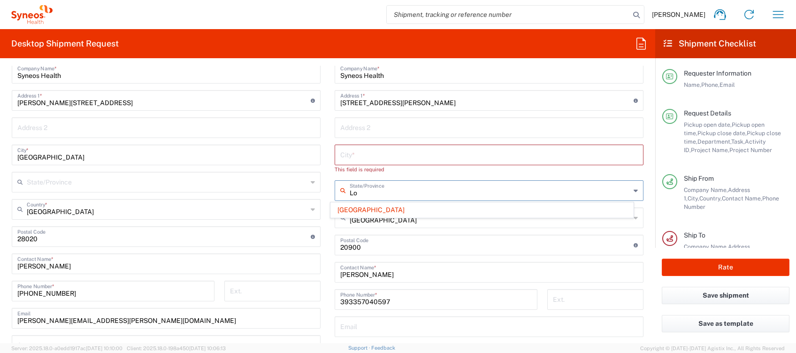
type input "L"
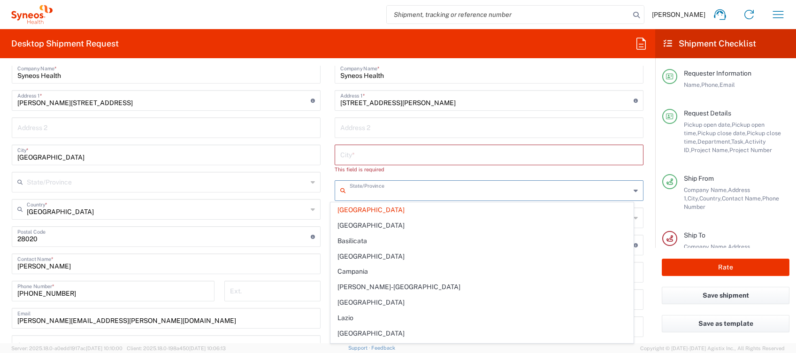
click at [358, 158] on input "text" at bounding box center [489, 154] width 298 height 16
type input "[GEOGRAPHIC_DATA]"
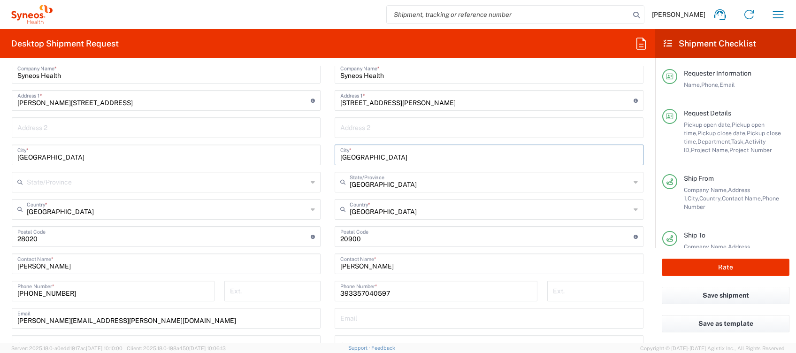
type input "monza"
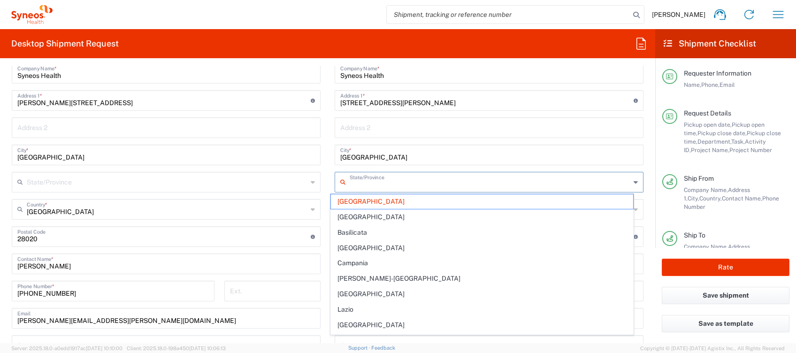
click at [429, 186] on input "text" at bounding box center [490, 181] width 281 height 16
click at [424, 208] on span "[GEOGRAPHIC_DATA]" at bounding box center [482, 201] width 302 height 15
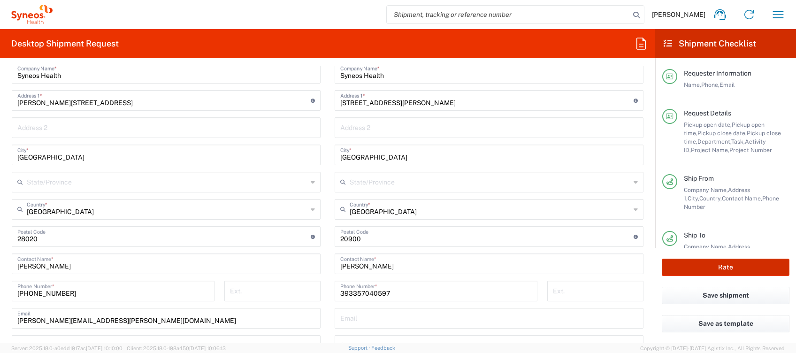
click at [721, 268] on button "Rate" at bounding box center [726, 267] width 128 height 17
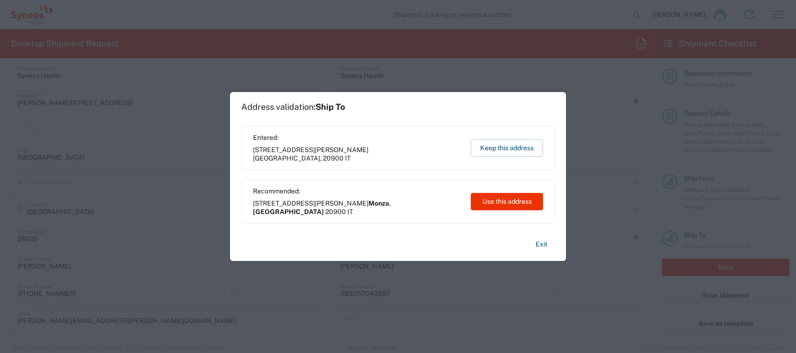
click at [509, 203] on button "Use this address" at bounding box center [507, 201] width 72 height 17
type input "Monza"
type input "[GEOGRAPHIC_DATA]"
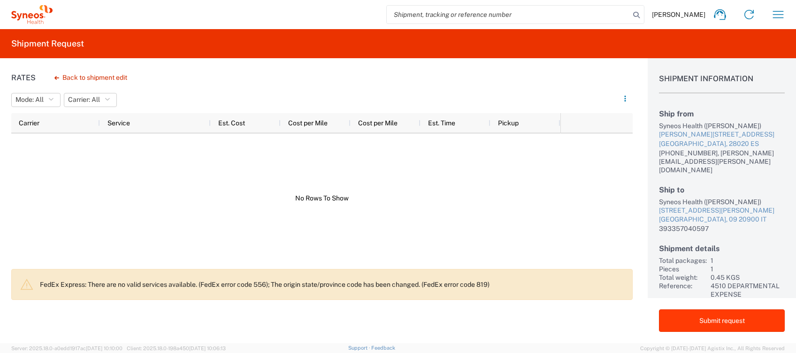
click at [724, 316] on button "Submit request" at bounding box center [722, 320] width 126 height 23
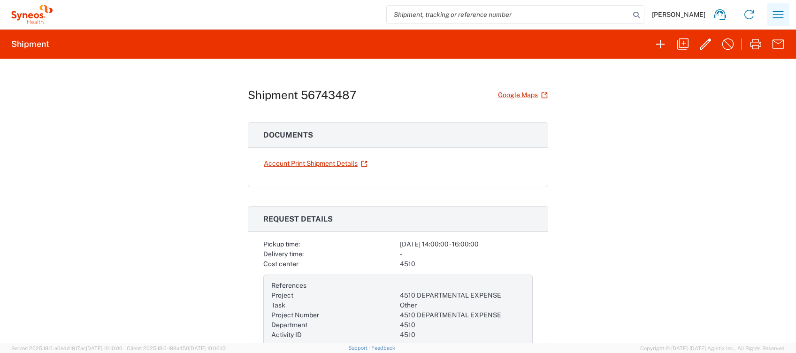
click at [781, 15] on icon "button" at bounding box center [778, 14] width 15 height 15
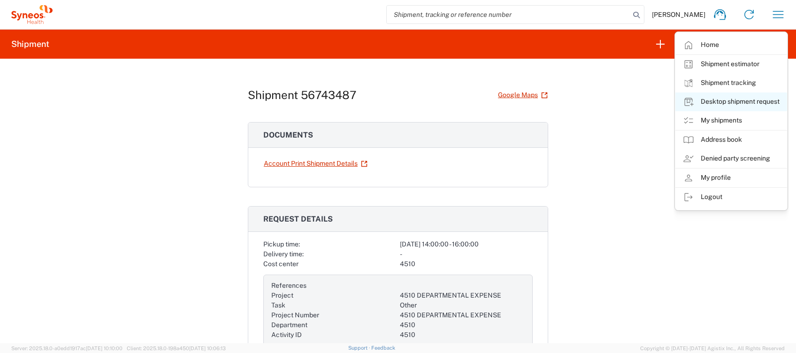
click at [746, 104] on link "Desktop shipment request" at bounding box center [732, 101] width 112 height 19
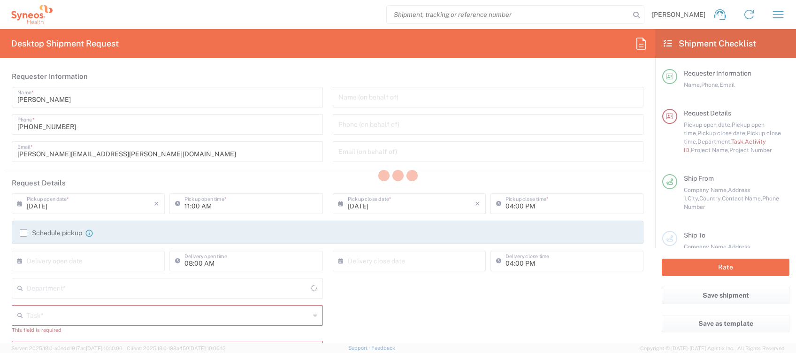
type input "[GEOGRAPHIC_DATA]"
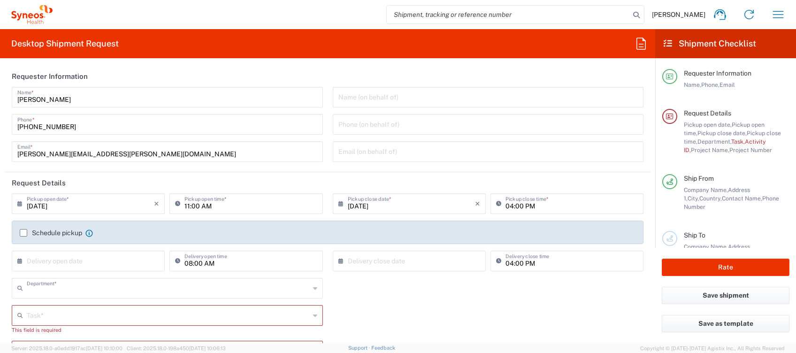
type input "4510"
click at [185, 204] on input "11:00 AM" at bounding box center [251, 203] width 132 height 16
type input "02:00 PM"
click at [39, 237] on div "Schedule pickup When scheduling a pickup please be sure to meet the following c…" at bounding box center [56, 233] width 73 height 8
click at [26, 233] on label "Schedule pickup" at bounding box center [51, 233] width 62 height 8
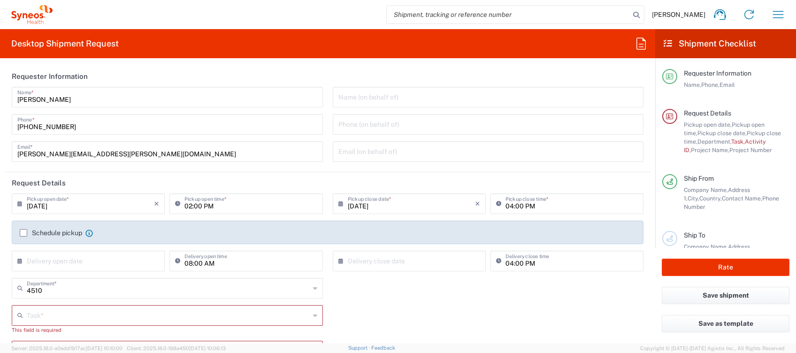
click at [23, 233] on input "Schedule pickup" at bounding box center [23, 233] width 0 height 0
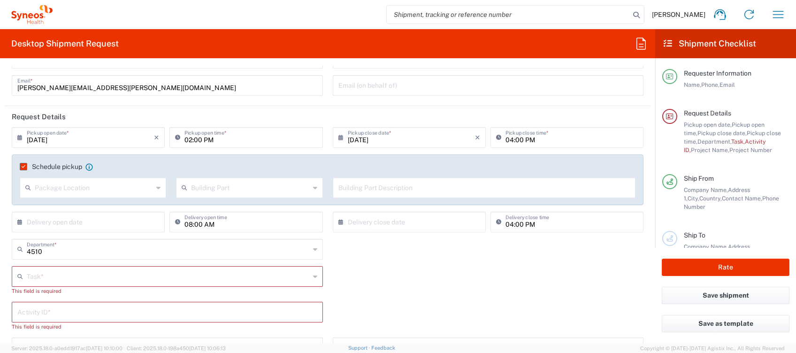
scroll to position [125, 0]
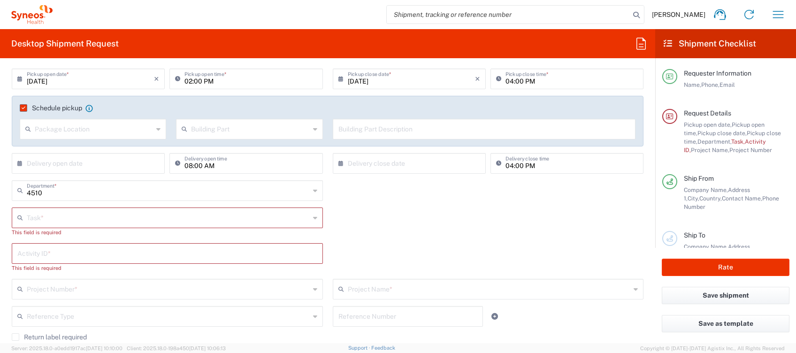
click at [60, 218] on input "text" at bounding box center [168, 217] width 283 height 16
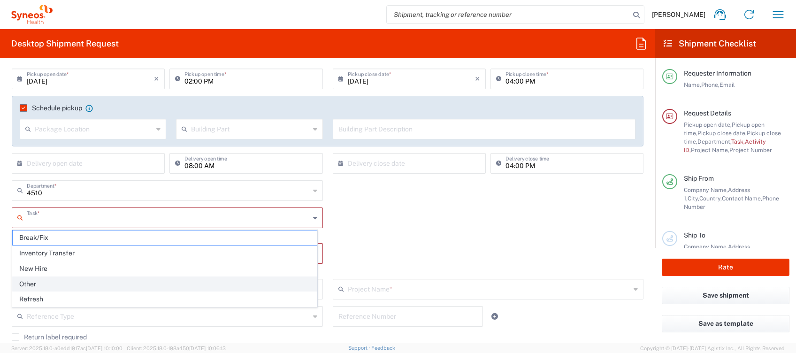
click at [27, 282] on span "Other" at bounding box center [165, 284] width 304 height 15
type input "Other"
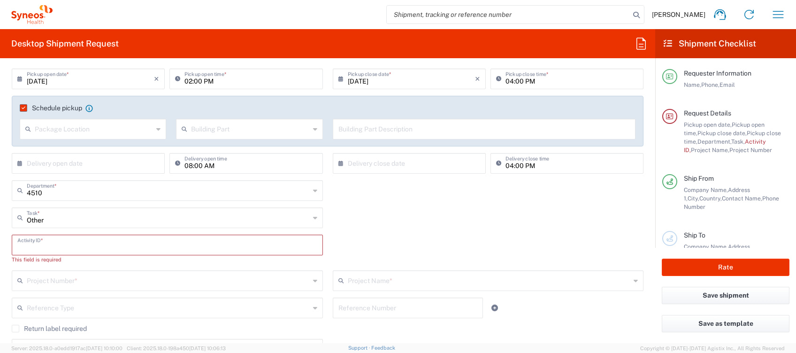
click at [57, 238] on input "text" at bounding box center [167, 244] width 300 height 16
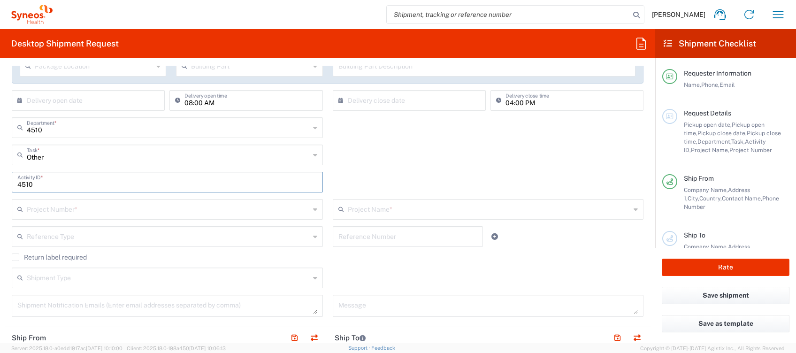
type input "4510"
click at [82, 210] on input "text" at bounding box center [168, 208] width 283 height 16
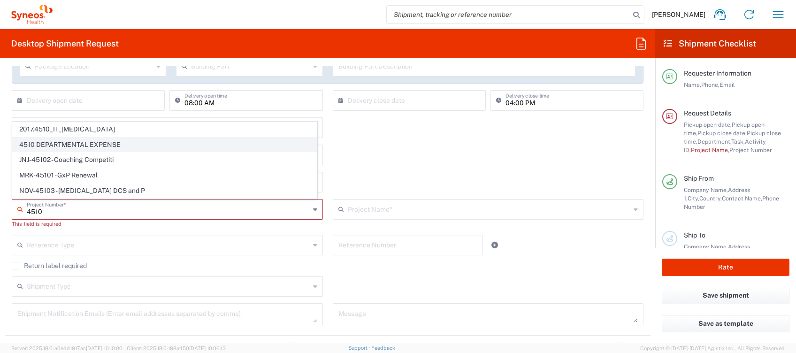
click at [93, 141] on span "4510 DEPARTMENTAL EXPENSE" at bounding box center [165, 145] width 304 height 15
type input "4510 DEPARTMENTAL EXPENSE"
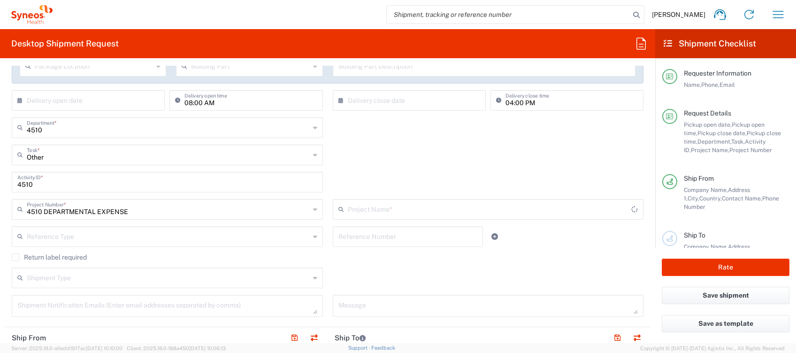
type input "4510 DEPARTMENTAL EXPENSE"
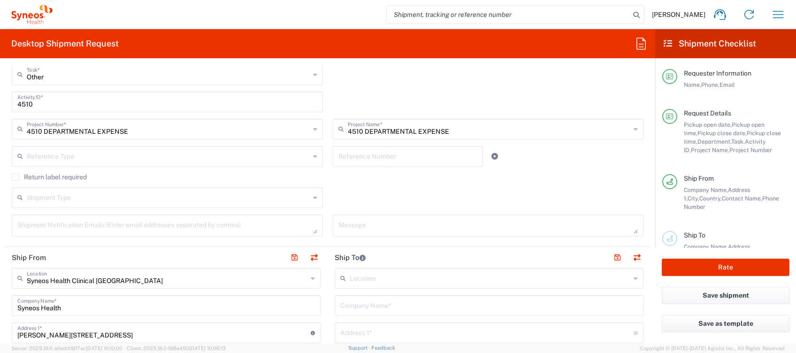
scroll to position [313, 0]
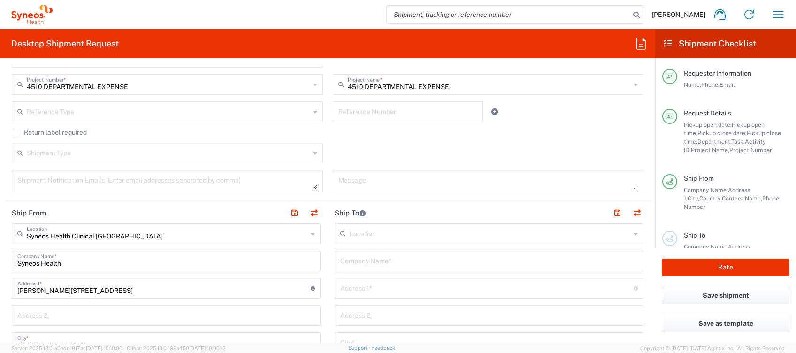
click at [383, 260] on input "text" at bounding box center [489, 260] width 298 height 16
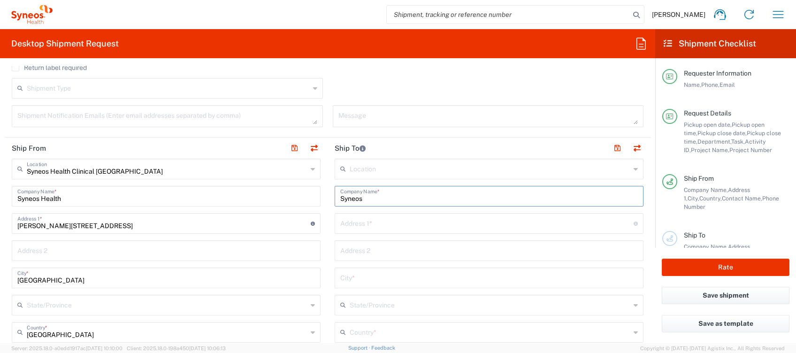
scroll to position [438, 0]
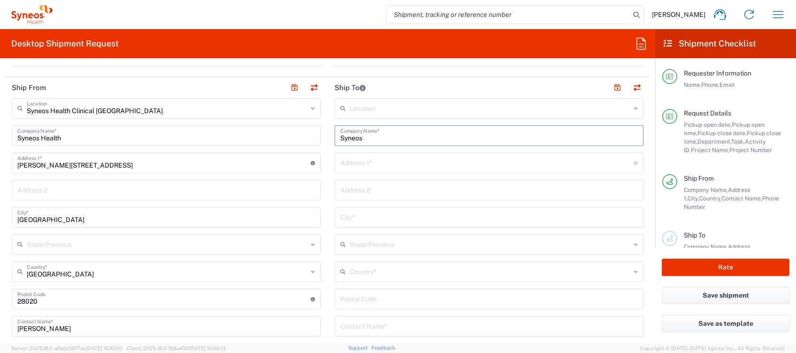
type input "Syneos"
click at [361, 327] on input "text" at bounding box center [489, 325] width 298 height 16
paste input "Cecilia-Iuliana Costache"
type input "Cecilia-Iuliana Costache"
drag, startPoint x: 671, startPoint y: 214, endPoint x: 619, endPoint y: 221, distance: 52.1
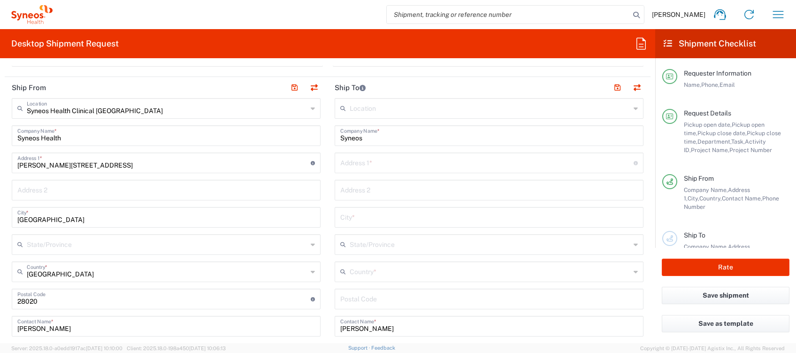
click at [671, 214] on div "Ship From Company Name, Address 1, City, Country, Contact Name, Phone Number" at bounding box center [726, 202] width 127 height 57
click at [364, 161] on input "text" at bounding box center [486, 162] width 293 height 16
paste input "Str. Firidei nr 3, bl. H19, sc. 4, apt 70"
type input "Str. Firidei nr 3, bl. H19, sc. 4, apt 70"
click at [360, 219] on input "text" at bounding box center [489, 216] width 298 height 16
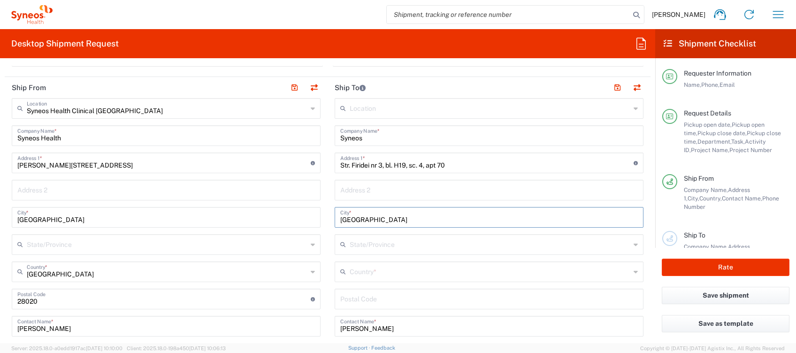
type input "Bucharest"
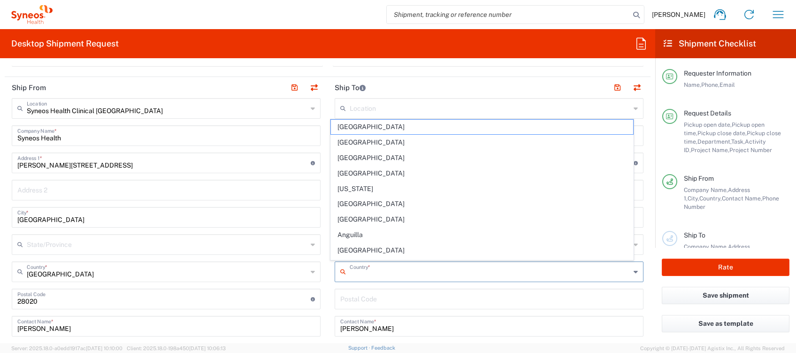
click at [358, 268] on input "text" at bounding box center [490, 271] width 281 height 16
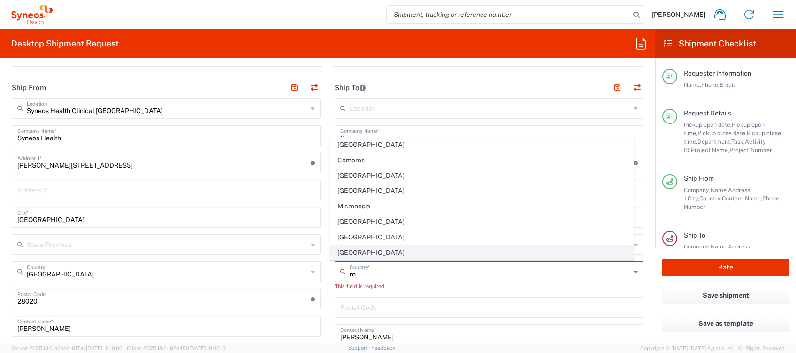
click at [353, 252] on span "[GEOGRAPHIC_DATA]" at bounding box center [482, 253] width 302 height 15
type input "[GEOGRAPHIC_DATA]"
type input "Sender/Shipper"
type input "Delivery Duty Paid"
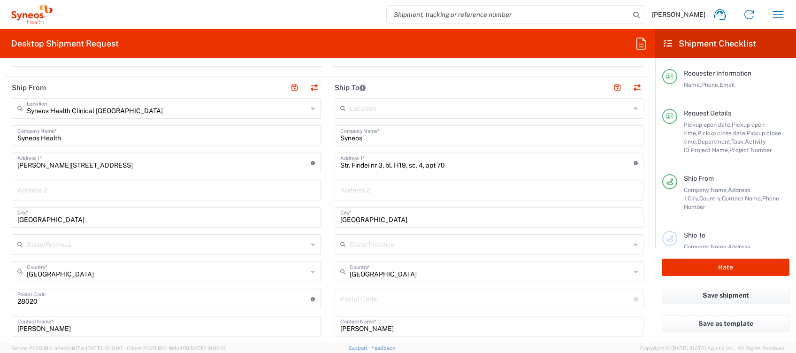
click at [667, 131] on agx-form-checklist-section "Request Details Pickup open date, Pickup open time, Pickup close date, Pickup c…" at bounding box center [726, 132] width 127 height 46
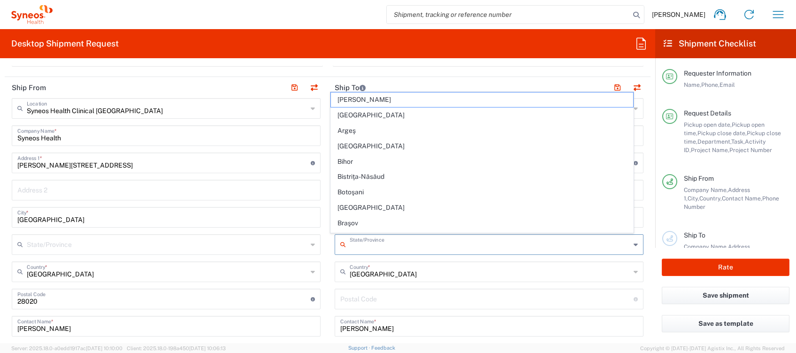
click at [358, 236] on input "text" at bounding box center [490, 244] width 281 height 16
click at [357, 294] on input "undefined" at bounding box center [486, 298] width 293 height 16
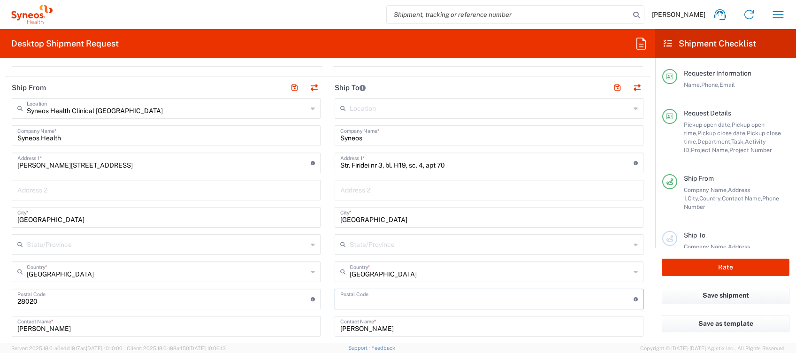
paste input "032174"
type input "032174"
click at [369, 248] on input "text" at bounding box center [490, 244] width 281 height 16
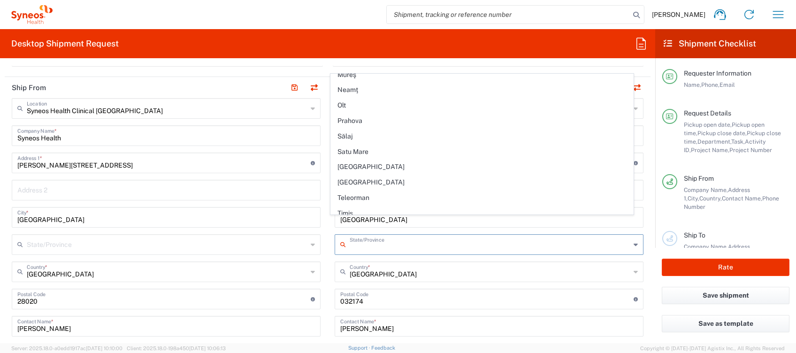
scroll to position [501, 0]
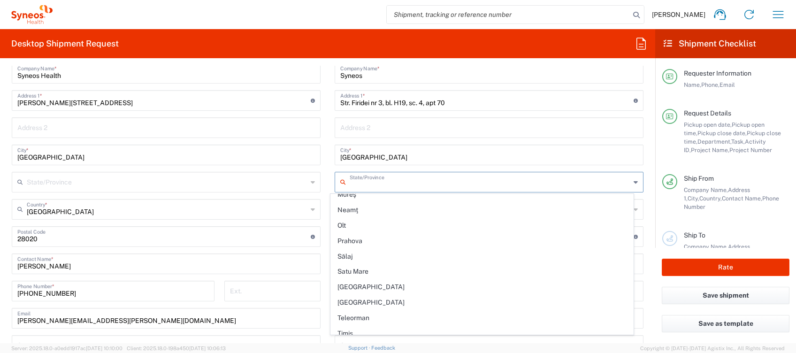
click at [363, 123] on input "text" at bounding box center [489, 127] width 298 height 16
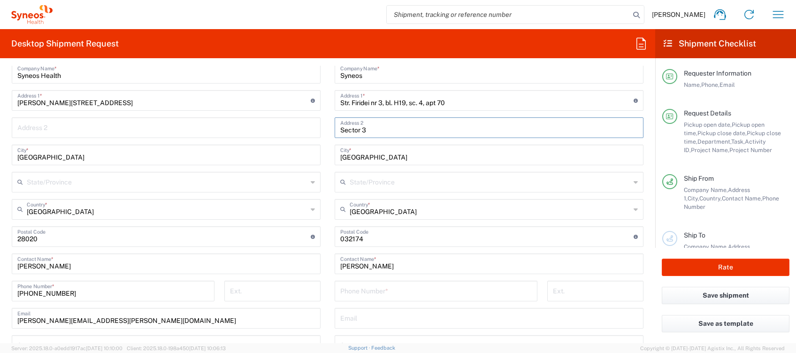
type input "Sector 3"
click at [364, 278] on div "Location Addison Whitney LLC-Morrisvile NC US Barcelona-Syneos Health BioSector…" at bounding box center [489, 233] width 309 height 394
click at [355, 293] on input "tel" at bounding box center [436, 290] width 192 height 16
paste input "0040723667273"
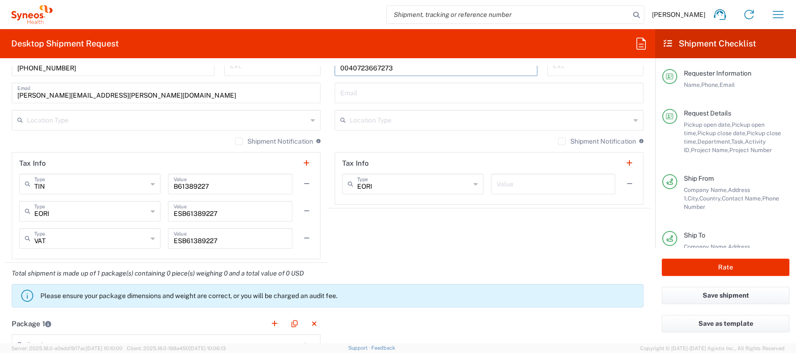
scroll to position [814, 0]
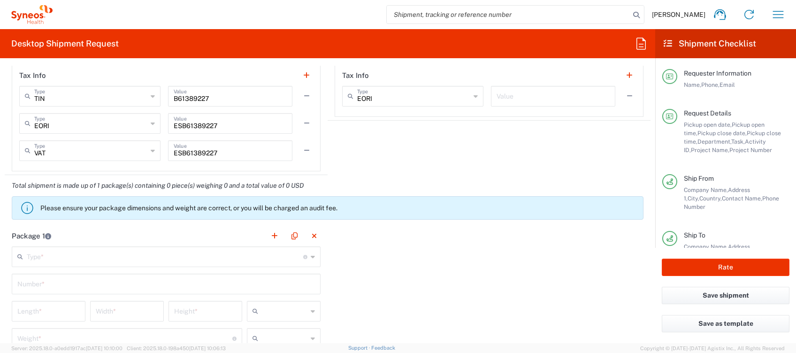
type input "0040723667273"
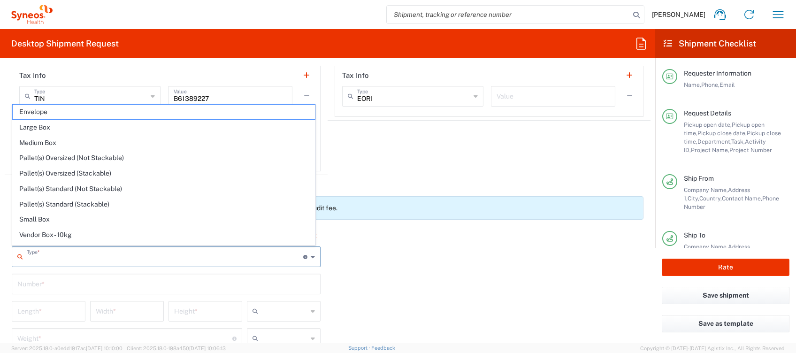
click at [120, 254] on input "text" at bounding box center [165, 256] width 277 height 16
click at [53, 126] on span "Large Box" at bounding box center [164, 127] width 302 height 15
type input "Large Box"
type input "17.5"
type input "12.5"
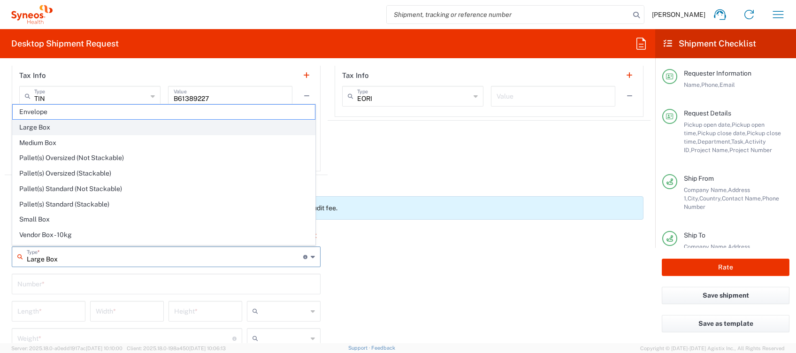
type input "3"
type input "in"
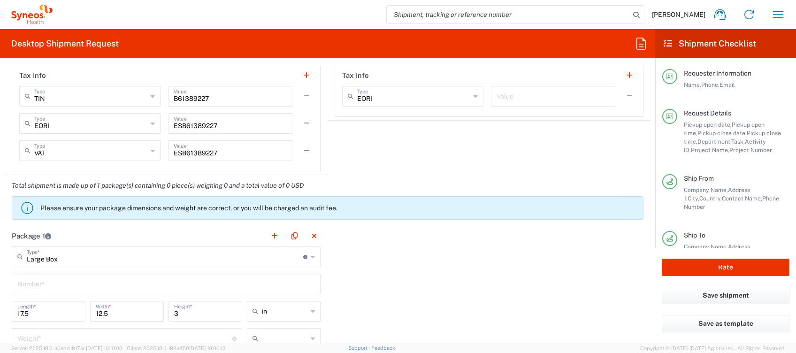
click at [272, 312] on input "in" at bounding box center [285, 311] width 46 height 15
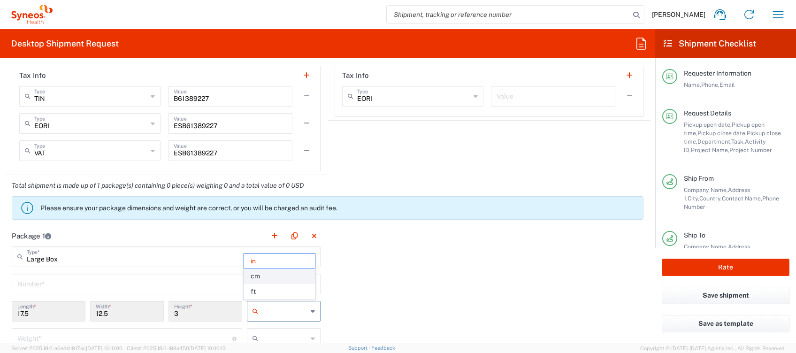
click at [269, 277] on span "cm" at bounding box center [279, 276] width 70 height 15
type input "44.45"
type input "31.75"
type input "7.62"
type input "cm"
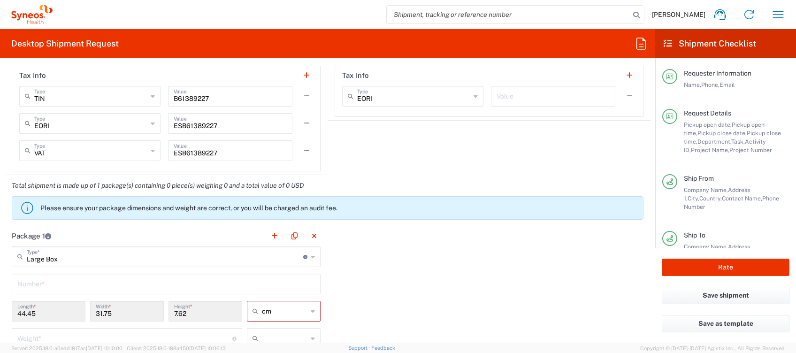
click at [265, 332] on input "text" at bounding box center [285, 338] width 46 height 15
click at [261, 304] on span "kgs" at bounding box center [279, 303] width 70 height 15
type input "kgs"
click at [146, 338] on input "number" at bounding box center [124, 338] width 215 height 16
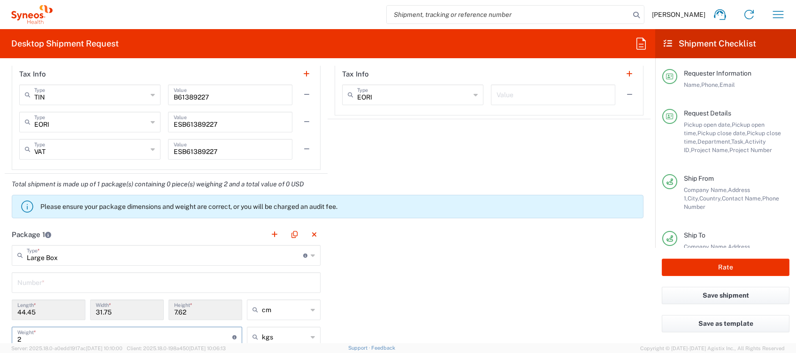
type input "2"
click at [100, 283] on input "text" at bounding box center [166, 282] width 298 height 16
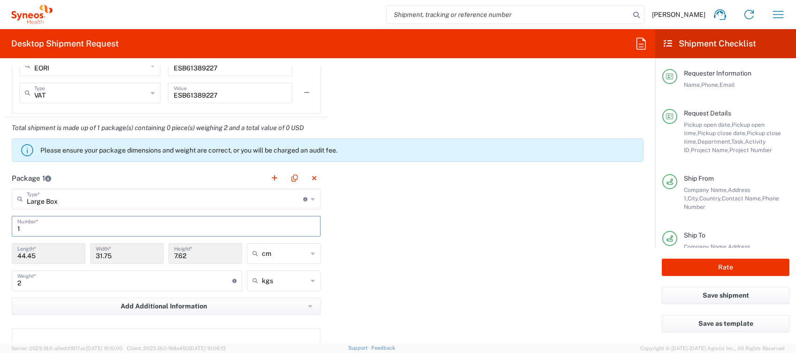
scroll to position [940, 0]
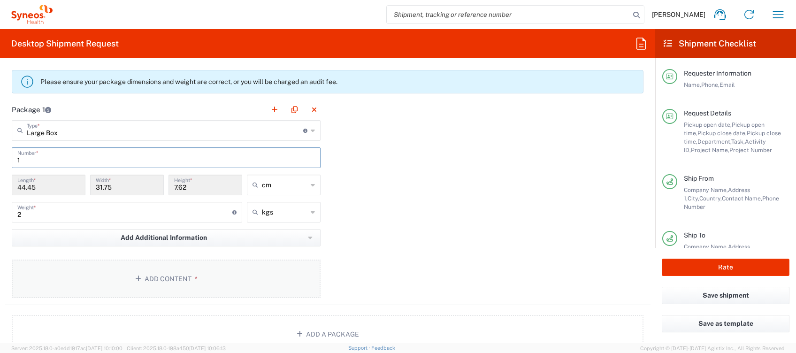
type input "1"
click at [143, 278] on button "Add Content *" at bounding box center [166, 279] width 309 height 39
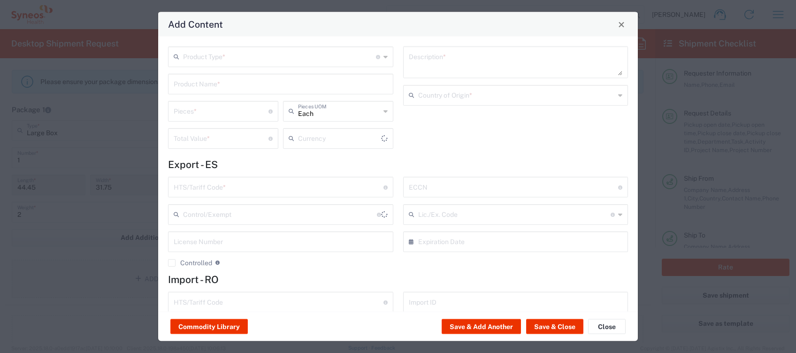
type input "US Dollar"
click at [226, 62] on input "text" at bounding box center [279, 56] width 193 height 16
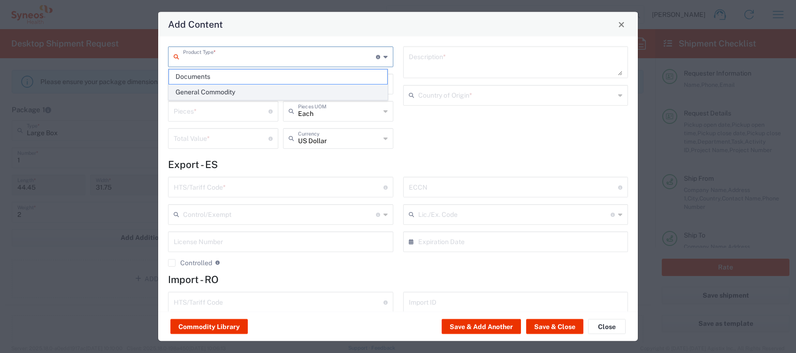
click at [216, 89] on span "General Commodity" at bounding box center [278, 92] width 218 height 15
type input "General Commodity"
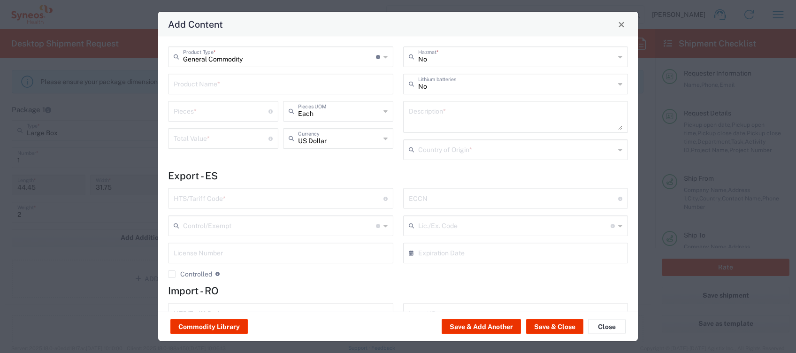
click at [214, 85] on input "text" at bounding box center [281, 83] width 214 height 16
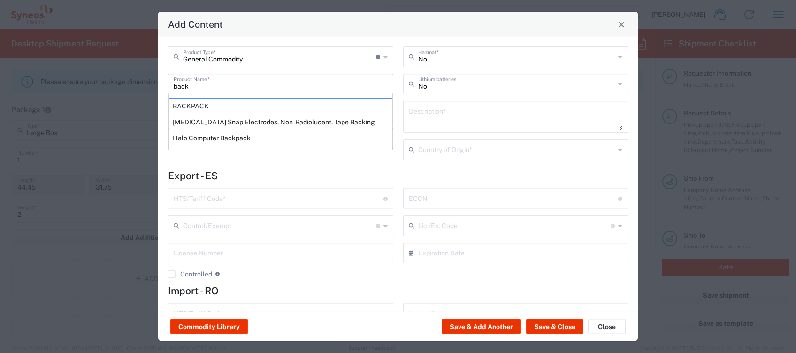
drag, startPoint x: 216, startPoint y: 104, endPoint x: 219, endPoint y: 109, distance: 5.5
click at [216, 105] on div "BACKPACK" at bounding box center [280, 106] width 223 height 16
type input "BACKPACK"
type input "1"
type textarea "SYNTHETIC MATERIAL"
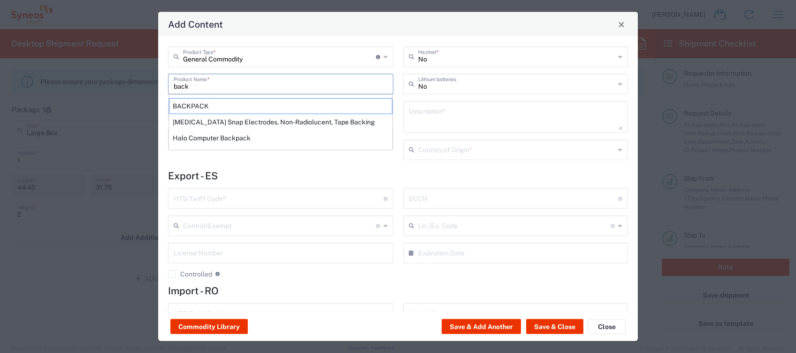
type input "[GEOGRAPHIC_DATA]"
type input "4202.92.3131"
type input "BIS"
type input "EAR99"
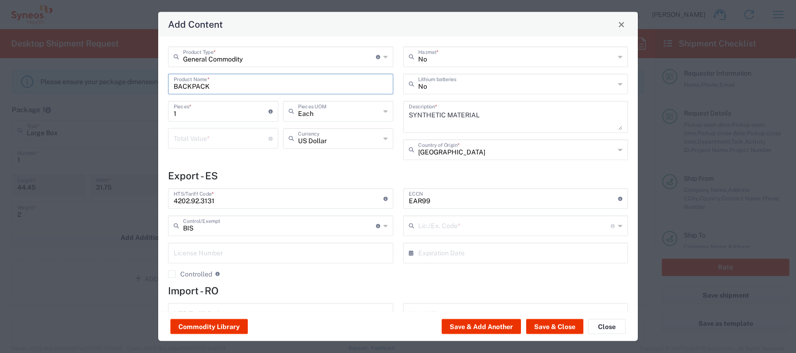
type input "NLR - No License Required"
click at [219, 134] on input "number" at bounding box center [221, 138] width 95 height 16
type input "30"
click at [384, 140] on icon at bounding box center [386, 138] width 4 height 15
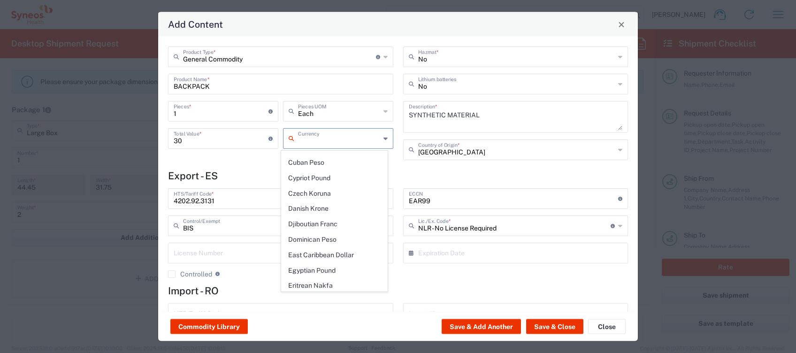
scroll to position [814, 0]
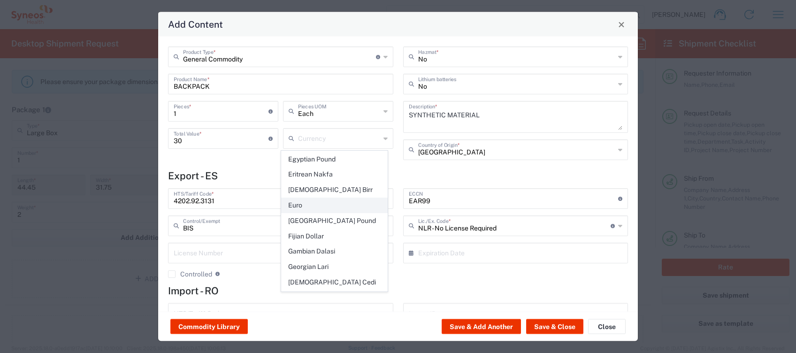
click at [310, 198] on span "Euro" at bounding box center [335, 205] width 106 height 15
type input "Euro"
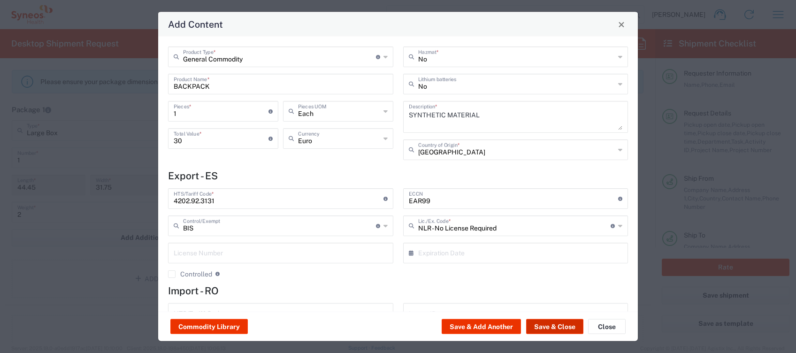
click at [557, 325] on button "Save & Close" at bounding box center [554, 326] width 57 height 15
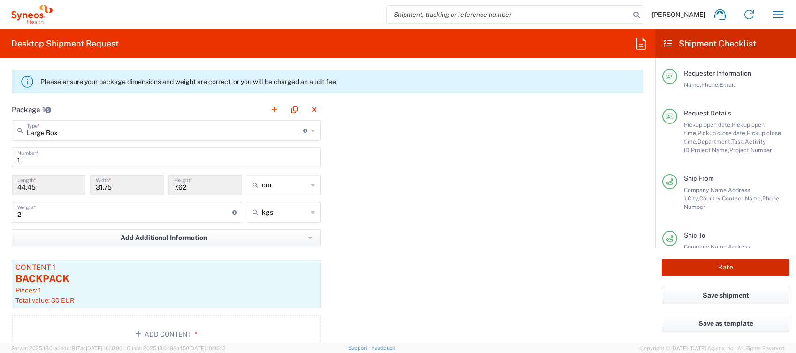
click at [706, 268] on button "Rate" at bounding box center [726, 267] width 128 height 17
type input "4510 DEPARTMENTAL EXPENSE"
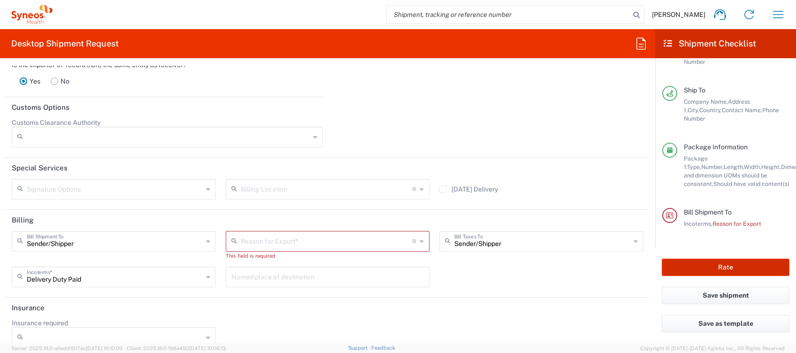
scroll to position [1405, 0]
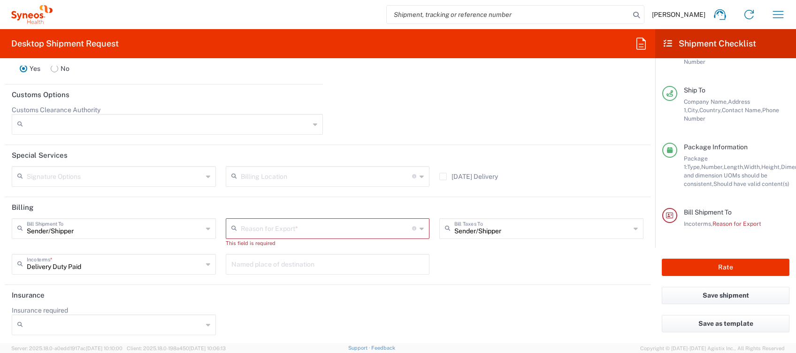
click at [357, 223] on input "text" at bounding box center [327, 228] width 172 height 16
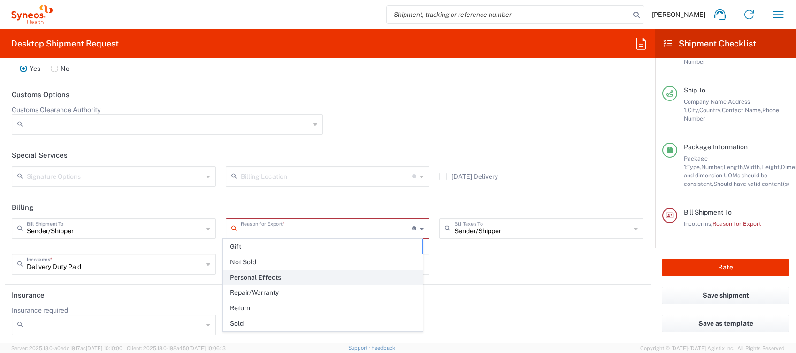
click at [308, 276] on span "Personal Effects" at bounding box center [322, 277] width 199 height 15
type input "Personal Effects"
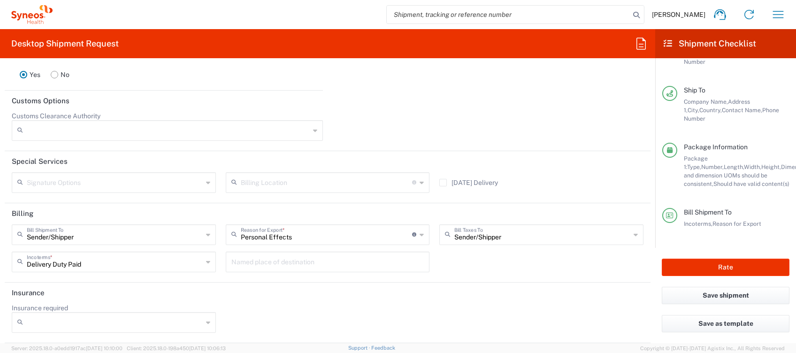
scroll to position [1396, 0]
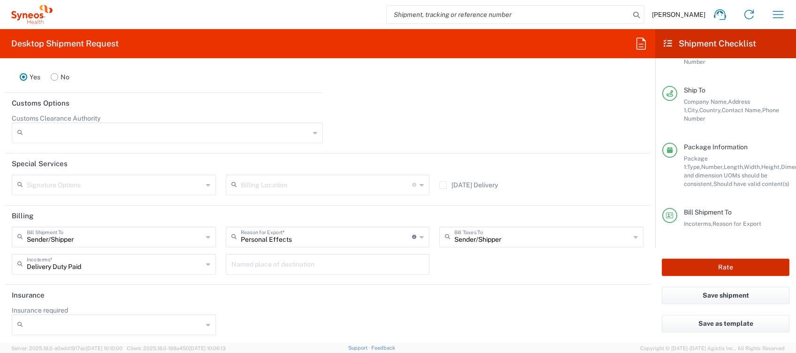
click at [718, 269] on button "Rate" at bounding box center [726, 267] width 128 height 17
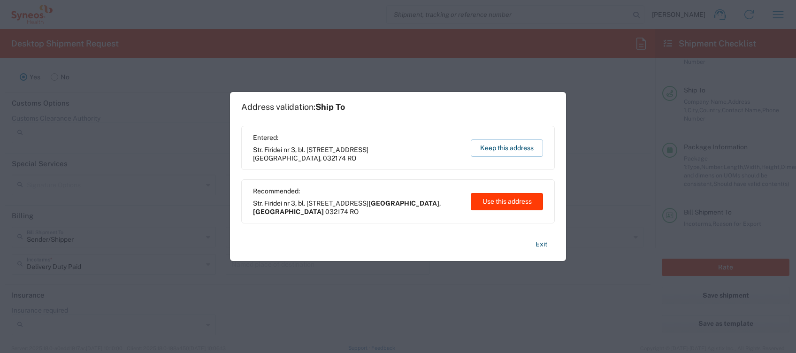
click at [507, 200] on button "Use this address" at bounding box center [507, 201] width 72 height 17
type input "București"
type input "[GEOGRAPHIC_DATA]"
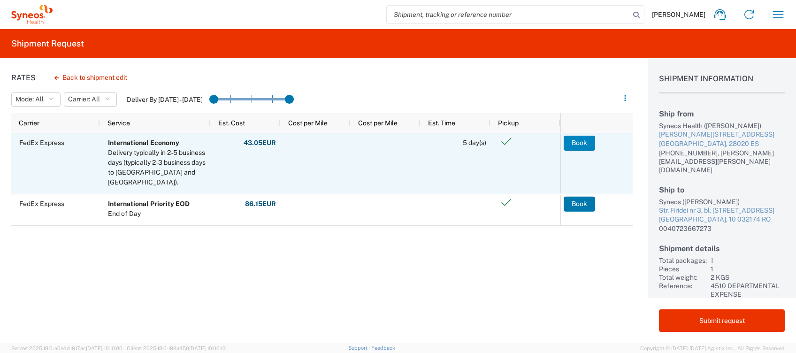
click at [582, 140] on button "Book" at bounding box center [579, 143] width 31 height 15
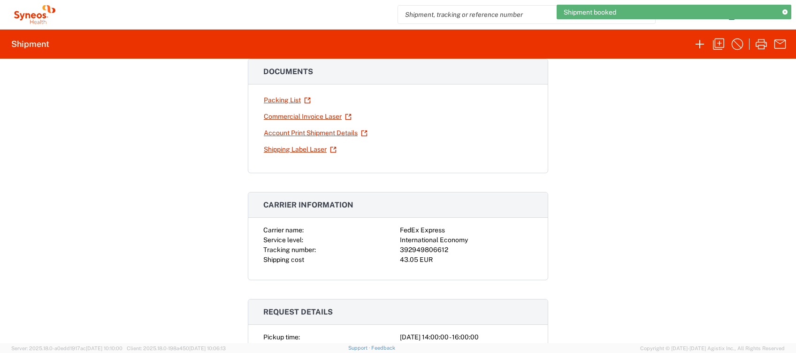
scroll to position [188, 0]
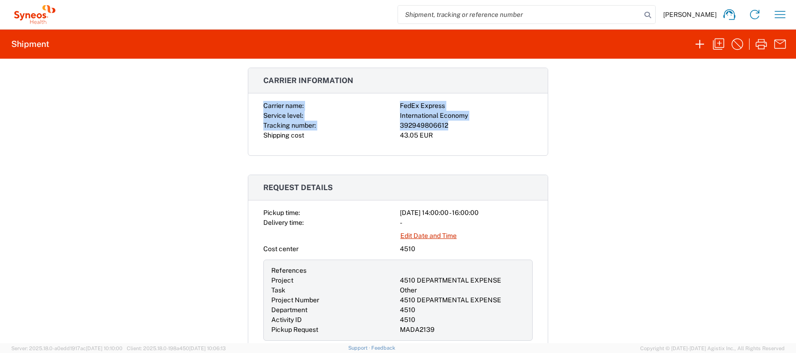
drag, startPoint x: 452, startPoint y: 125, endPoint x: 255, endPoint y: 107, distance: 198.1
click at [255, 107] on div "Carrier name: FedEx Express Service level: International Economy Tracking numbe…" at bounding box center [398, 128] width 300 height 54
copy div "Carrier name: FedEx Express Service level: International Economy Tracking numbe…"
click at [781, 17] on icon "button" at bounding box center [780, 14] width 11 height 7
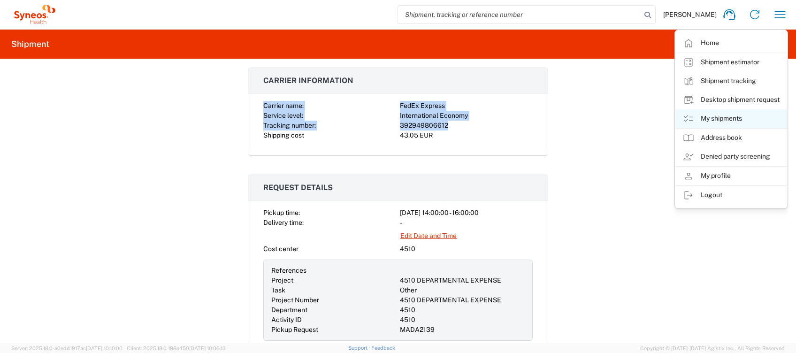
click at [745, 120] on link "My shipments" at bounding box center [732, 118] width 112 height 19
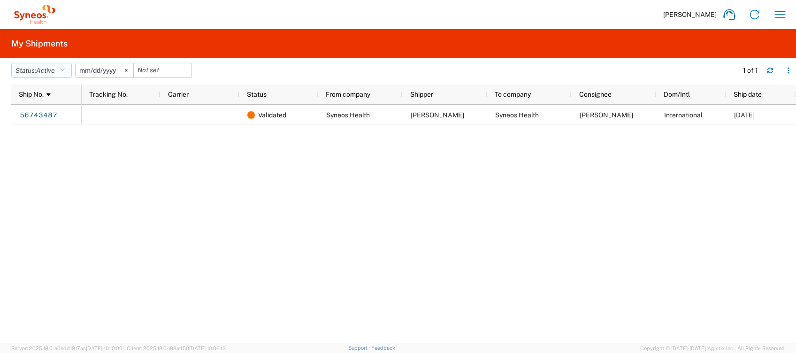
click at [65, 69] on icon "button" at bounding box center [62, 70] width 5 height 7
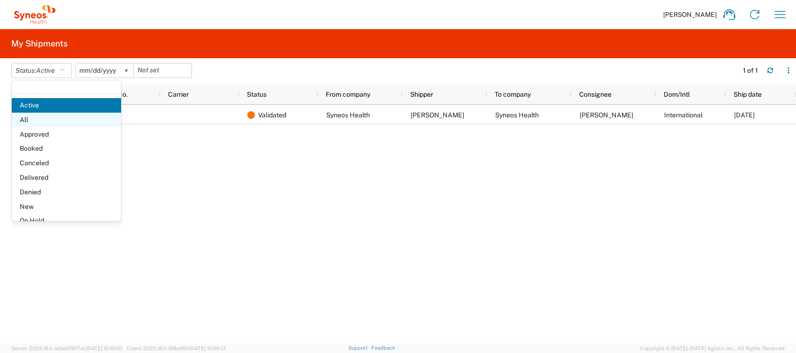
click at [38, 122] on span "All" at bounding box center [66, 120] width 109 height 15
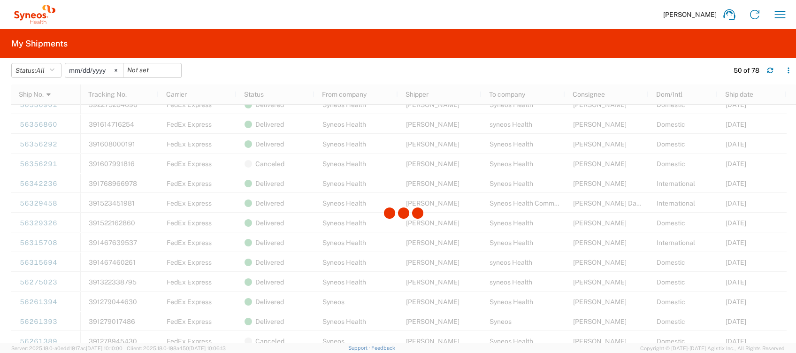
scroll to position [626, 0]
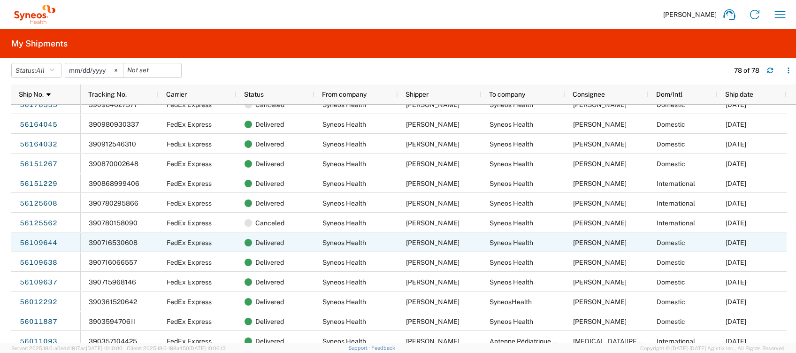
scroll to position [939, 0]
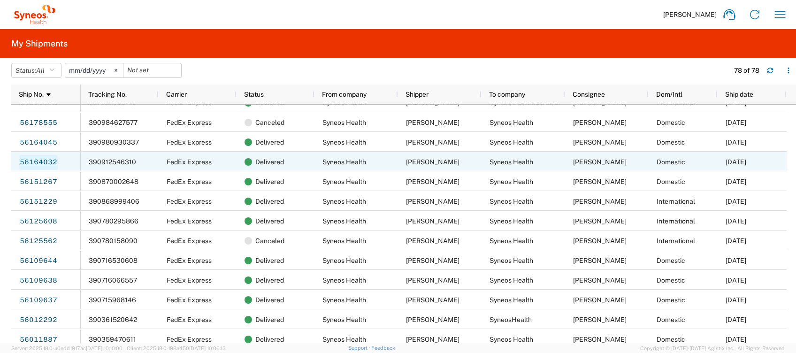
click at [24, 159] on link "56164032" at bounding box center [38, 162] width 39 height 15
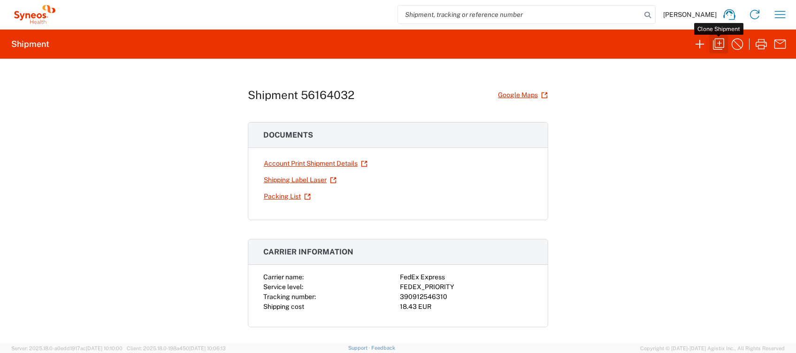
click at [721, 41] on icon "button" at bounding box center [718, 44] width 15 height 15
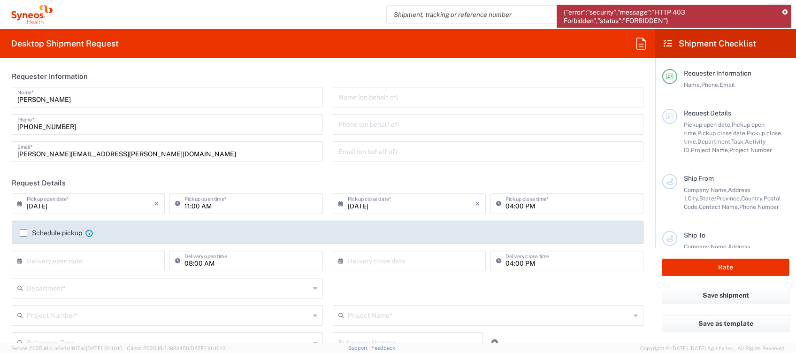
drag, startPoint x: 785, startPoint y: 10, endPoint x: 781, endPoint y: 16, distance: 7.2
click at [785, 10] on icon at bounding box center [785, 12] width 5 height 5
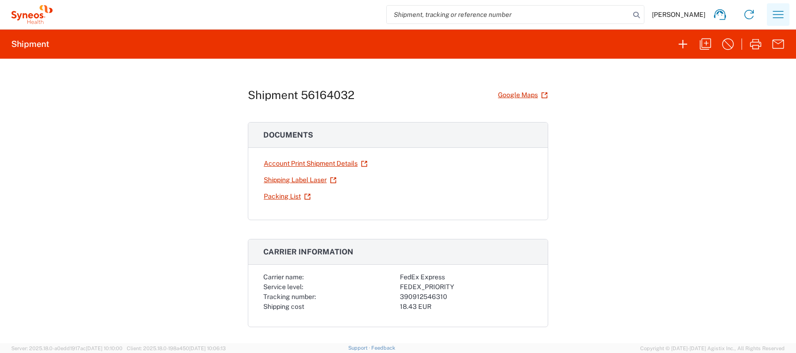
click at [781, 21] on icon "button" at bounding box center [778, 14] width 15 height 15
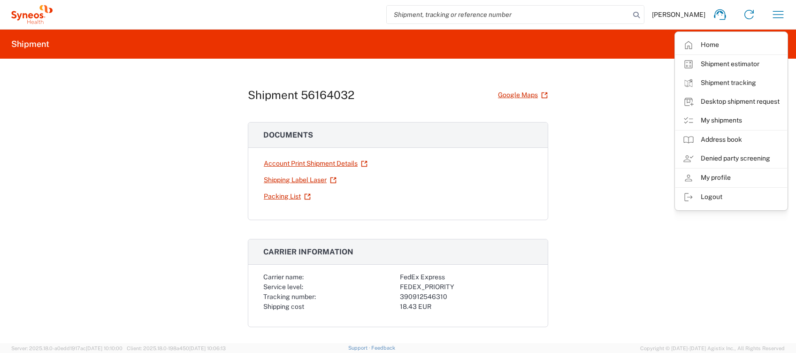
click at [762, 102] on link "Desktop shipment request" at bounding box center [732, 101] width 112 height 19
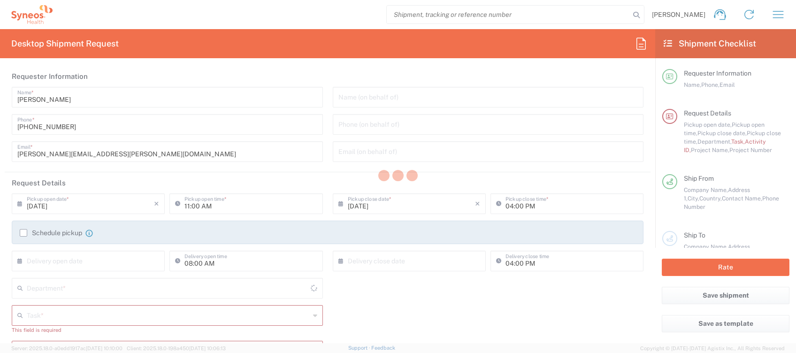
type input "4510"
